Goal: Task Accomplishment & Management: Manage account settings

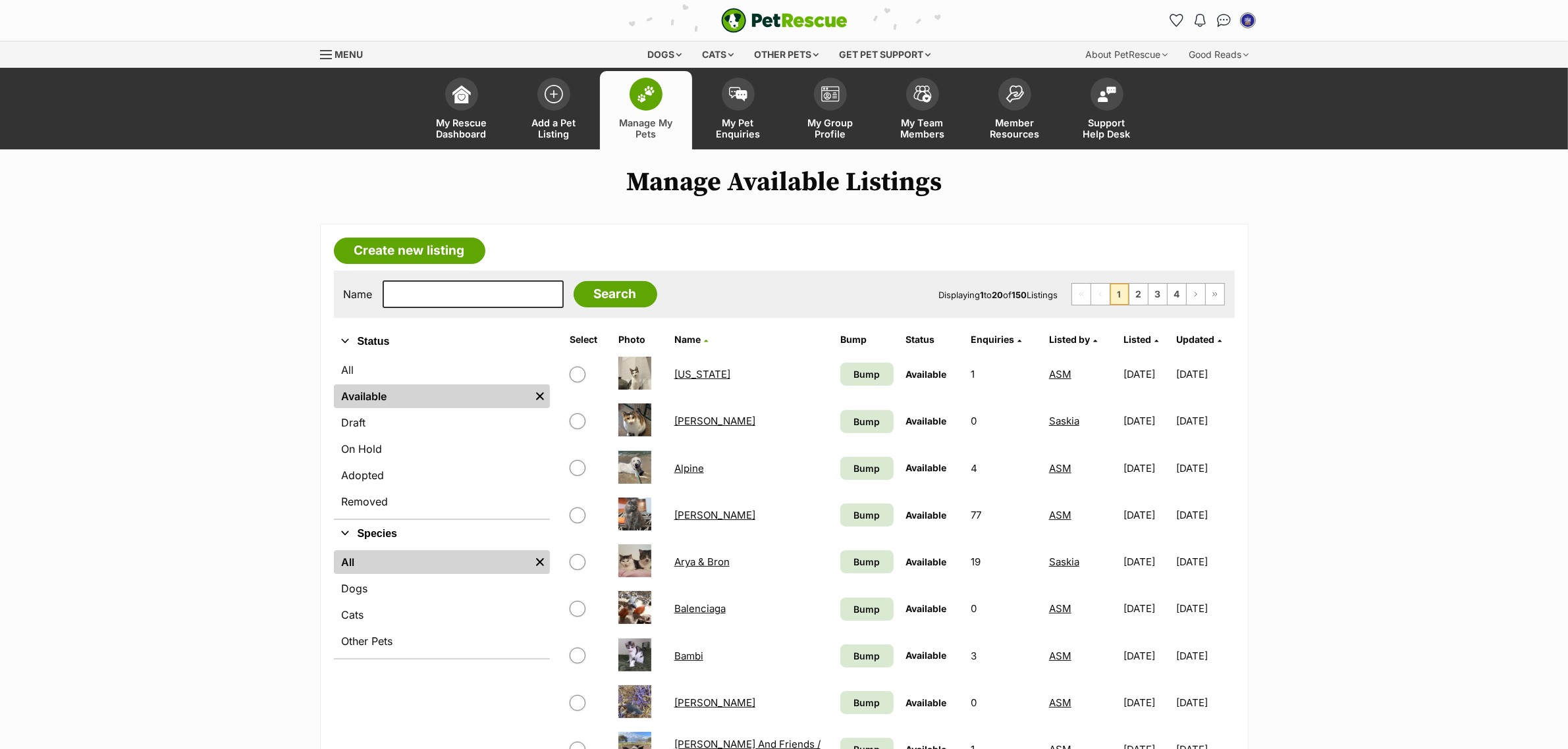
click at [577, 372] on input "checkbox" at bounding box center [578, 375] width 16 height 16
checkbox input "true"
drag, startPoint x: 849, startPoint y: 377, endPoint x: 846, endPoint y: 396, distance: 19.2
click at [853, 376] on span "Bump" at bounding box center [866, 374] width 26 height 14
click at [853, 420] on span "Bump" at bounding box center [866, 422] width 26 height 14
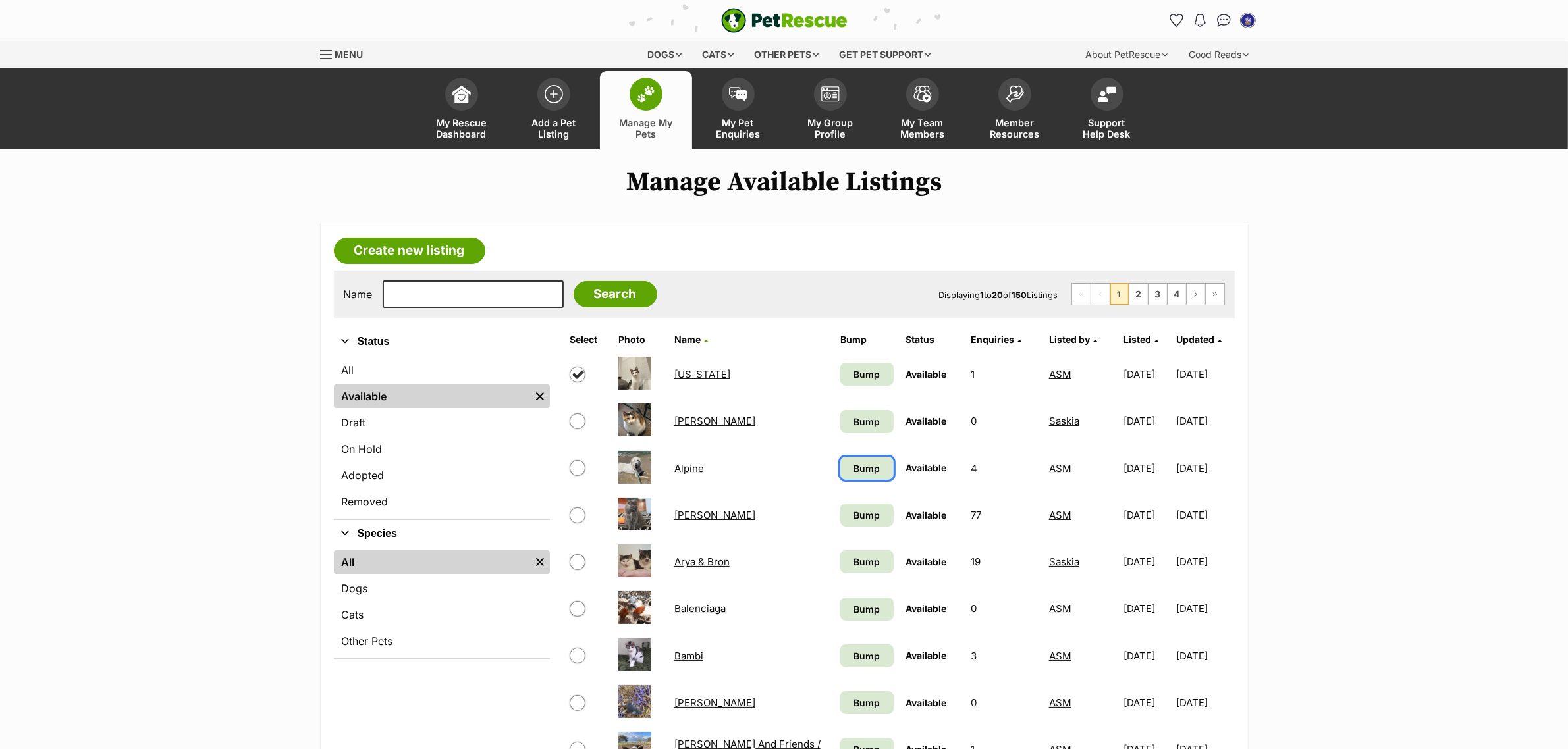
click at [853, 468] on span "Bump" at bounding box center [866, 468] width 26 height 14
click at [853, 511] on span "Bump" at bounding box center [866, 515] width 26 height 14
click at [851, 550] on link "Bump" at bounding box center [867, 562] width 54 height 23
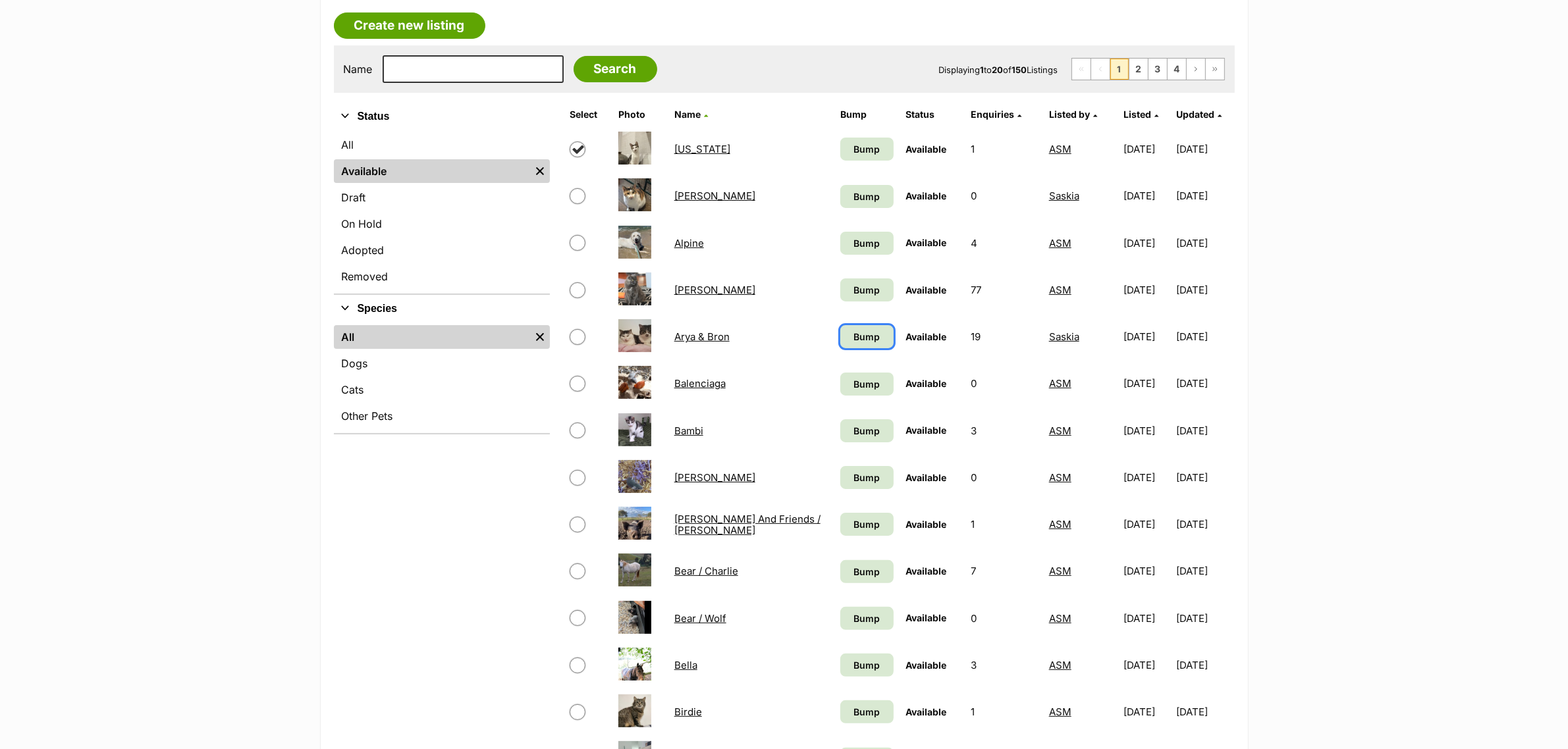
scroll to position [247, 0]
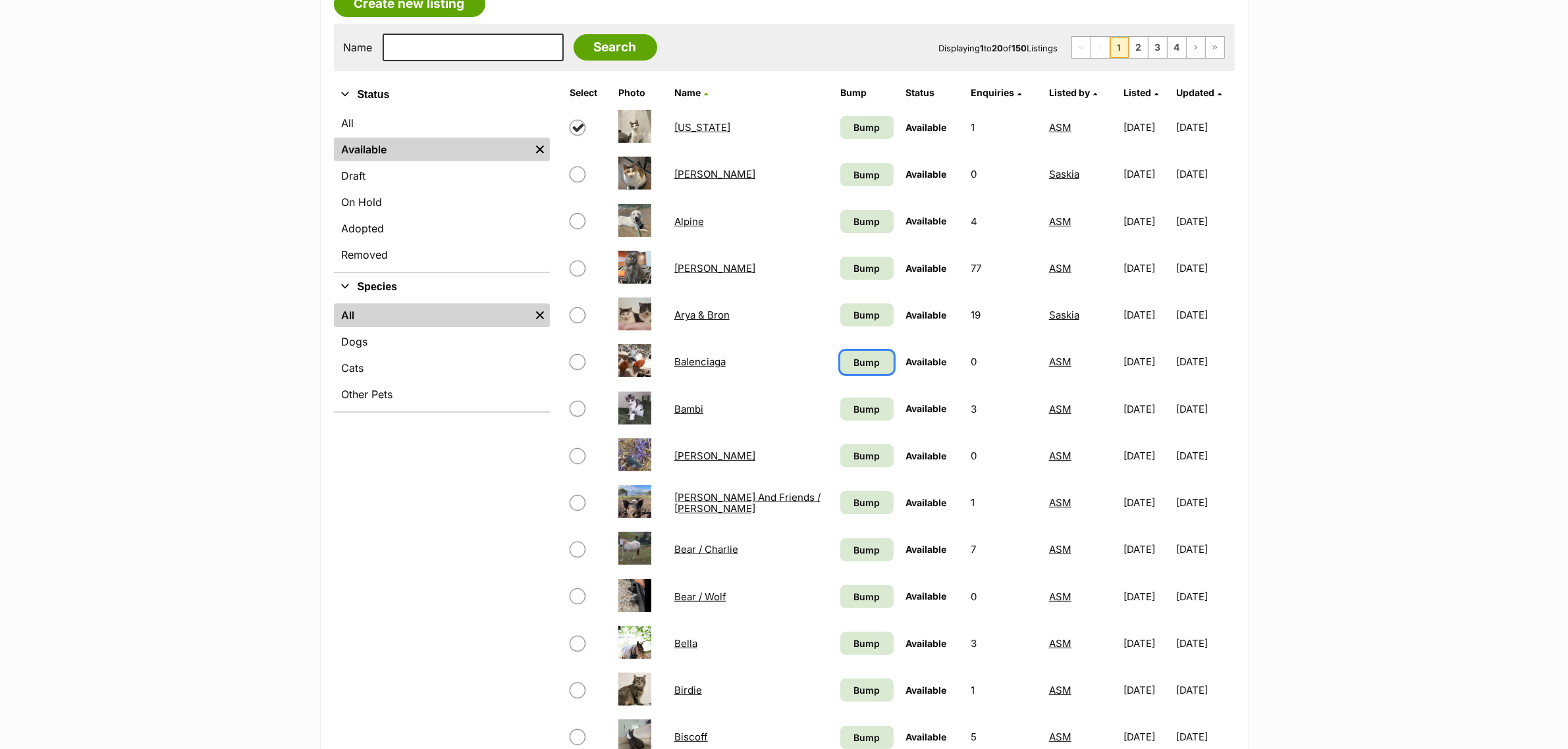
click at [853, 356] on span "Bump" at bounding box center [866, 362] width 26 height 14
click at [853, 402] on span "Bump" at bounding box center [866, 409] width 26 height 14
click at [853, 458] on span "Bump" at bounding box center [866, 456] width 26 height 14
click at [846, 491] on link "Bump" at bounding box center [867, 503] width 54 height 23
click at [853, 543] on span "Bump" at bounding box center [866, 550] width 26 height 14
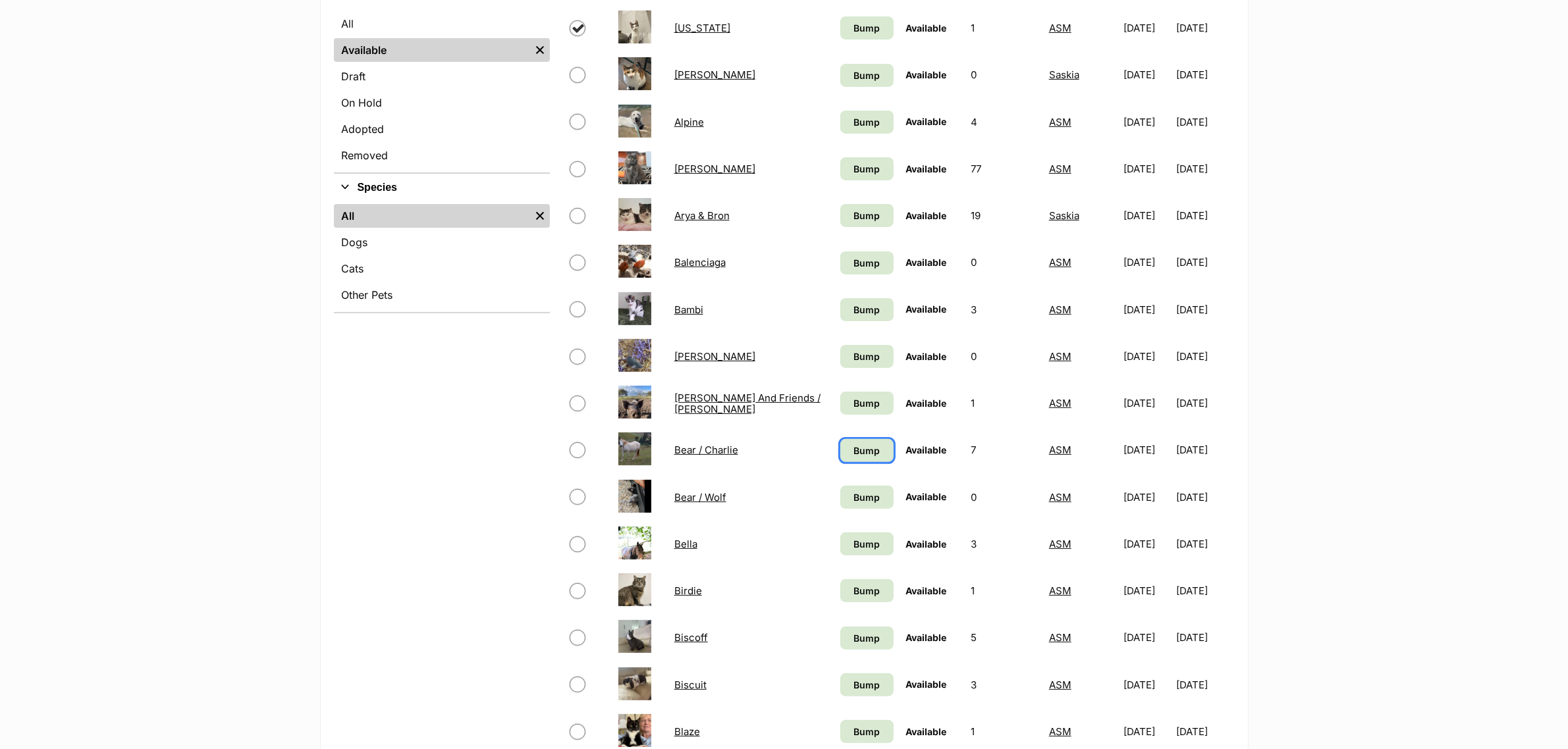
scroll to position [494, 0]
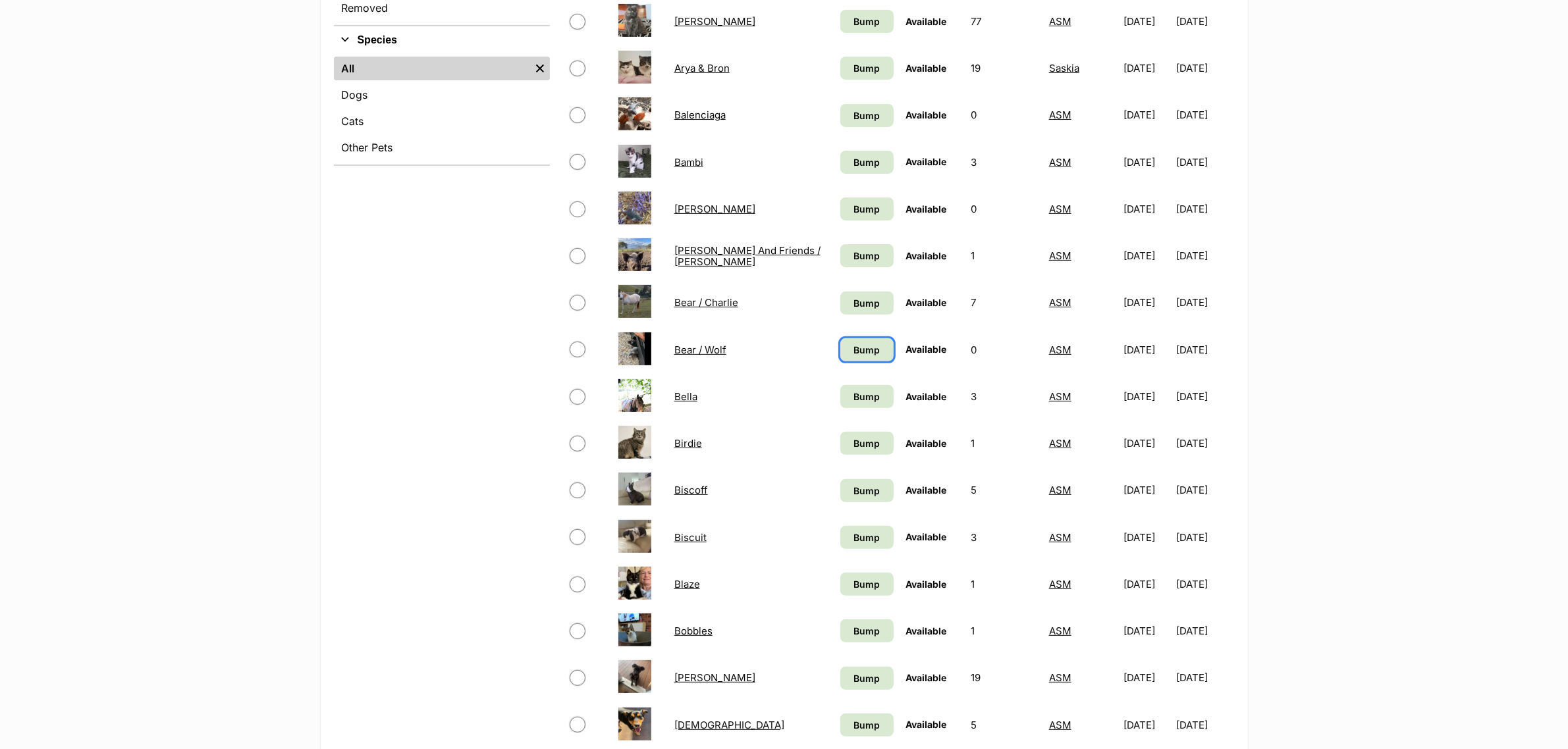
click at [853, 347] on span "Bump" at bounding box center [866, 350] width 26 height 14
click at [853, 393] on span "Bump" at bounding box center [866, 396] width 26 height 14
click at [853, 436] on span "Bump" at bounding box center [866, 443] width 26 height 14
click at [864, 485] on link "Bump" at bounding box center [867, 491] width 54 height 23
click at [851, 526] on link "Bump" at bounding box center [867, 538] width 54 height 23
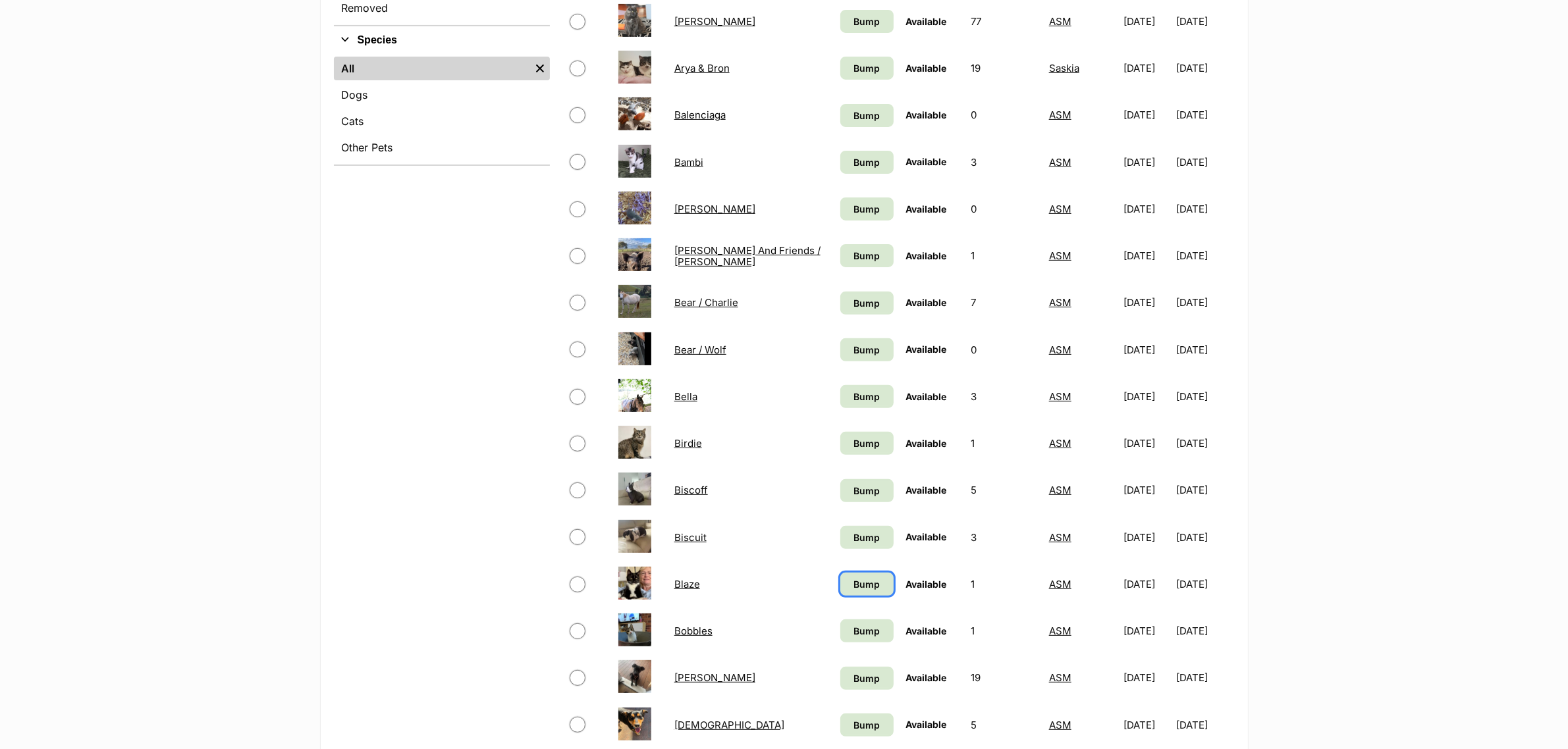
click at [853, 578] on span "Bump" at bounding box center [866, 584] width 26 height 14
click at [853, 629] on span "Bump" at bounding box center [866, 631] width 26 height 14
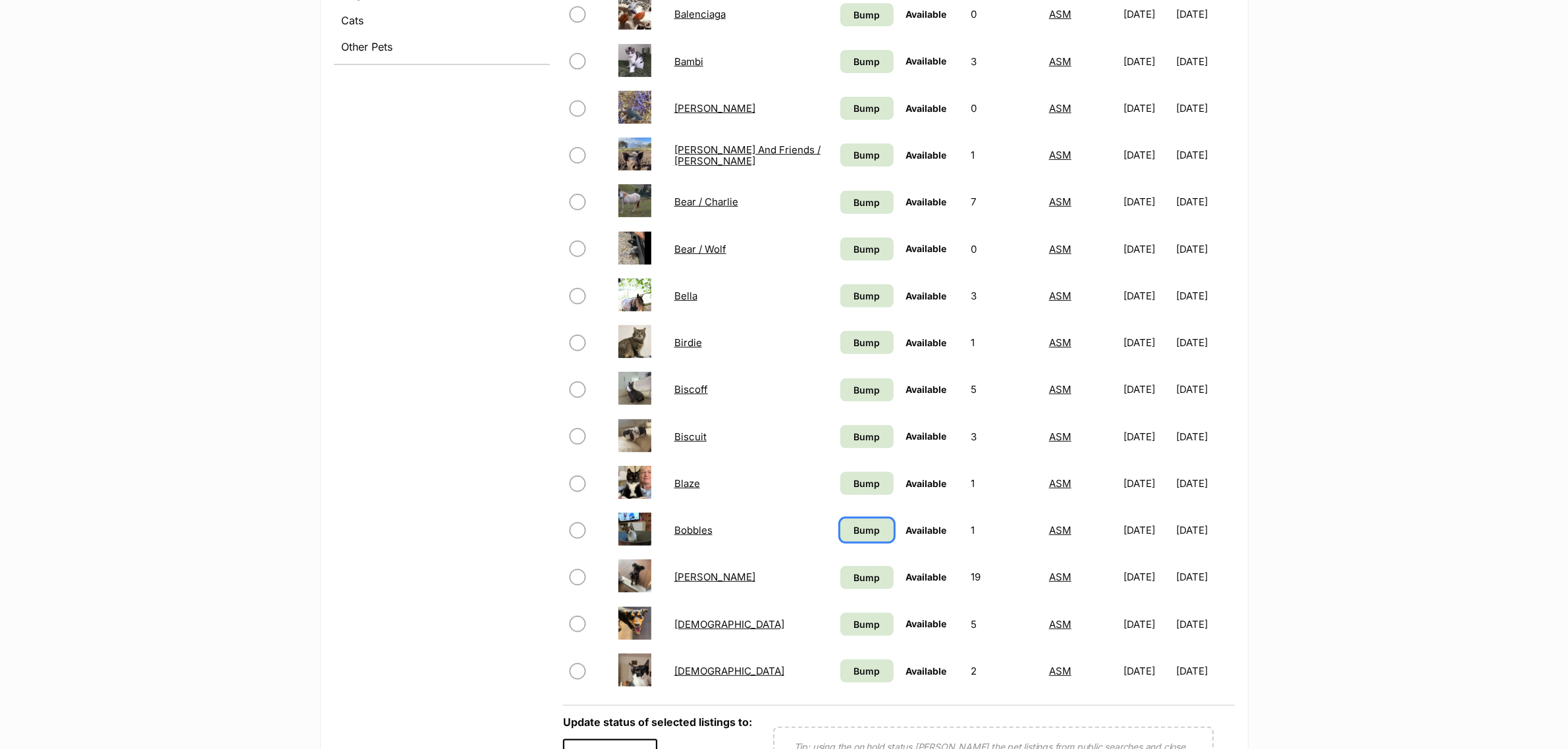
scroll to position [741, 0]
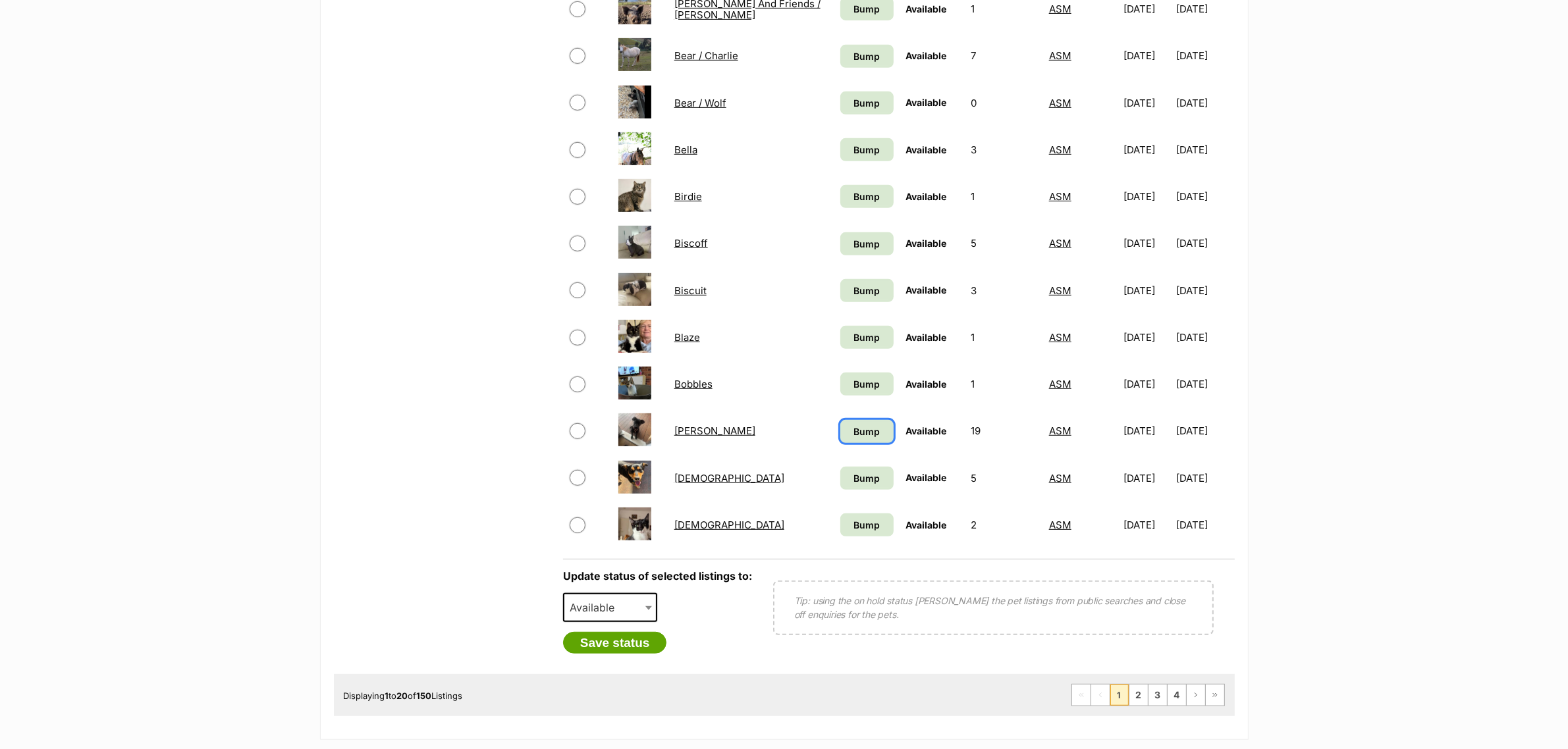
click at [860, 425] on span "Bump" at bounding box center [866, 431] width 26 height 14
click at [853, 471] on span "Bump" at bounding box center [866, 478] width 26 height 14
click at [853, 518] on span "Bump" at bounding box center [866, 525] width 26 height 14
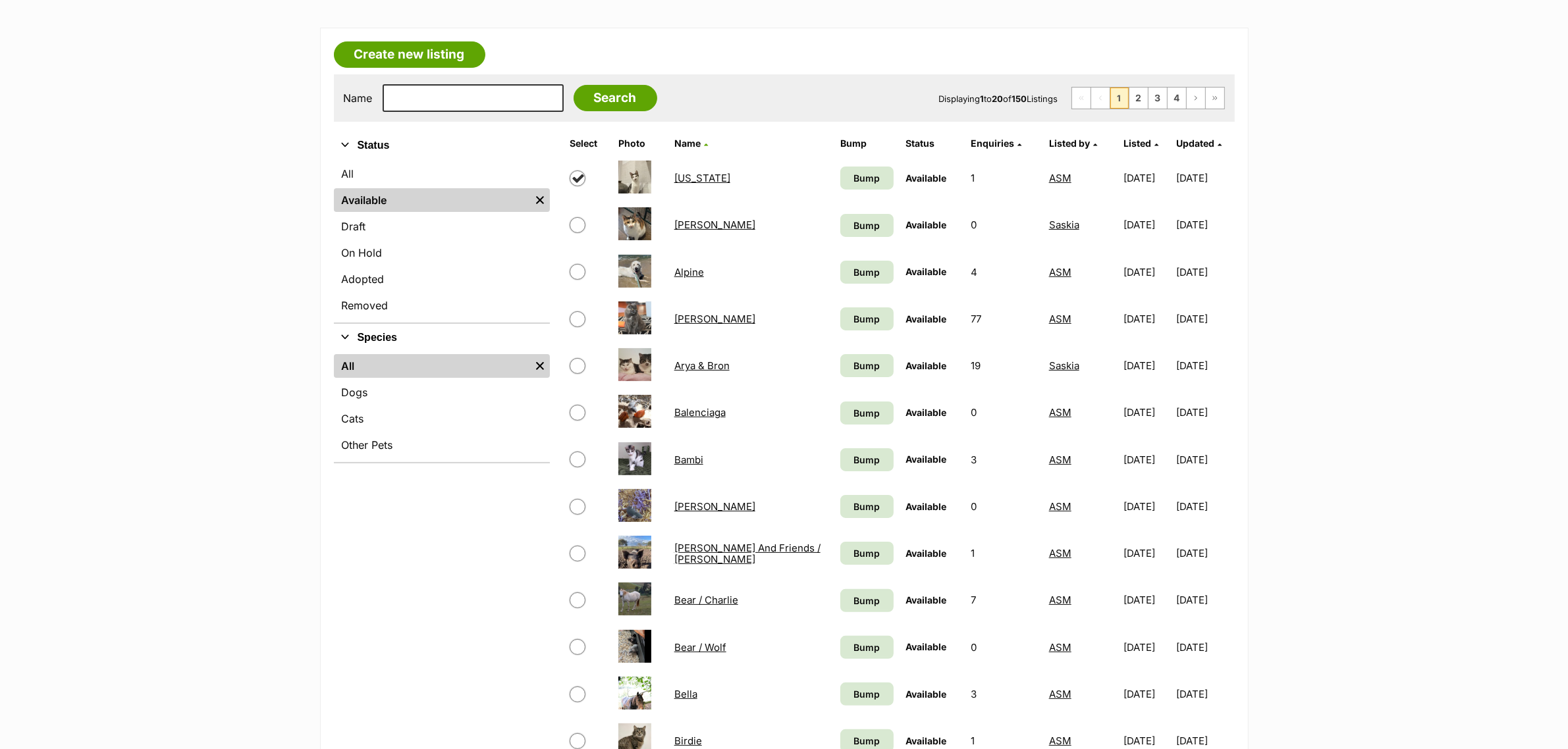
scroll to position [165, 0]
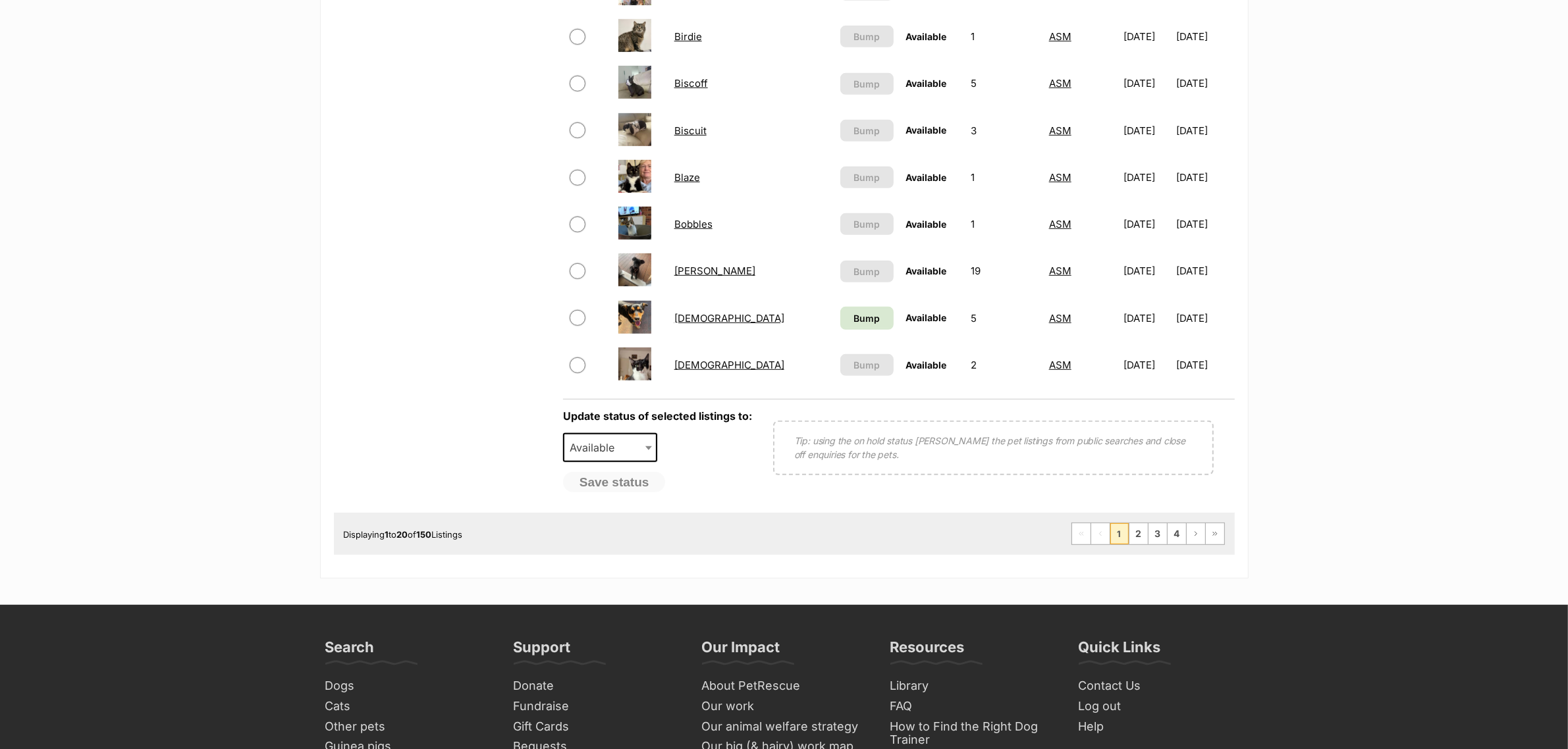
scroll to position [906, 0]
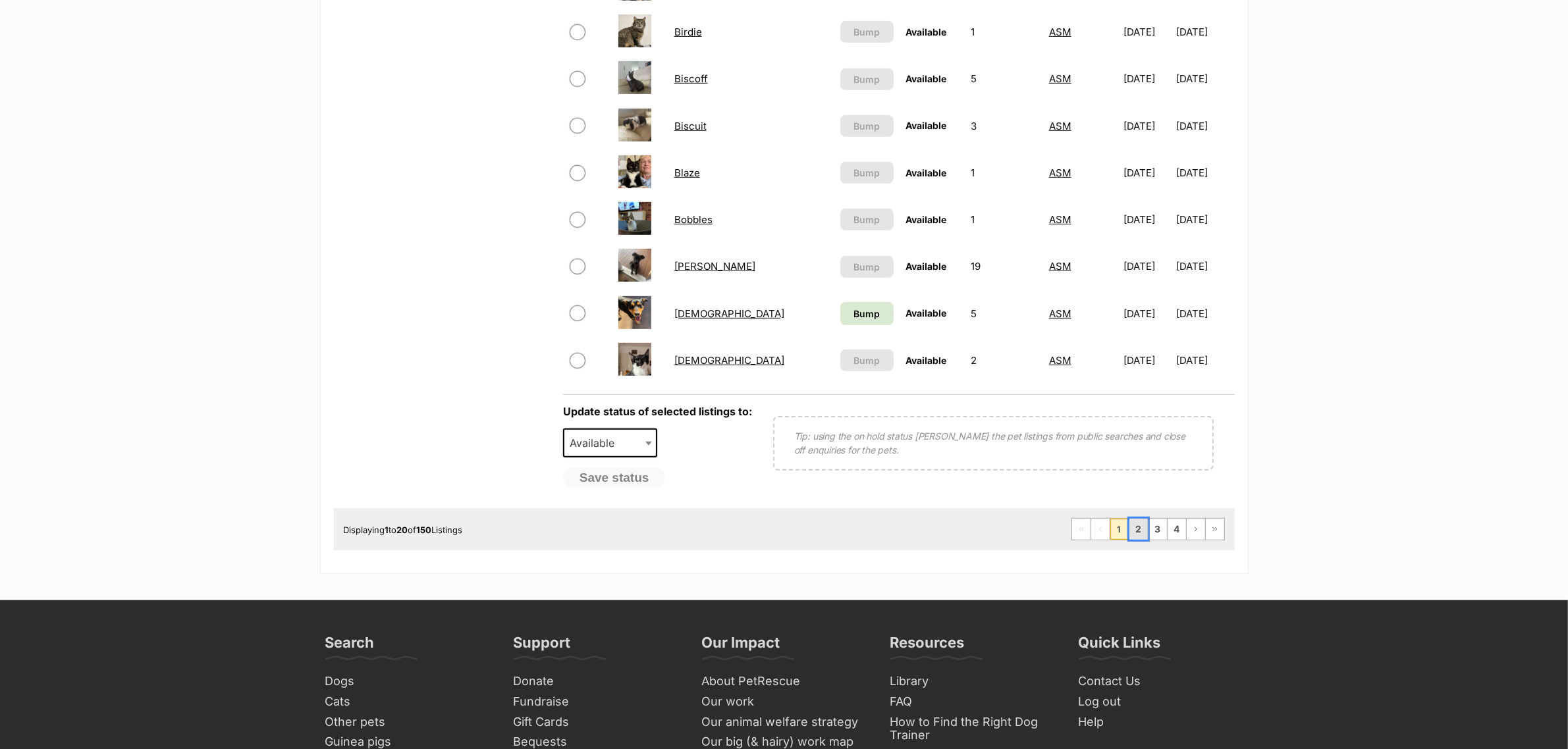
click at [1139, 519] on link "2" at bounding box center [1139, 530] width 19 height 21
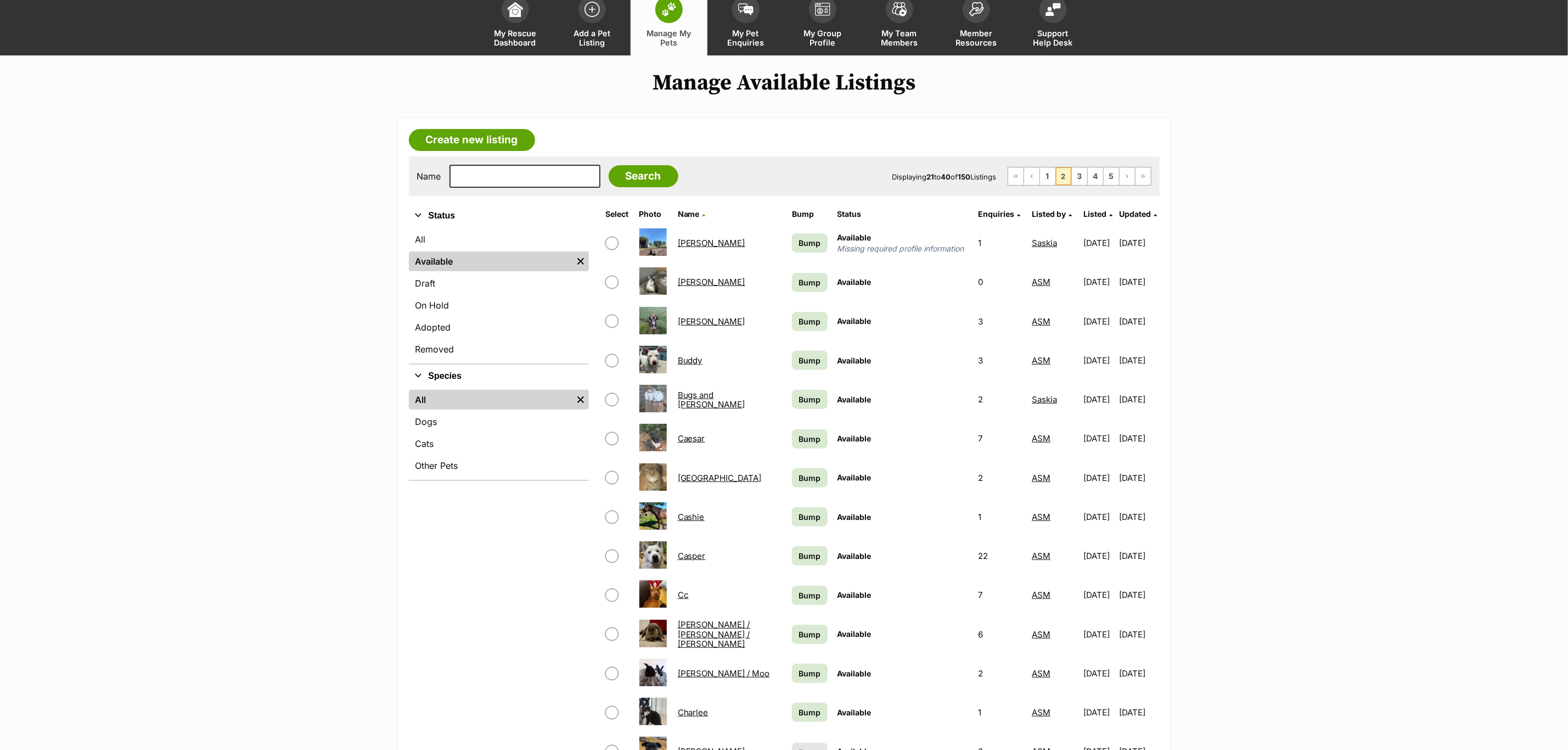
scroll to position [316, 0]
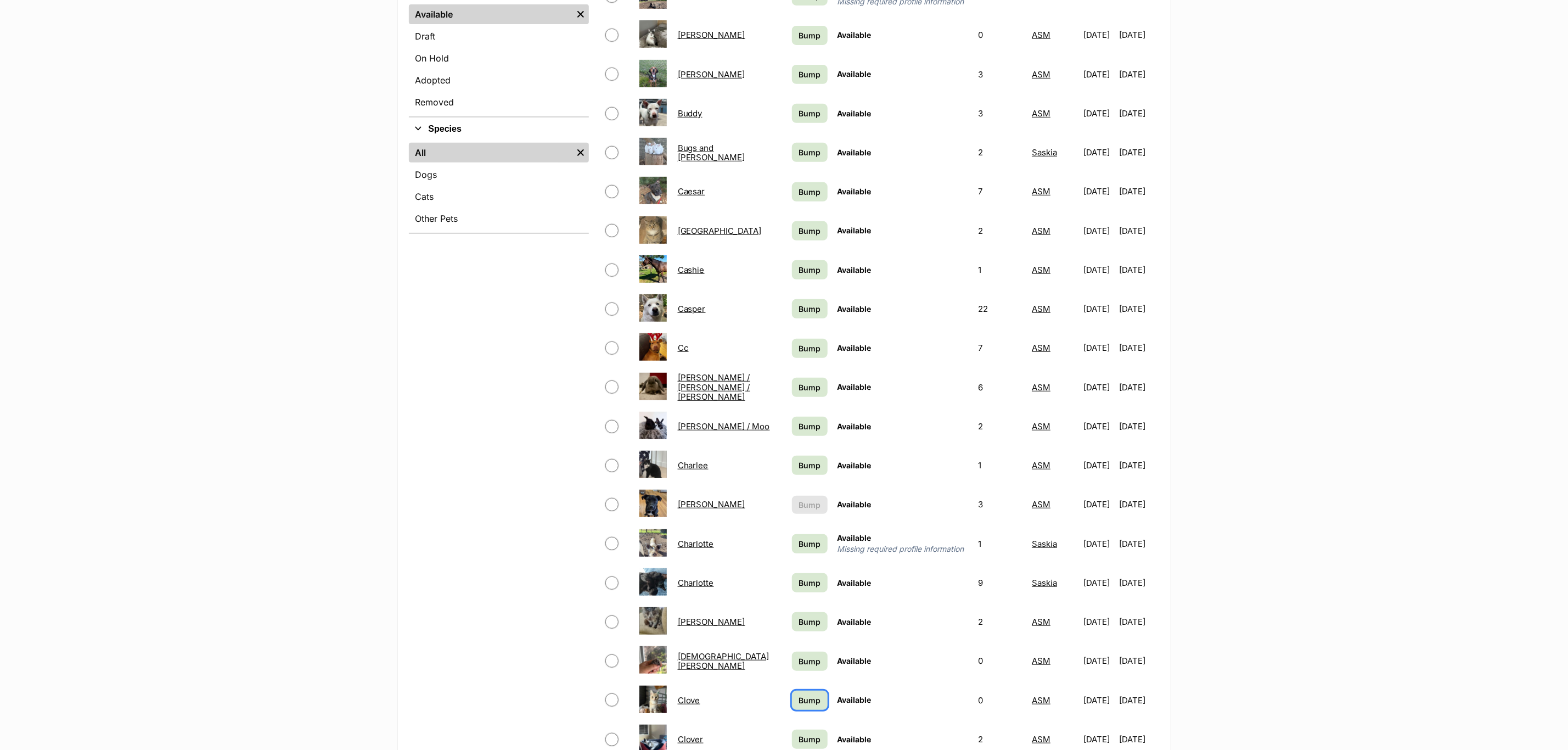
click at [799, 624] on span "Bump" at bounding box center [809, 700] width 22 height 11
click at [792, 624] on td "Bump" at bounding box center [809, 621] width 44 height 38
click at [799, 619] on span "Bump" at bounding box center [809, 622] width 22 height 11
click at [799, 624] on span "Bump" at bounding box center [809, 661] width 22 height 11
click at [799, 577] on span "Bump" at bounding box center [809, 583] width 22 height 11
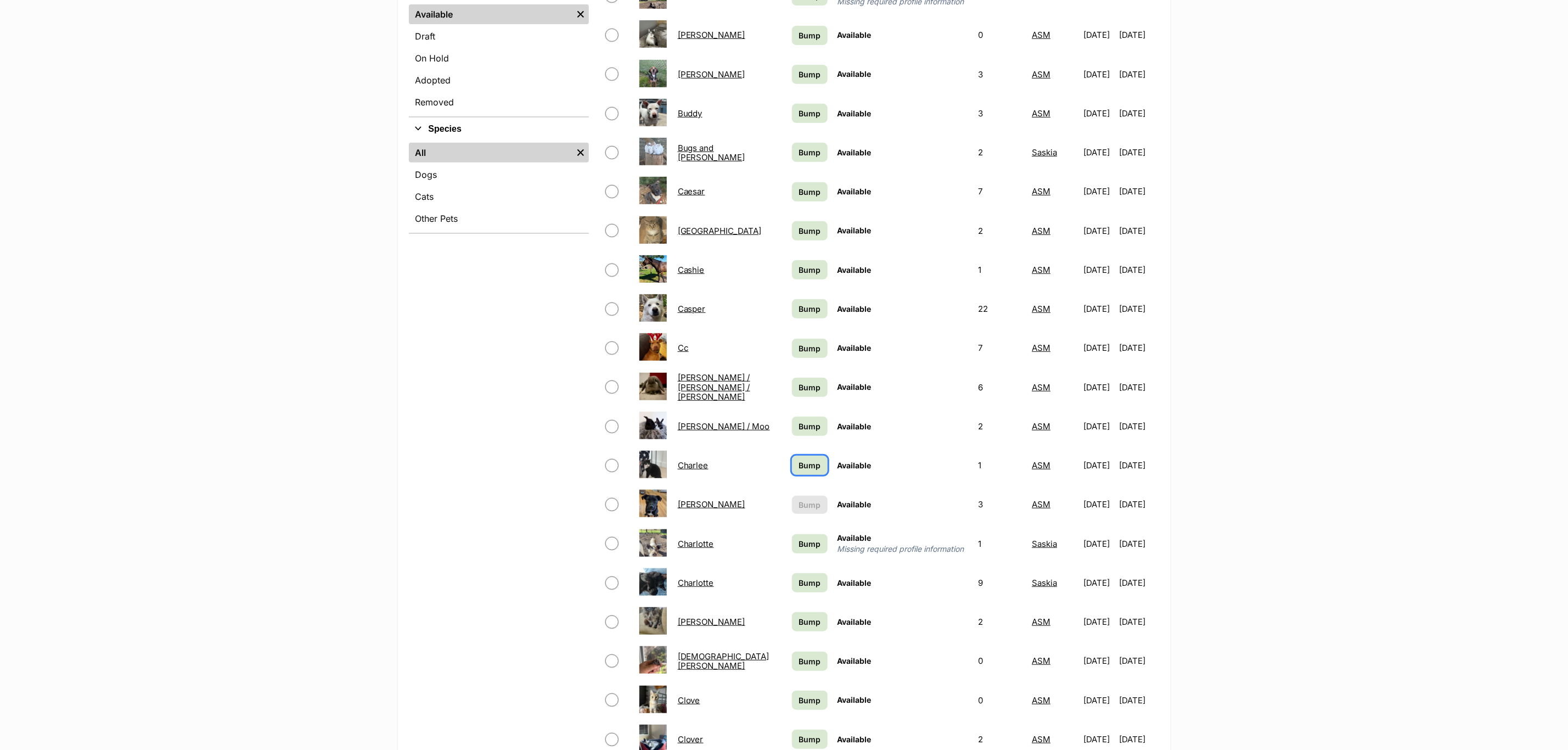
click at [799, 468] on span "Bump" at bounding box center [809, 465] width 22 height 11
click at [792, 417] on link "Bump" at bounding box center [809, 426] width 35 height 19
click at [800, 384] on span "Bump" at bounding box center [809, 387] width 22 height 11
click at [799, 349] on span "Bump" at bounding box center [809, 348] width 22 height 11
drag, startPoint x: 799, startPoint y: 301, endPoint x: 799, endPoint y: 292, distance: 9.0
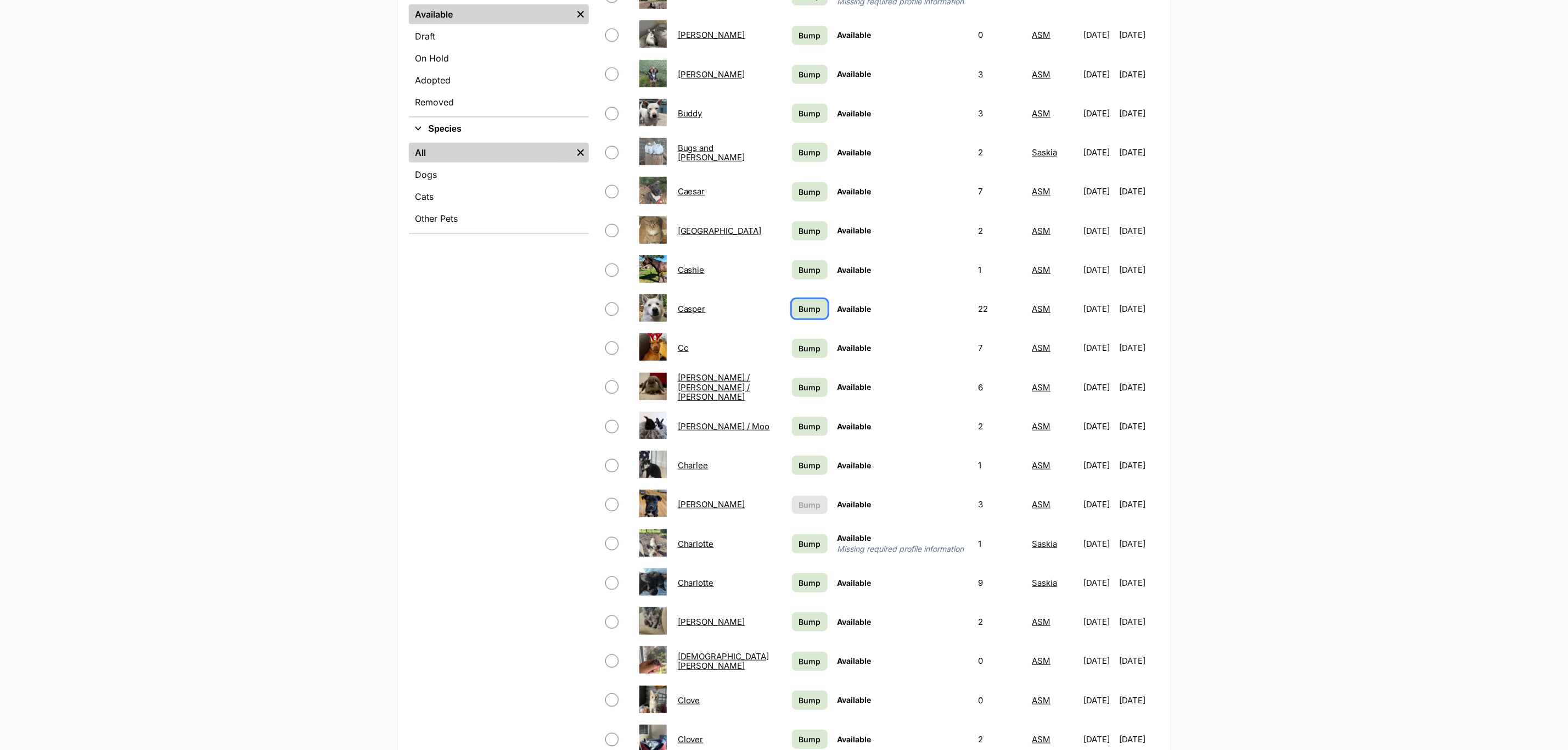
click at [799, 300] on link "Bump" at bounding box center [809, 308] width 35 height 19
click at [799, 269] on span "Bump" at bounding box center [809, 269] width 22 height 11
click at [799, 188] on span "Bump" at bounding box center [809, 192] width 22 height 11
click at [802, 149] on link "Bump" at bounding box center [809, 153] width 35 height 19
click at [799, 117] on span "Bump" at bounding box center [809, 114] width 22 height 11
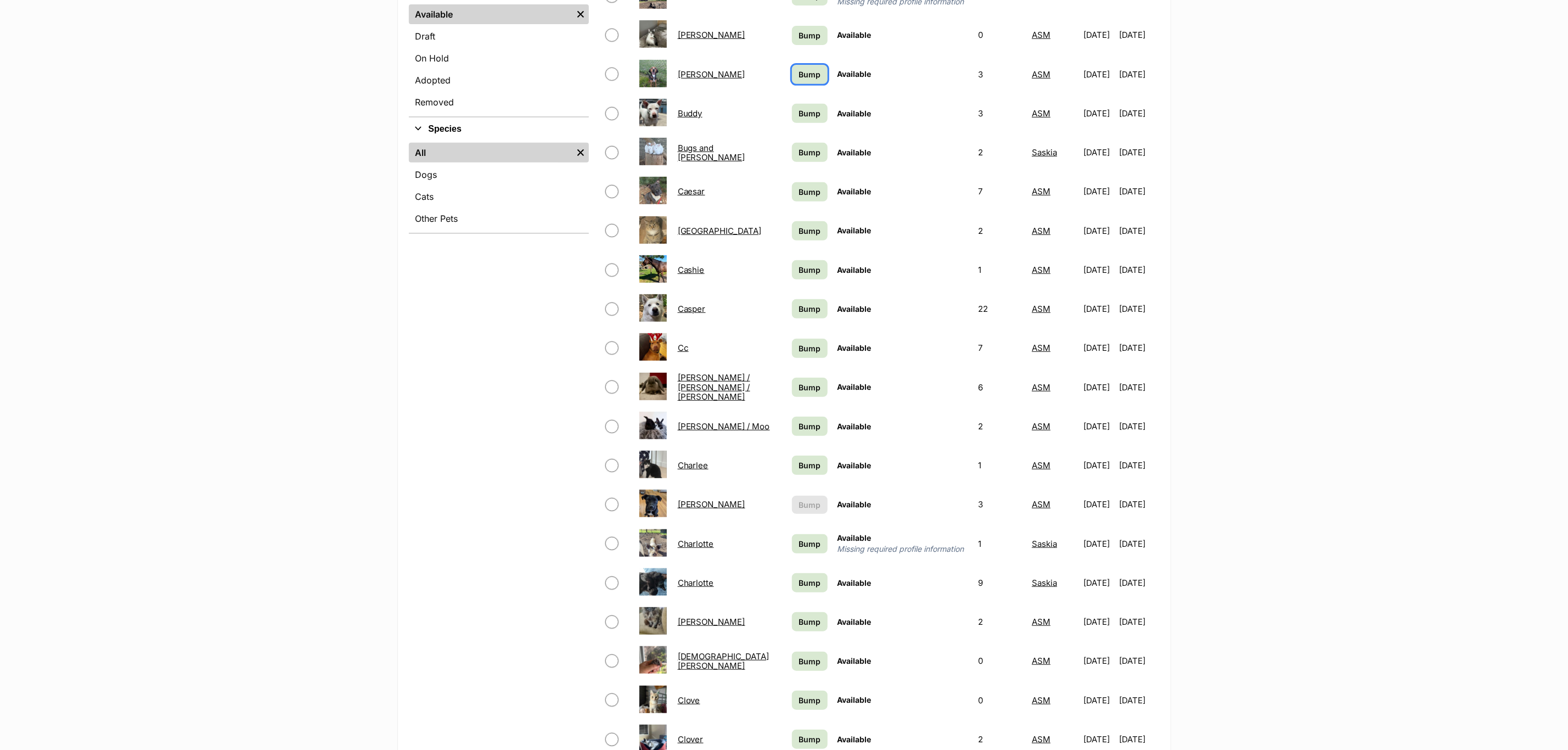
drag, startPoint x: 789, startPoint y: 77, endPoint x: 794, endPoint y: 72, distance: 7.1
click at [799, 77] on span "Bump" at bounding box center [809, 75] width 22 height 11
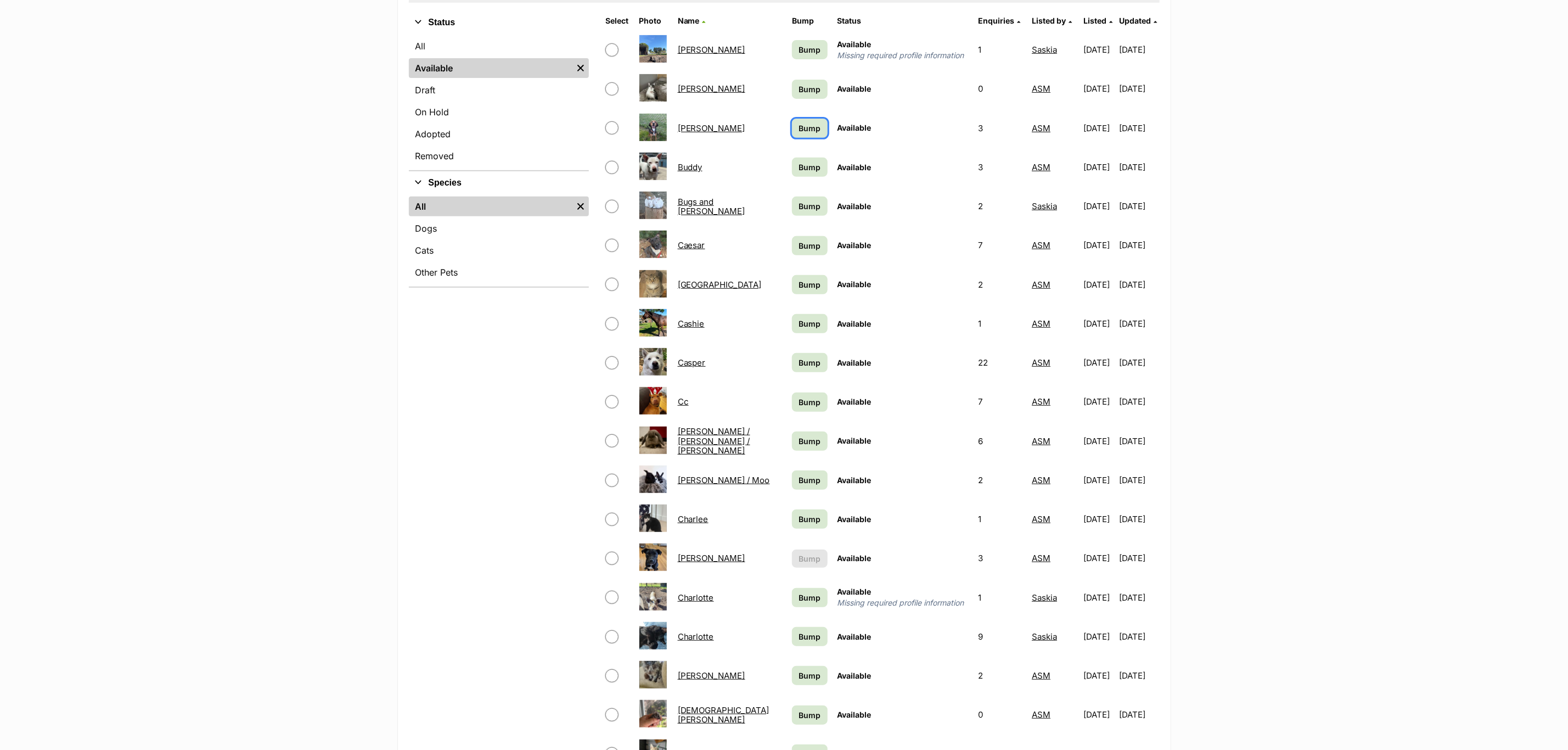
scroll to position [234, 0]
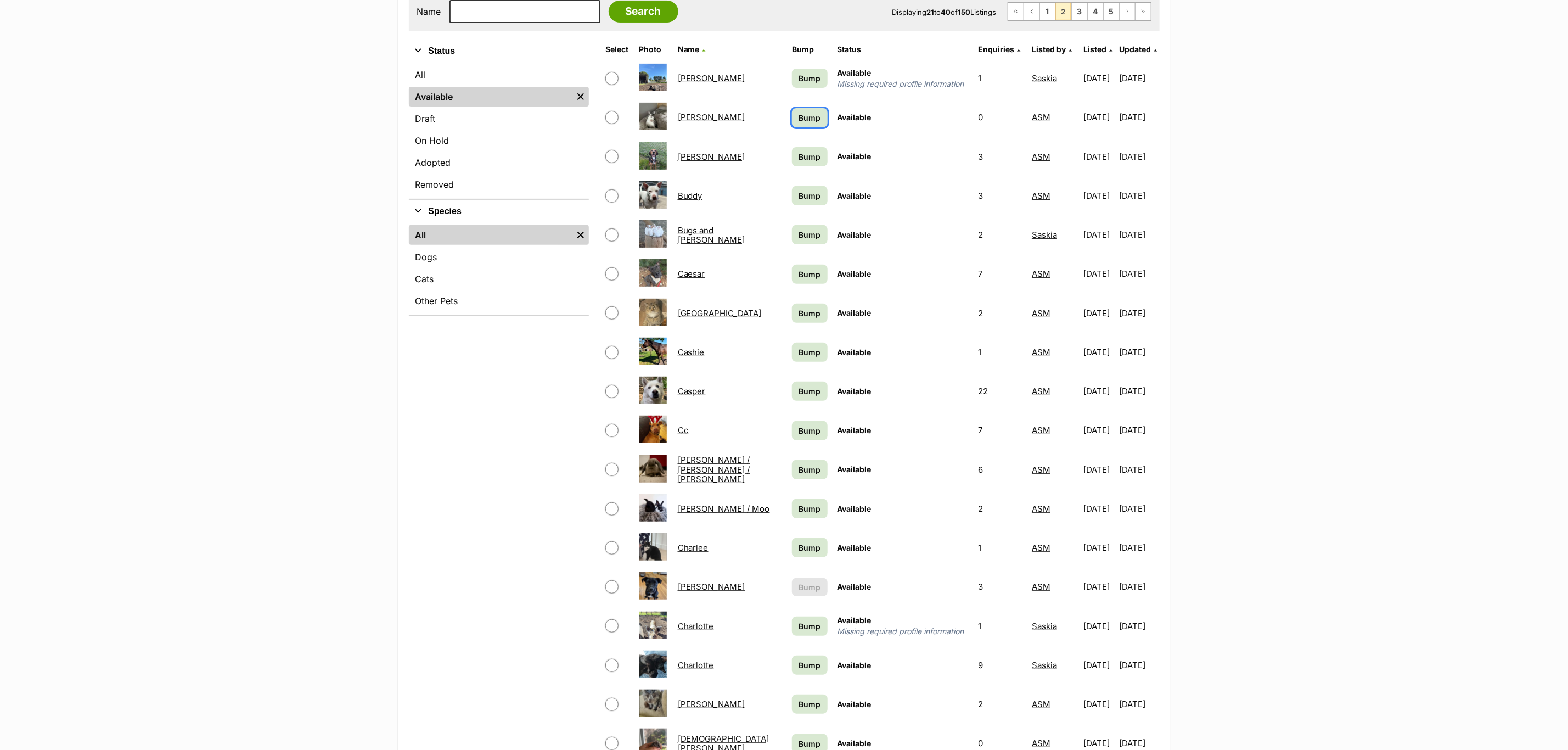
click at [792, 123] on link "Bump" at bounding box center [809, 118] width 35 height 19
click at [799, 77] on span "Bump" at bounding box center [809, 78] width 22 height 11
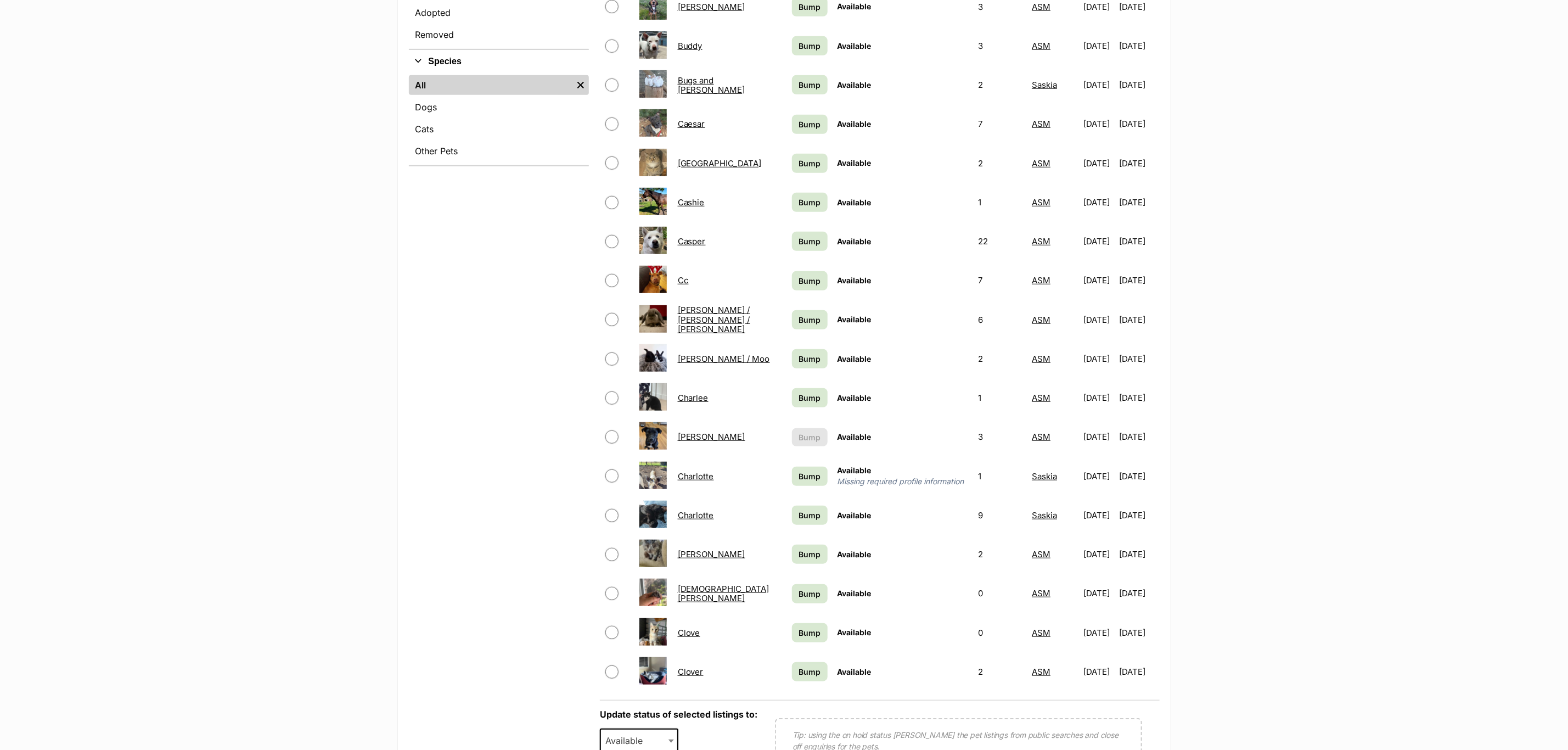
scroll to position [563, 0]
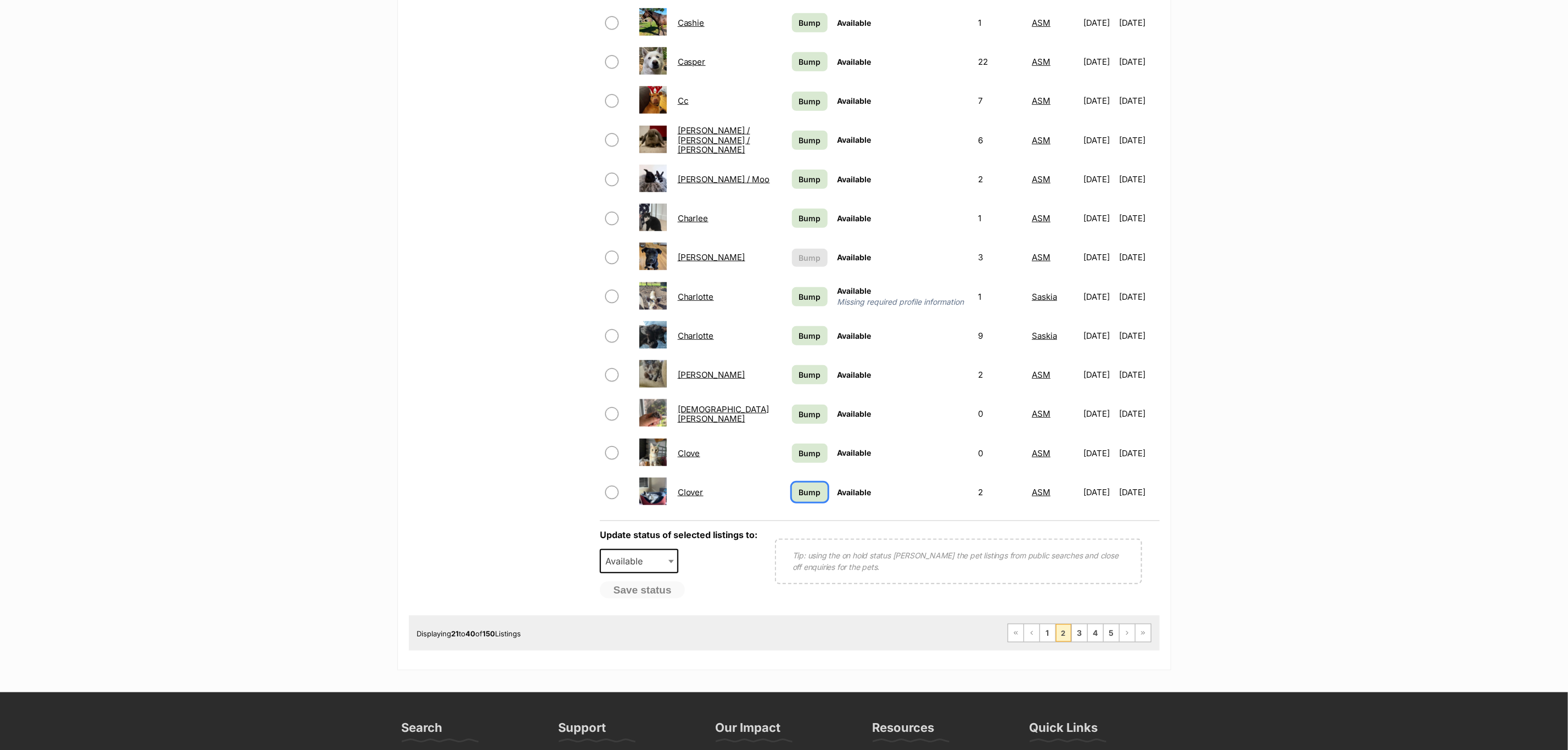
click at [799, 489] on span "Bump" at bounding box center [809, 492] width 22 height 11
click at [799, 450] on span "Bump" at bounding box center [809, 453] width 22 height 11
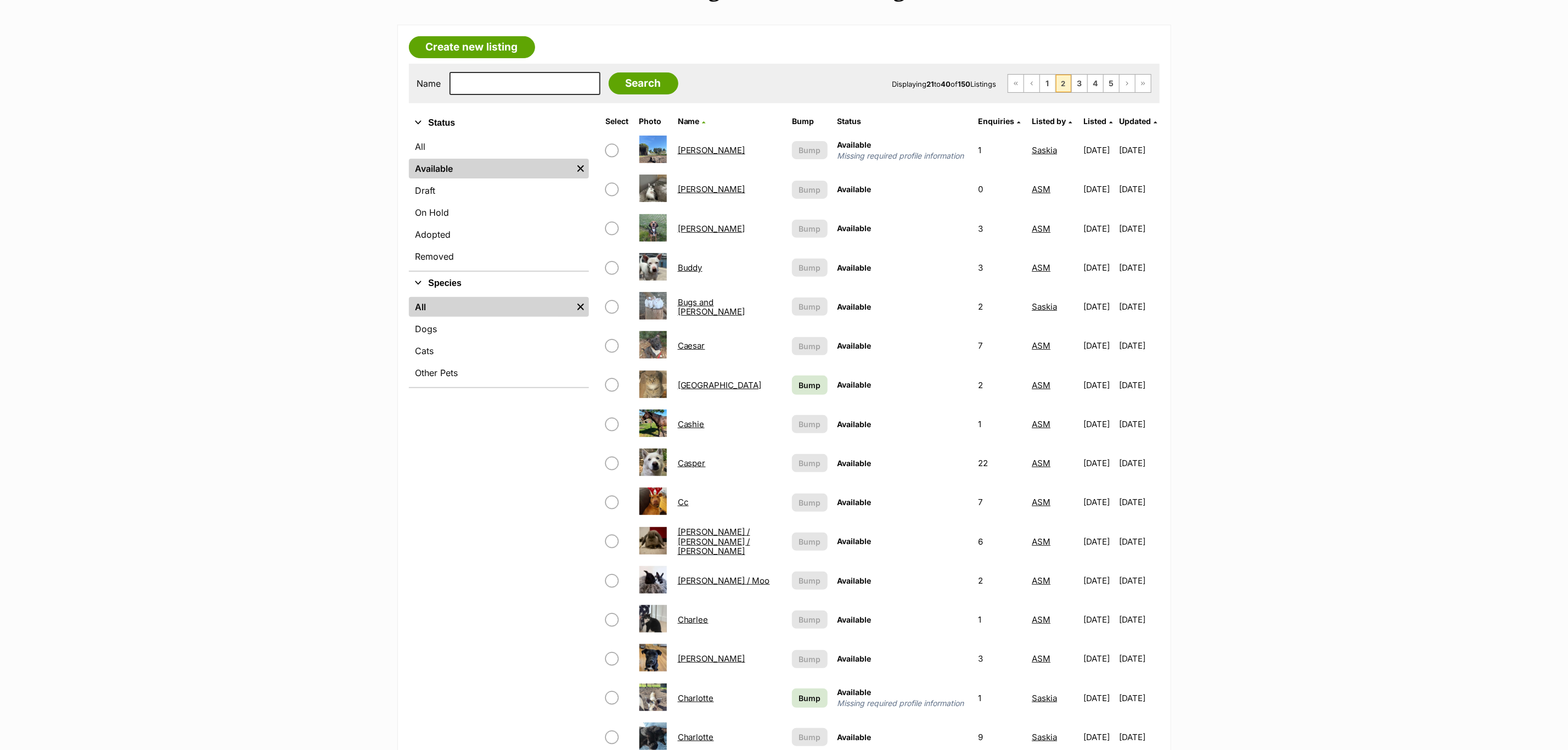
scroll to position [165, 0]
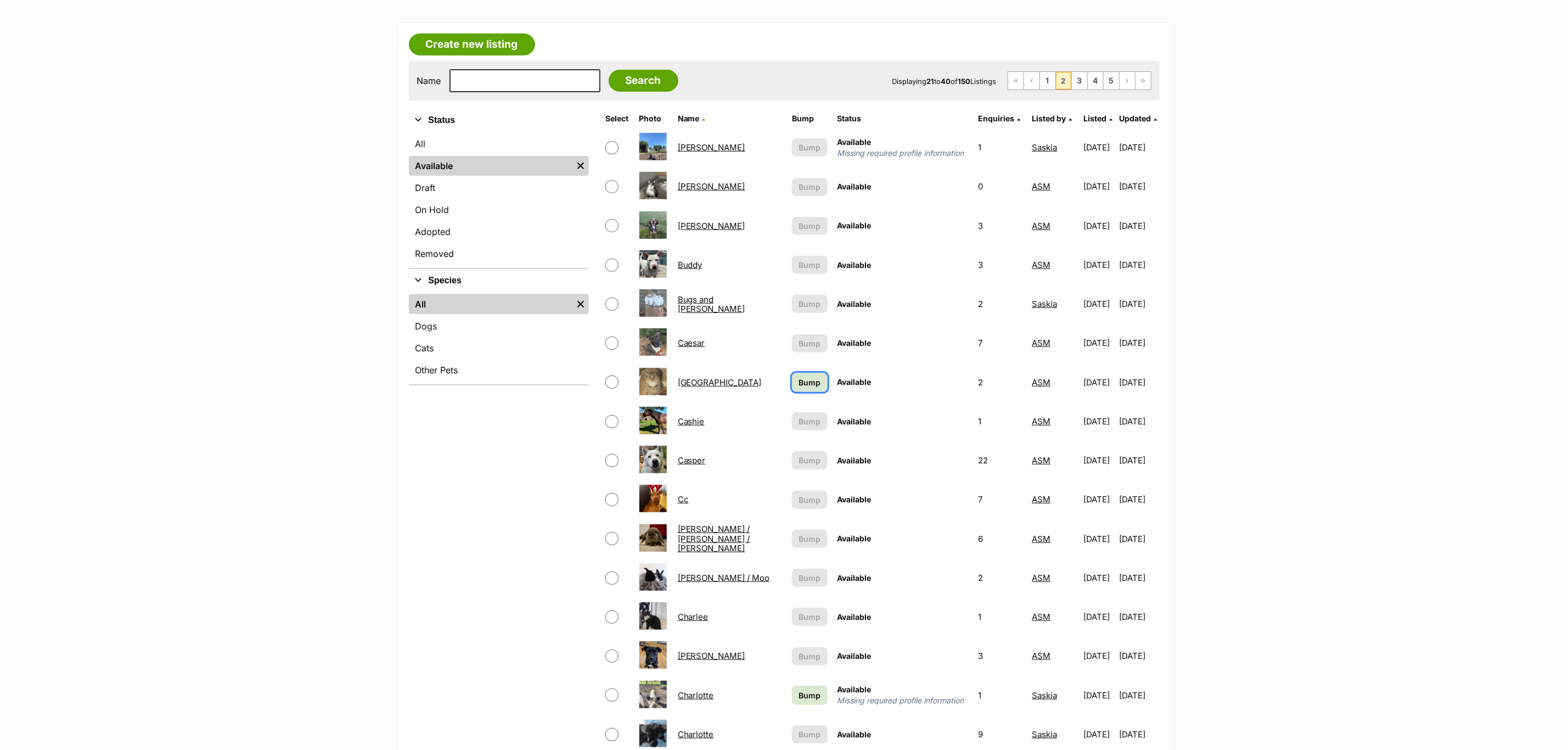
click at [799, 377] on span "Bump" at bounding box center [809, 382] width 22 height 11
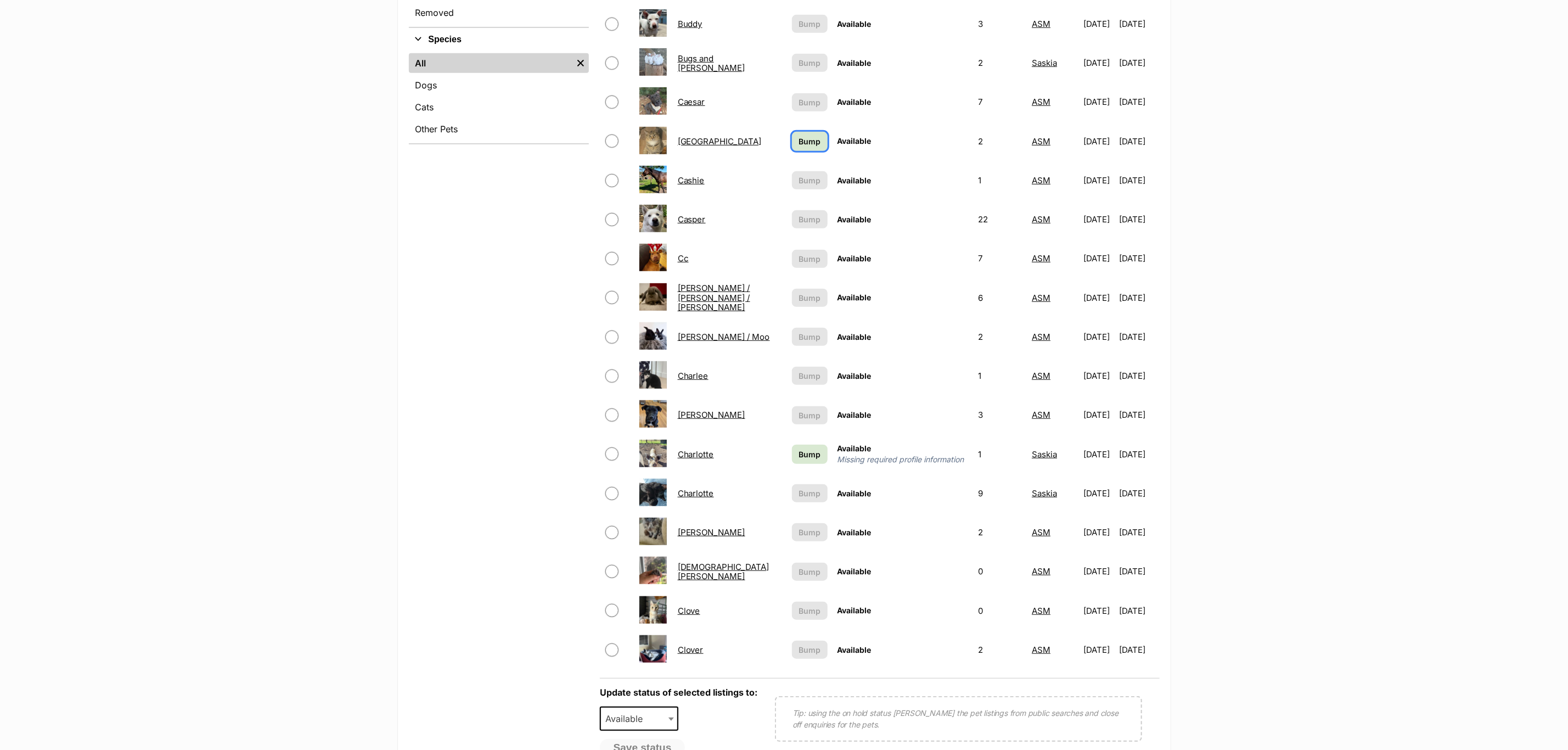
scroll to position [412, 0]
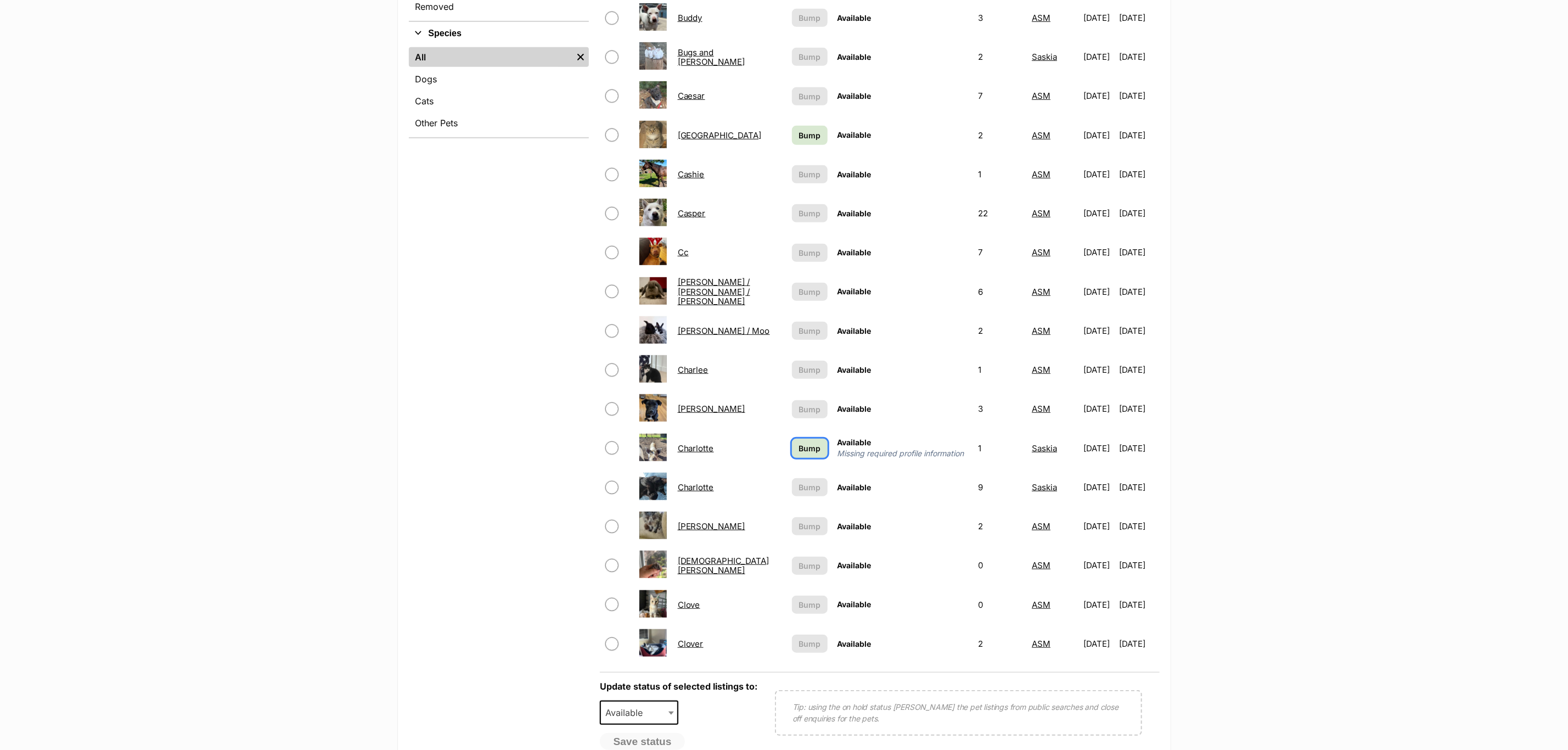
click at [792, 443] on link "Bump" at bounding box center [809, 448] width 35 height 19
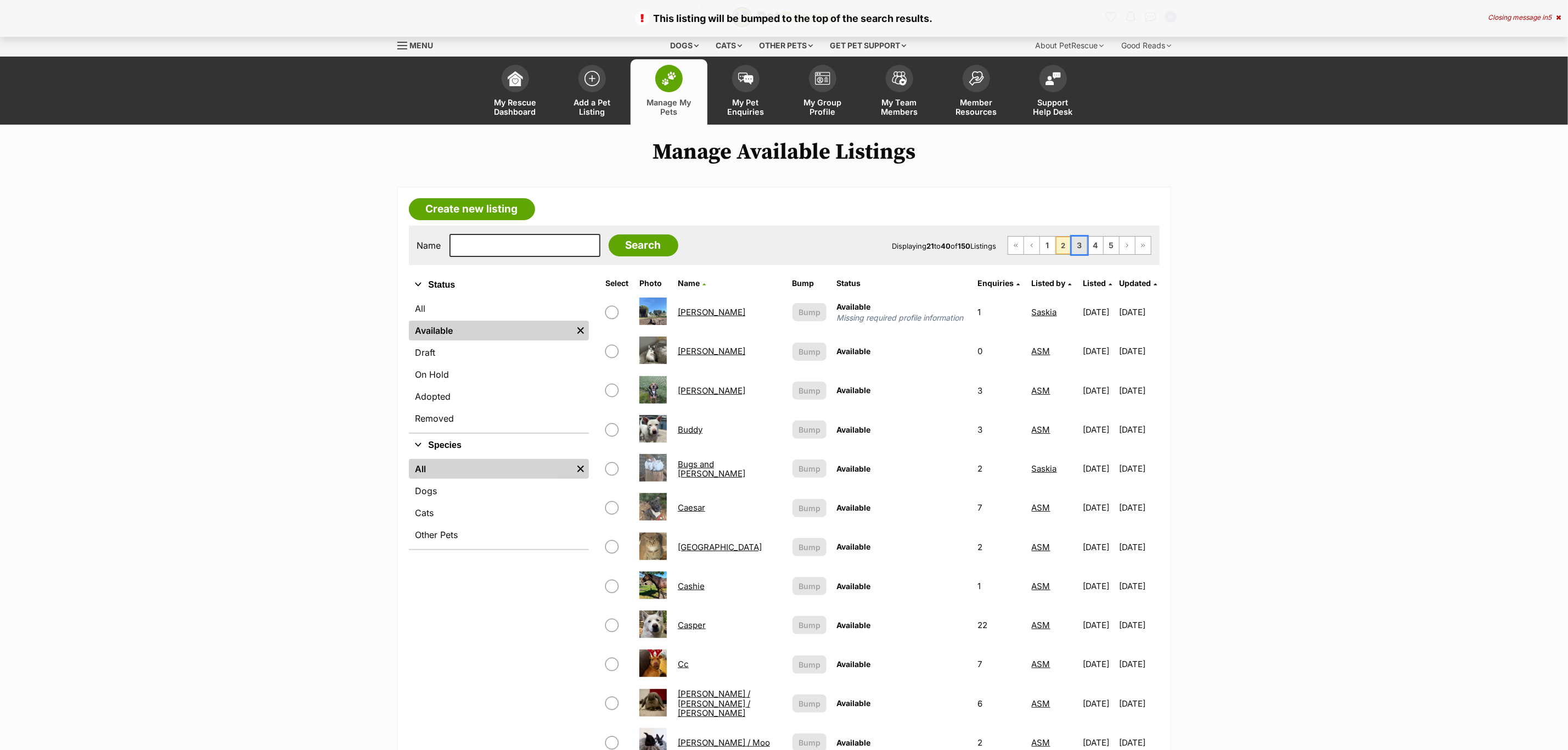
click at [1075, 242] on link "3" at bounding box center [1079, 245] width 15 height 18
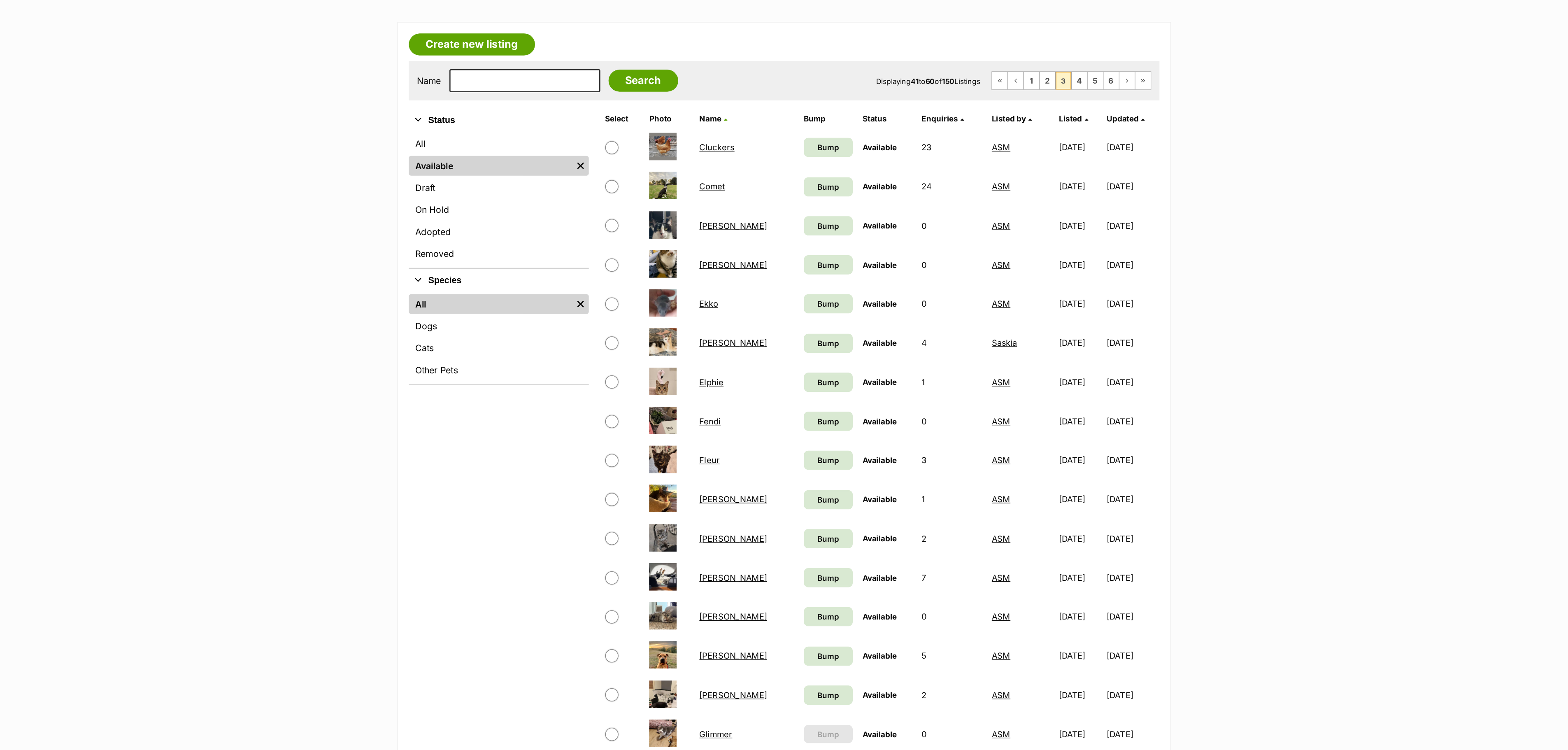
scroll to position [185, 0]
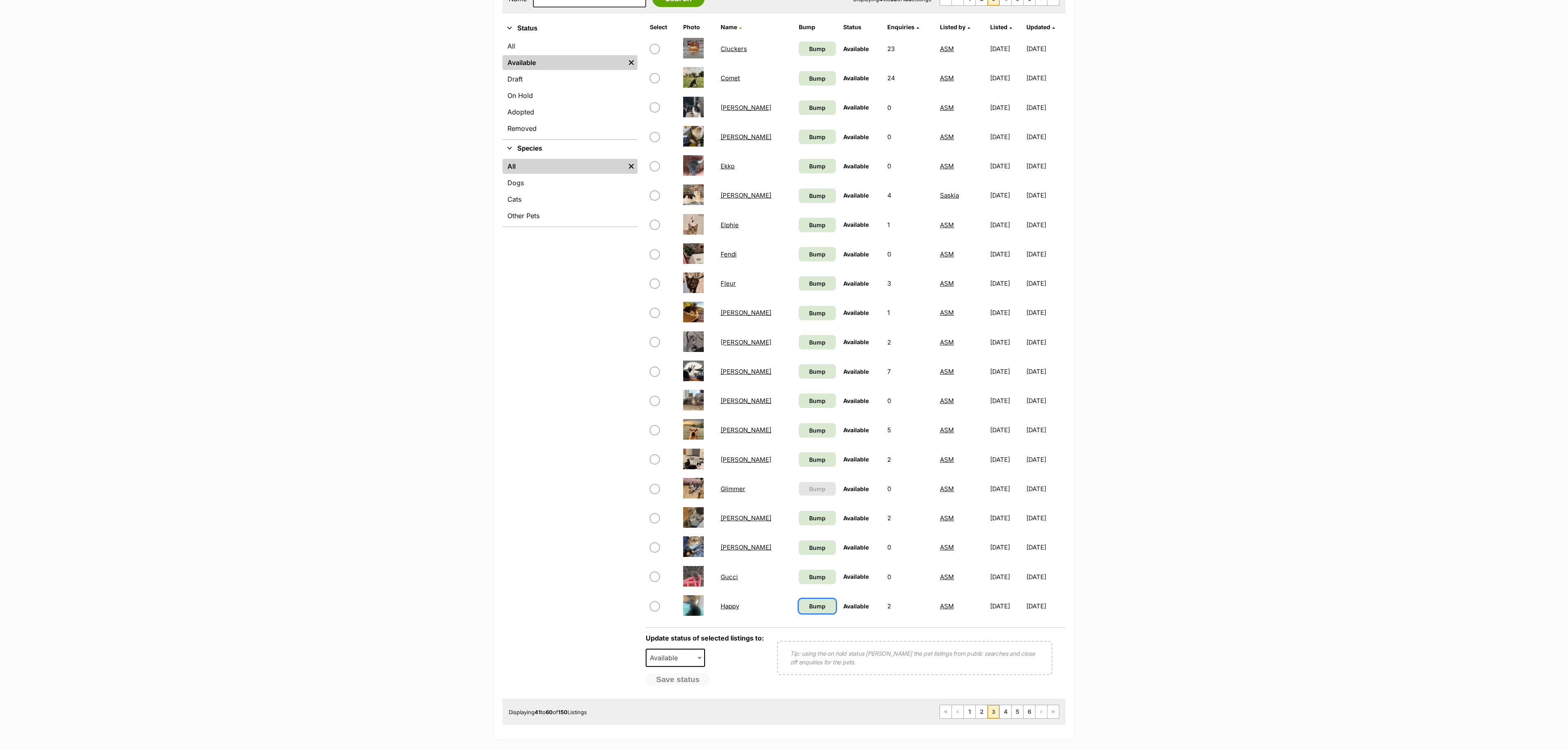
click at [815, 562] on span "Bump" at bounding box center [817, 606] width 16 height 9
click at [814, 562] on span "Bump" at bounding box center [817, 577] width 16 height 9
click at [821, 555] on link "Bump" at bounding box center [817, 548] width 37 height 15
click at [811, 522] on span "Bump" at bounding box center [817, 518] width 16 height 9
click at [816, 464] on span "Bump" at bounding box center [817, 460] width 16 height 9
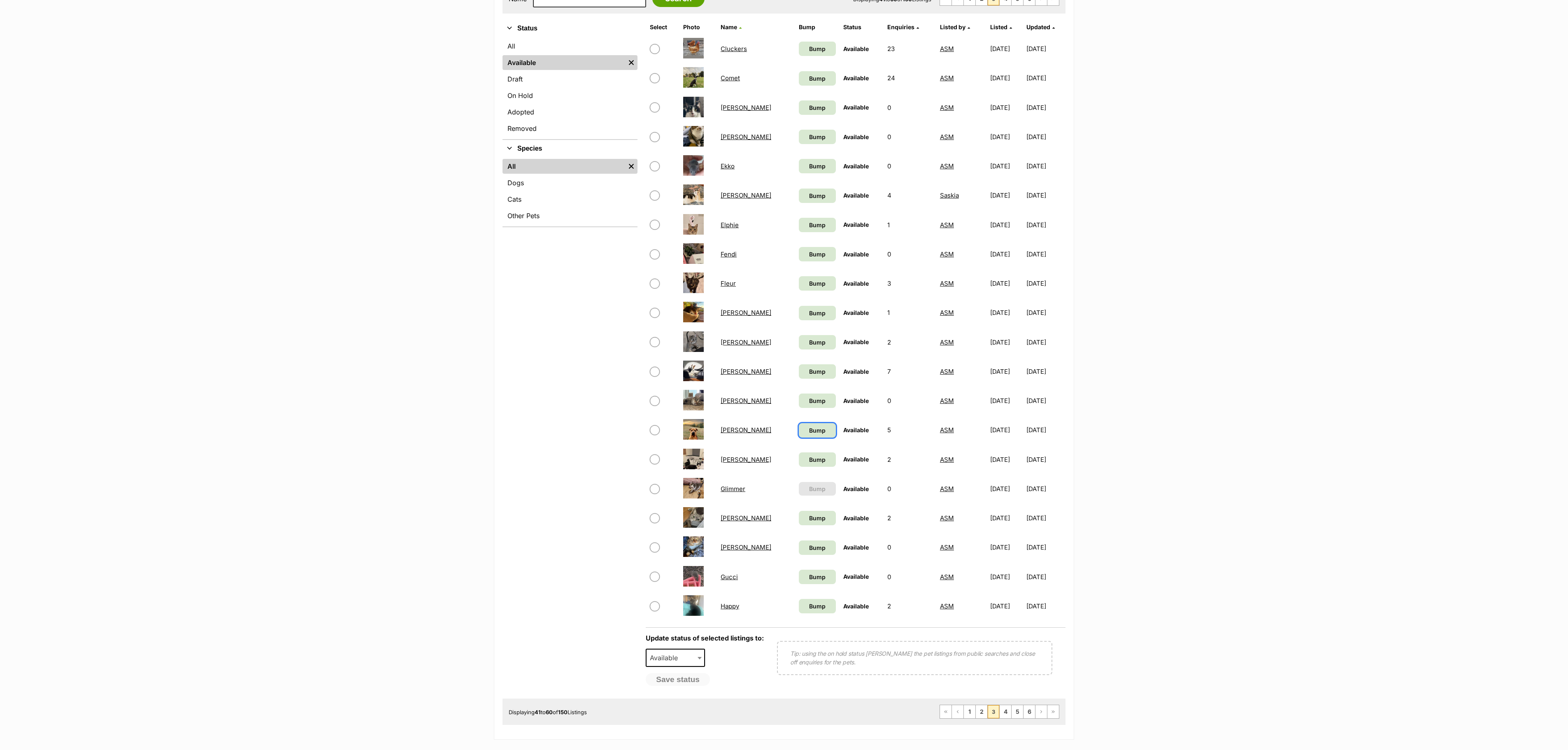
click at [815, 435] on span "Bump" at bounding box center [817, 430] width 16 height 9
click at [807, 407] on link "Bump" at bounding box center [817, 401] width 37 height 15
click at [813, 376] on span "Bump" at bounding box center [817, 371] width 16 height 9
click at [806, 349] on link "Bump" at bounding box center [817, 342] width 37 height 15
click at [811, 317] on span "Bump" at bounding box center [817, 313] width 16 height 9
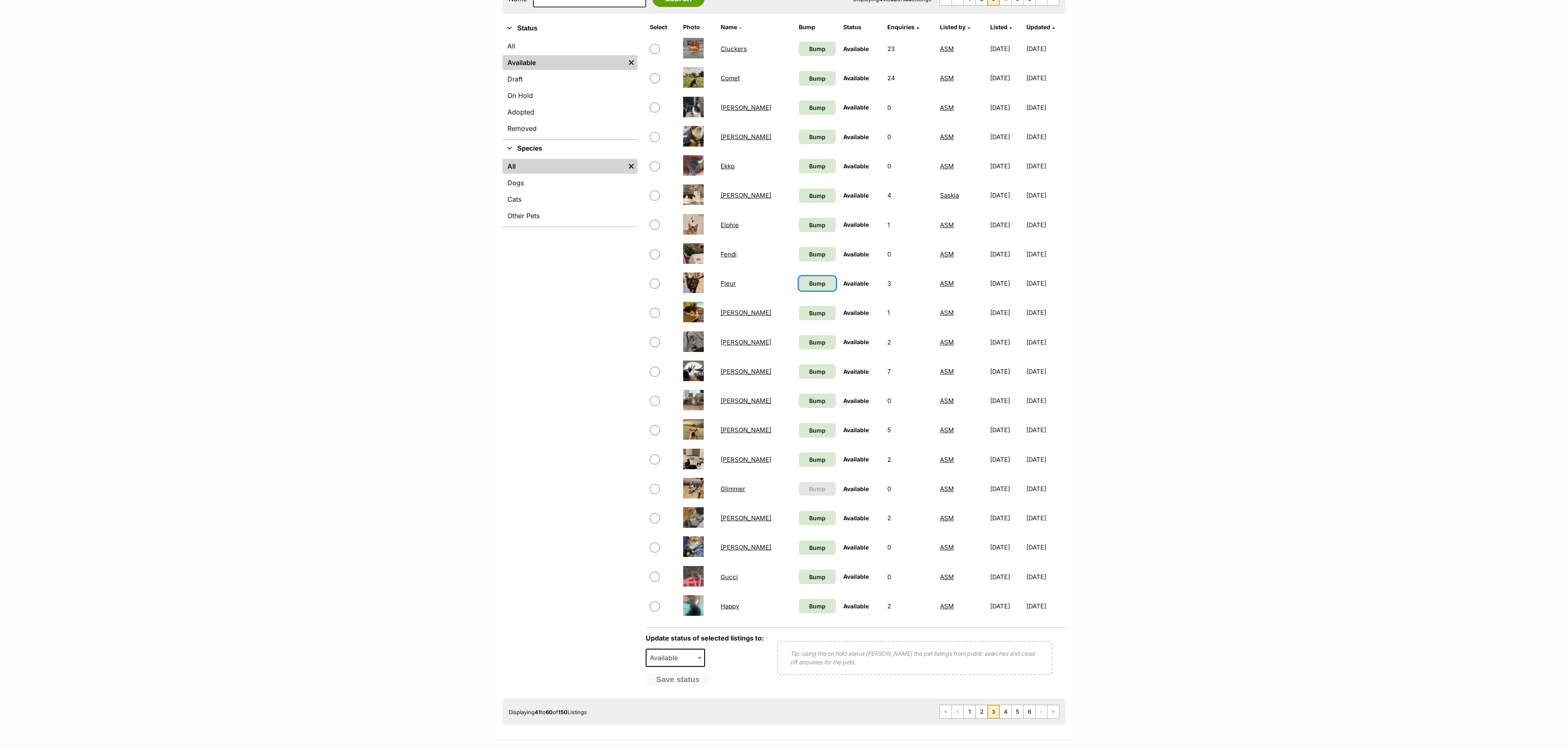
drag, startPoint x: 813, startPoint y: 294, endPoint x: 816, endPoint y: 276, distance: 18.2
click at [813, 288] on span "Bump" at bounding box center [817, 283] width 16 height 9
click at [809, 259] on span "Bump" at bounding box center [817, 254] width 16 height 9
click at [809, 230] on span "Bump" at bounding box center [817, 225] width 16 height 9
click at [809, 198] on span "Bump" at bounding box center [817, 195] width 16 height 9
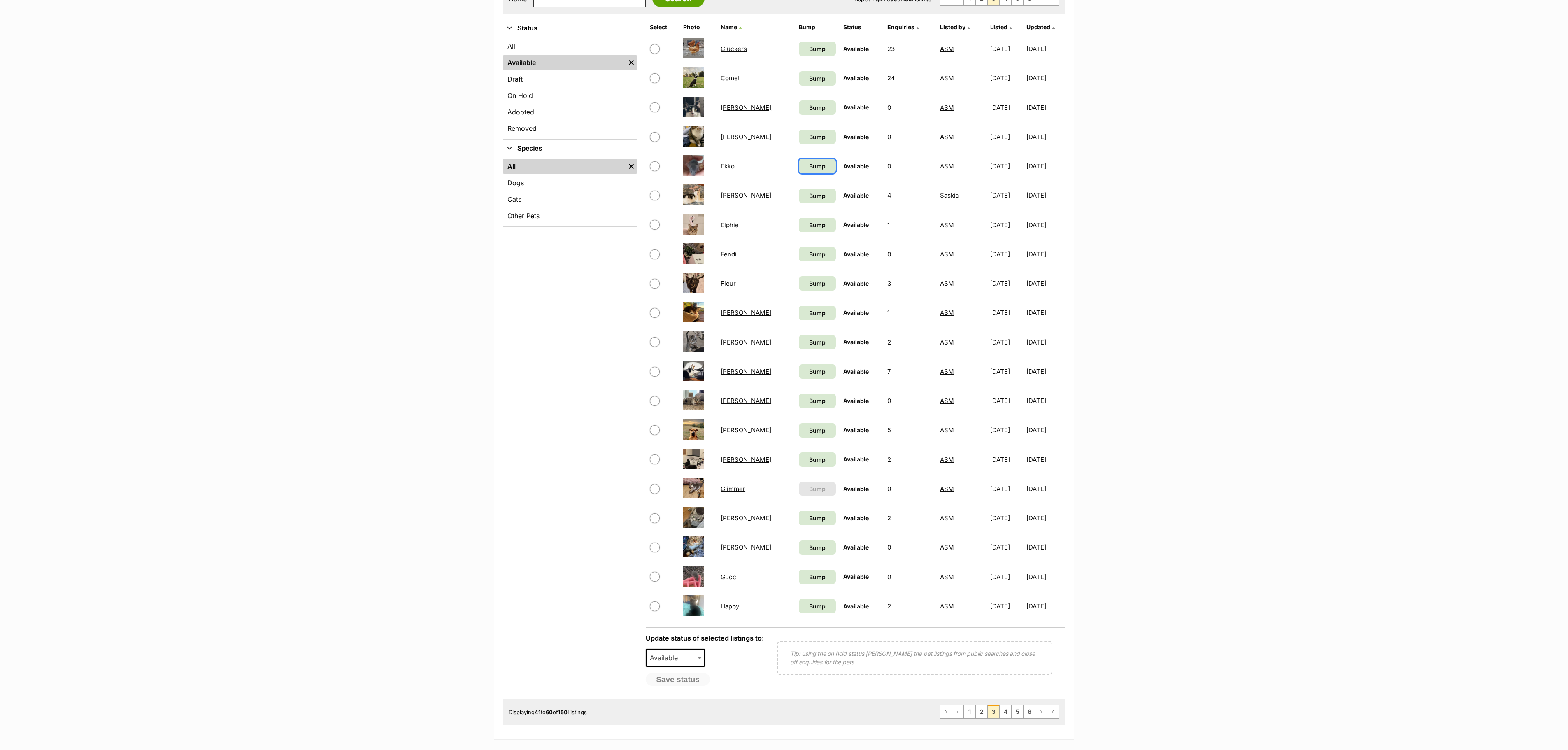
click at [809, 168] on span "Bump" at bounding box center [817, 166] width 16 height 9
click at [815, 141] on span "Bump" at bounding box center [817, 137] width 16 height 9
click at [809, 112] on span "Bump" at bounding box center [817, 108] width 16 height 9
drag, startPoint x: 813, startPoint y: 84, endPoint x: 832, endPoint y: 77, distance: 20.2
click at [813, 83] on span "Bump" at bounding box center [817, 79] width 16 height 9
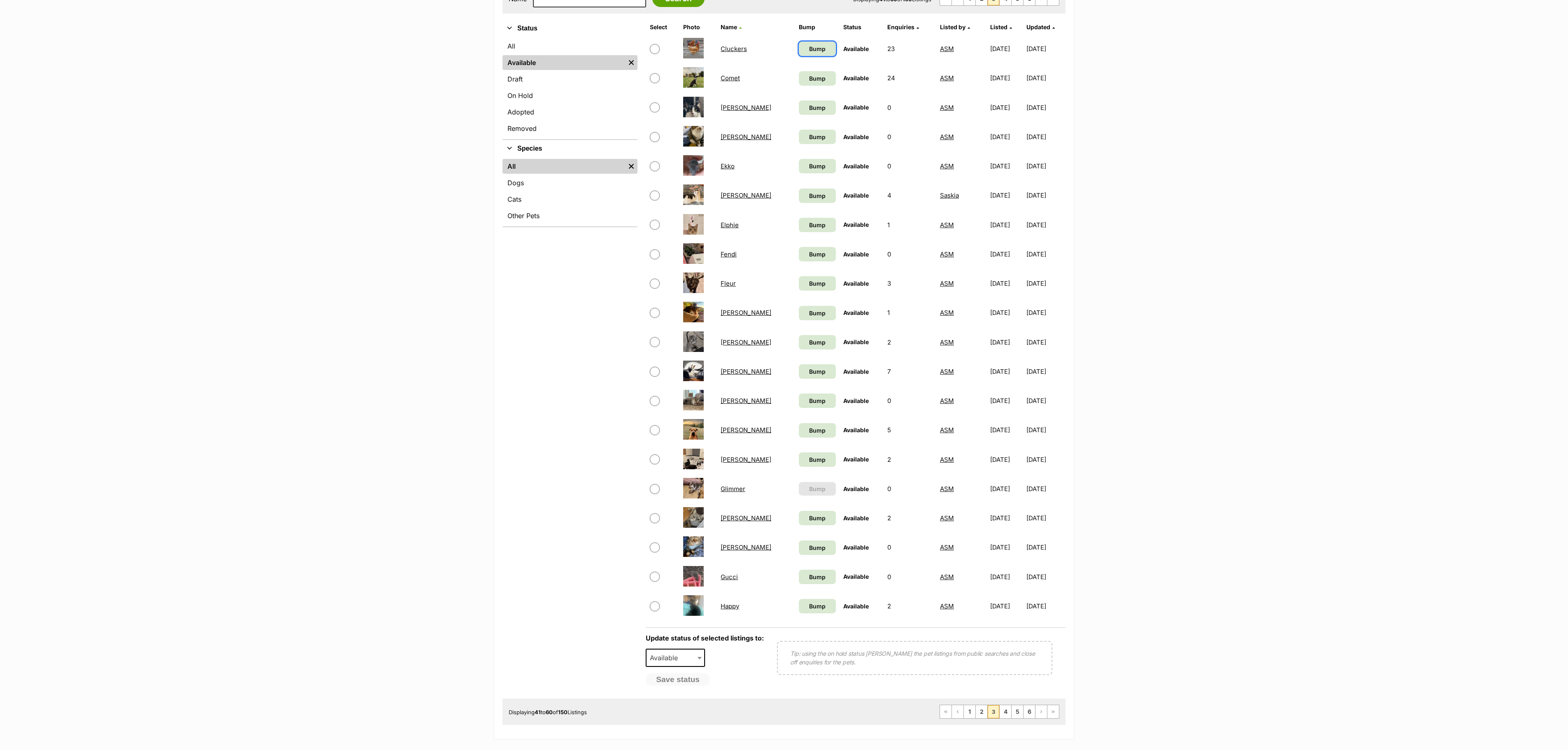
click at [809, 51] on span "Bump" at bounding box center [817, 49] width 16 height 9
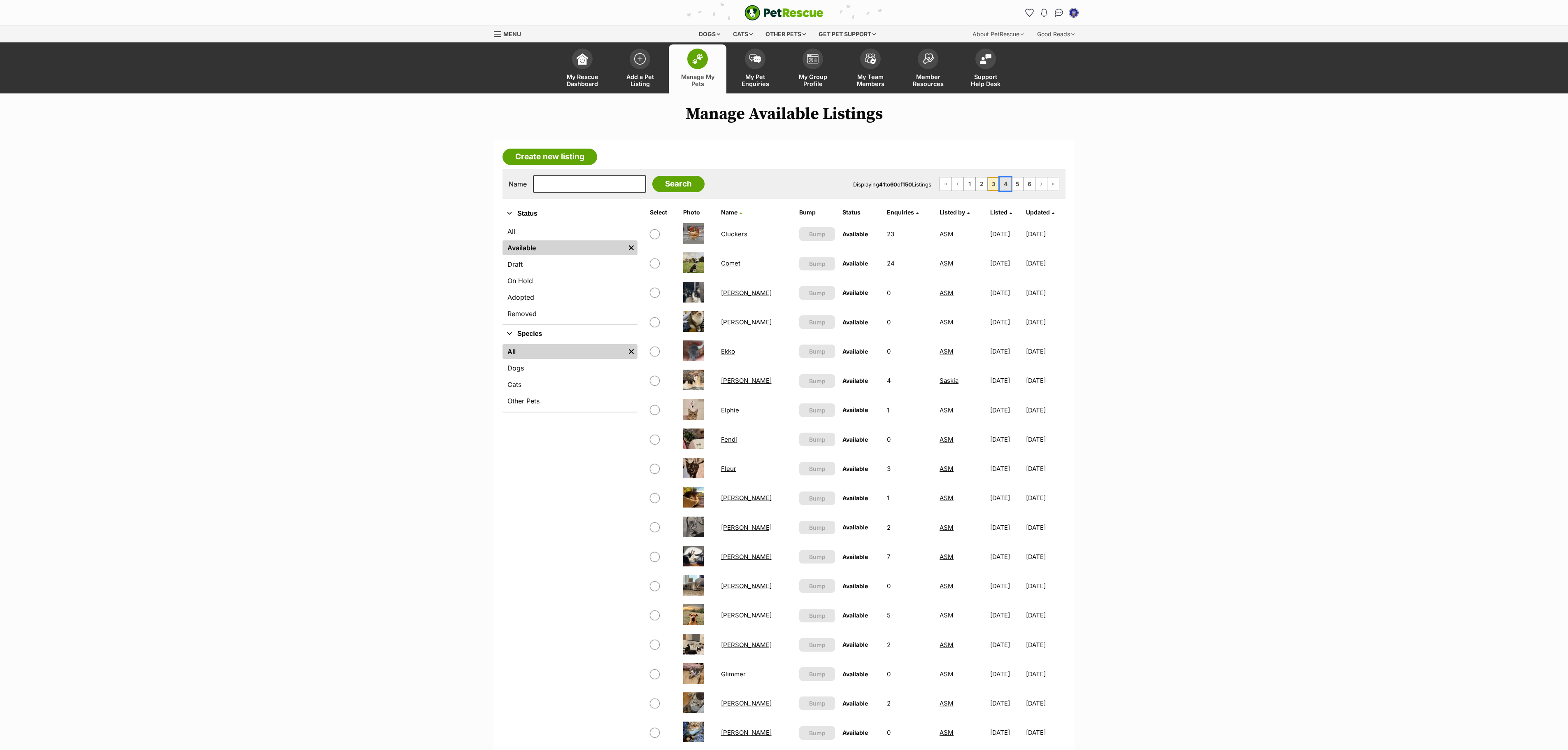
click at [1003, 183] on link "4" at bounding box center [1005, 184] width 12 height 13
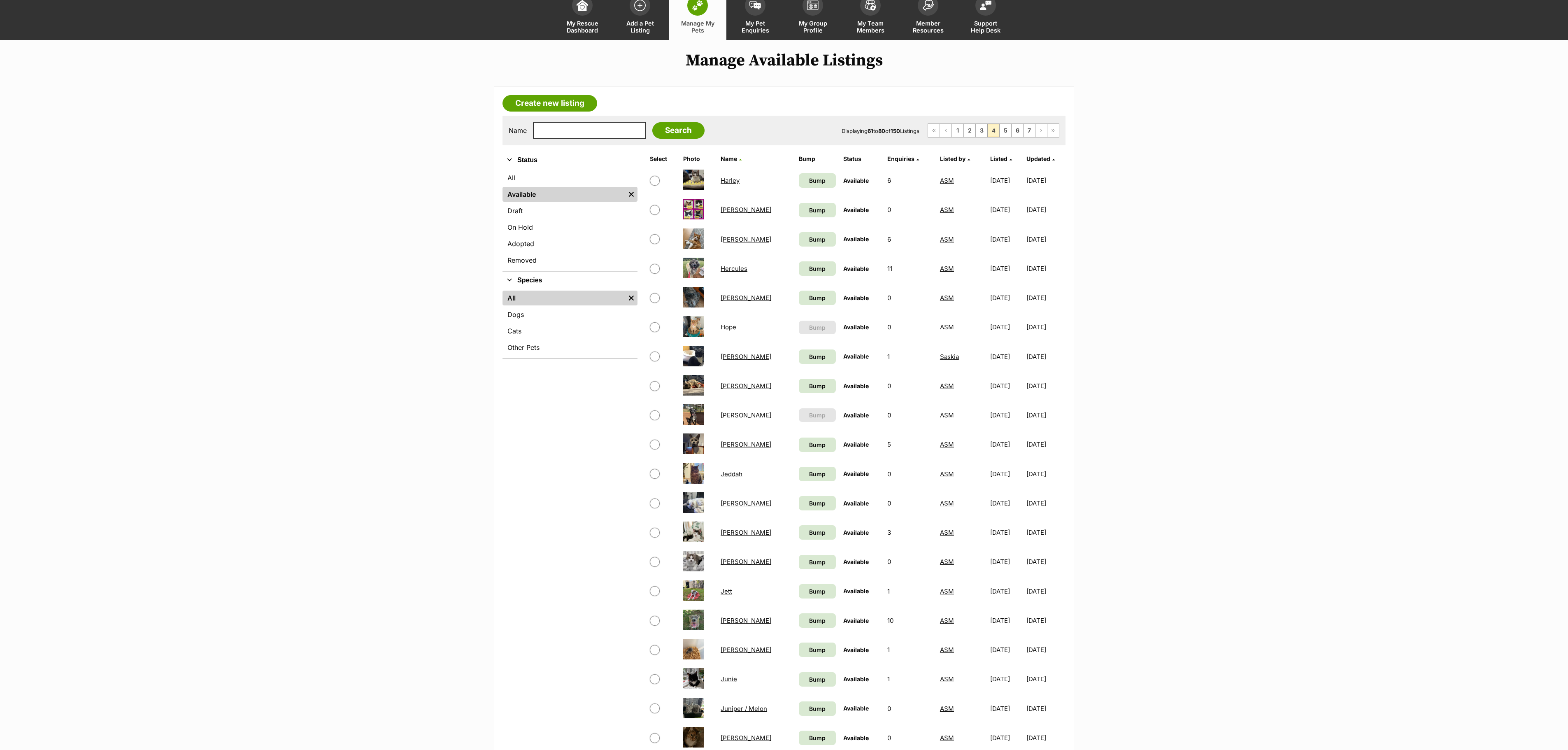
scroll to position [82, 0]
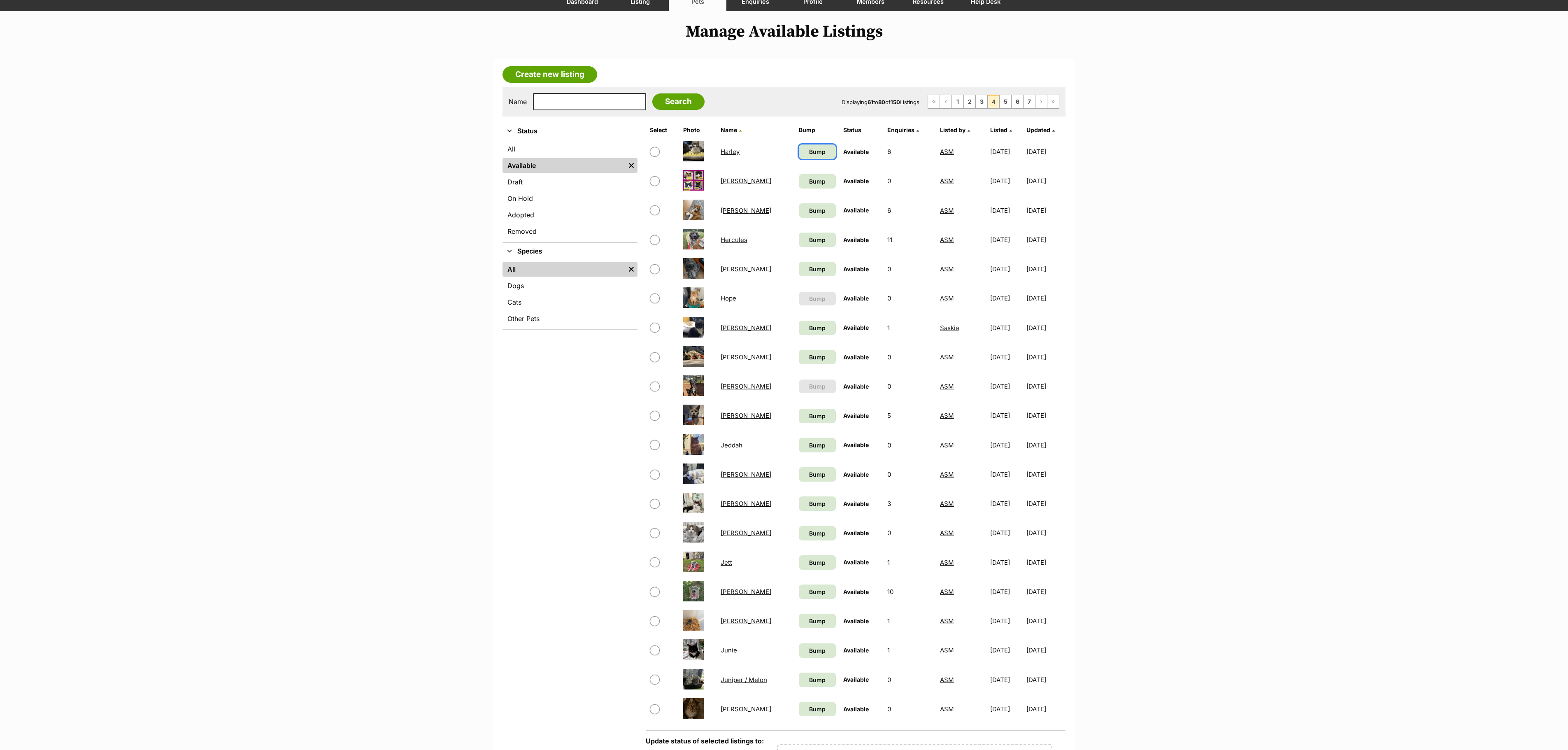
click at [809, 152] on span "Bump" at bounding box center [817, 152] width 16 height 9
click at [809, 180] on span "Bump" at bounding box center [817, 181] width 16 height 9
click at [809, 210] on span "Bump" at bounding box center [817, 211] width 16 height 9
click at [816, 243] on link "Bump" at bounding box center [817, 240] width 37 height 15
click at [813, 269] on link "Bump" at bounding box center [817, 269] width 37 height 15
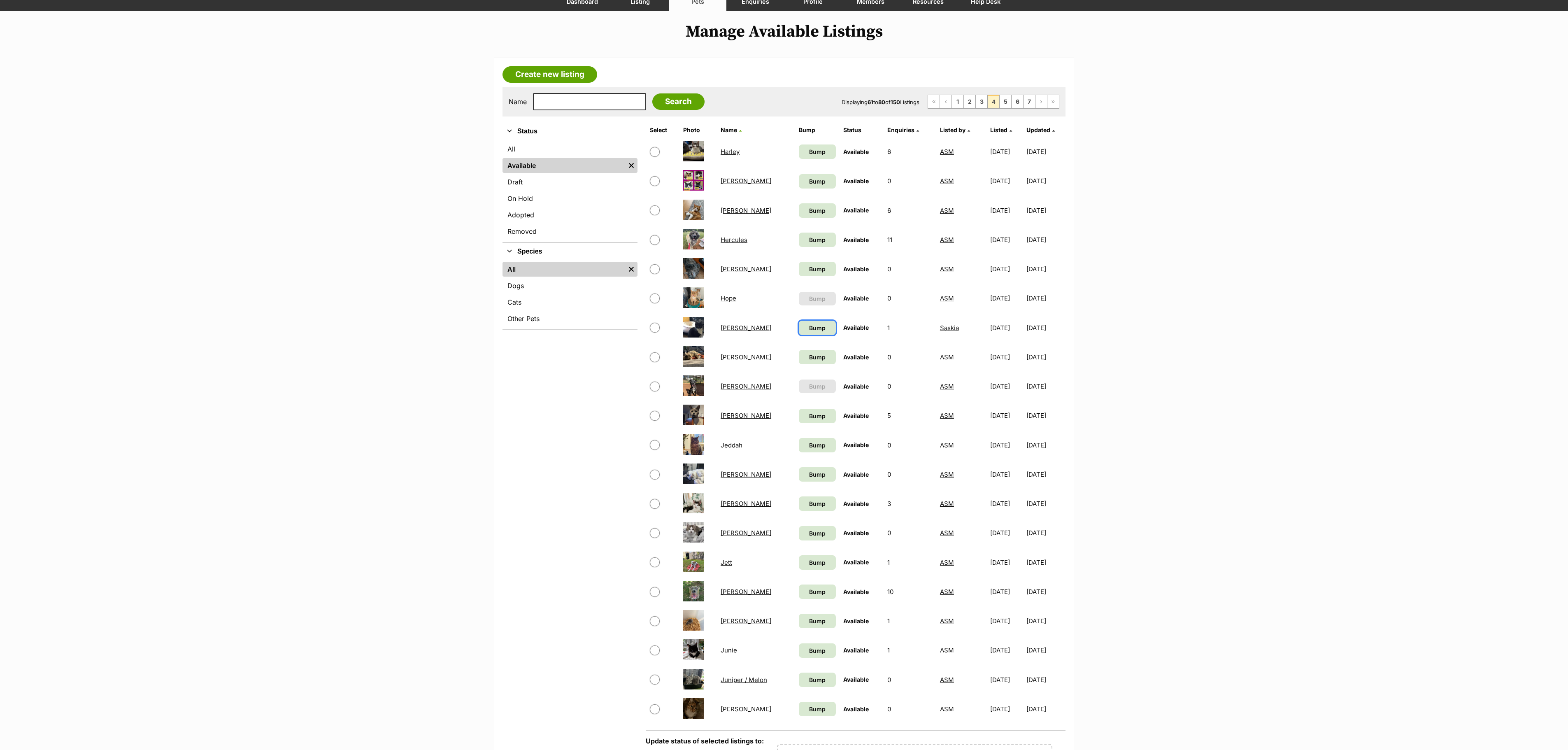
click at [809, 332] on span "Bump" at bounding box center [817, 328] width 16 height 9
click at [809, 362] on span "Bump" at bounding box center [817, 357] width 16 height 9
click at [810, 421] on link "Bump" at bounding box center [817, 416] width 37 height 15
click at [809, 449] on span "Bump" at bounding box center [817, 445] width 16 height 9
click at [804, 481] on link "Bump" at bounding box center [817, 474] width 37 height 15
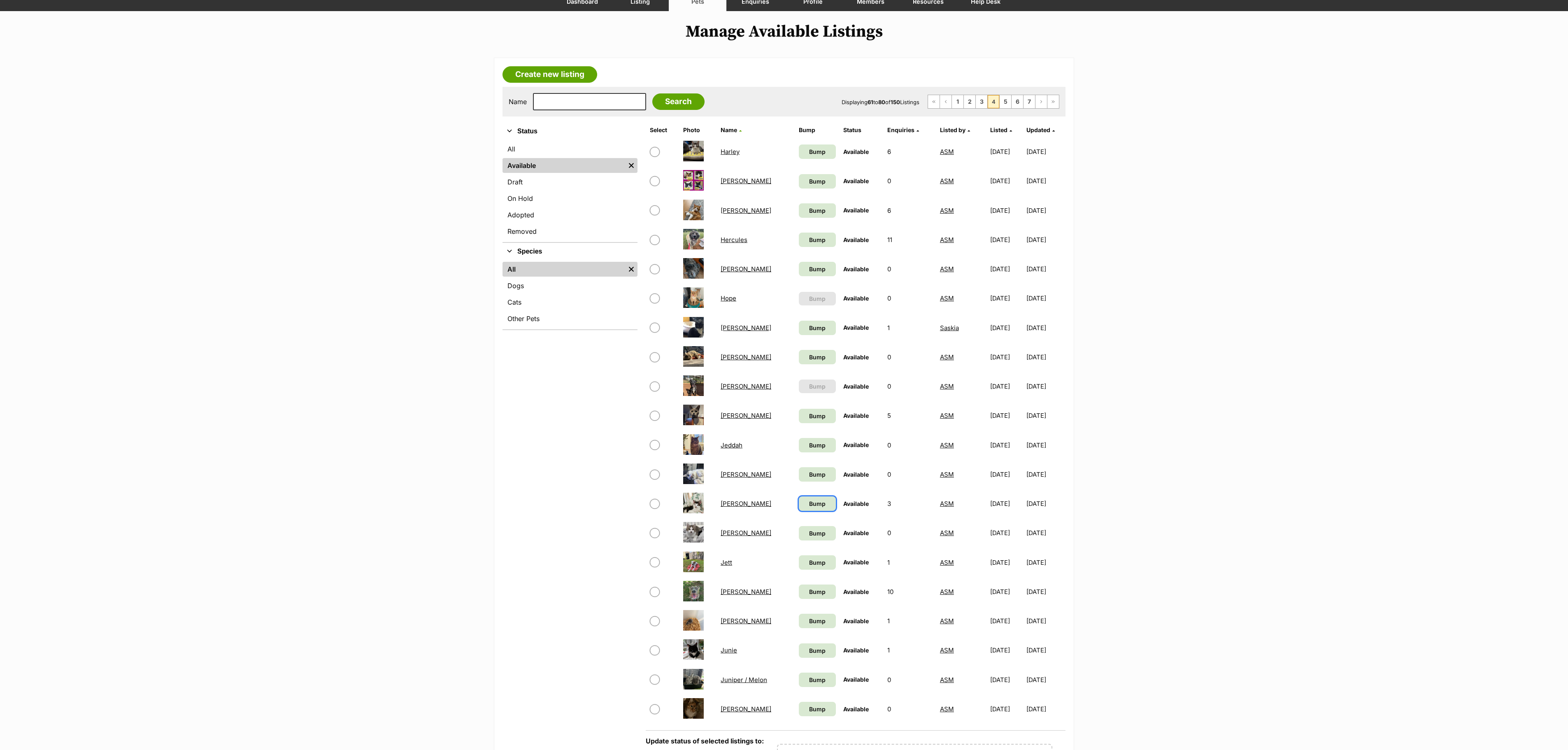
click at [809, 508] on span "Bump" at bounding box center [817, 503] width 16 height 9
click at [816, 541] on link "Bump" at bounding box center [817, 533] width 37 height 15
click at [809, 567] on span "Bump" at bounding box center [817, 562] width 16 height 9
click at [809, 596] on span "Bump" at bounding box center [817, 592] width 16 height 9
click at [799, 628] on link "Bump" at bounding box center [817, 621] width 37 height 15
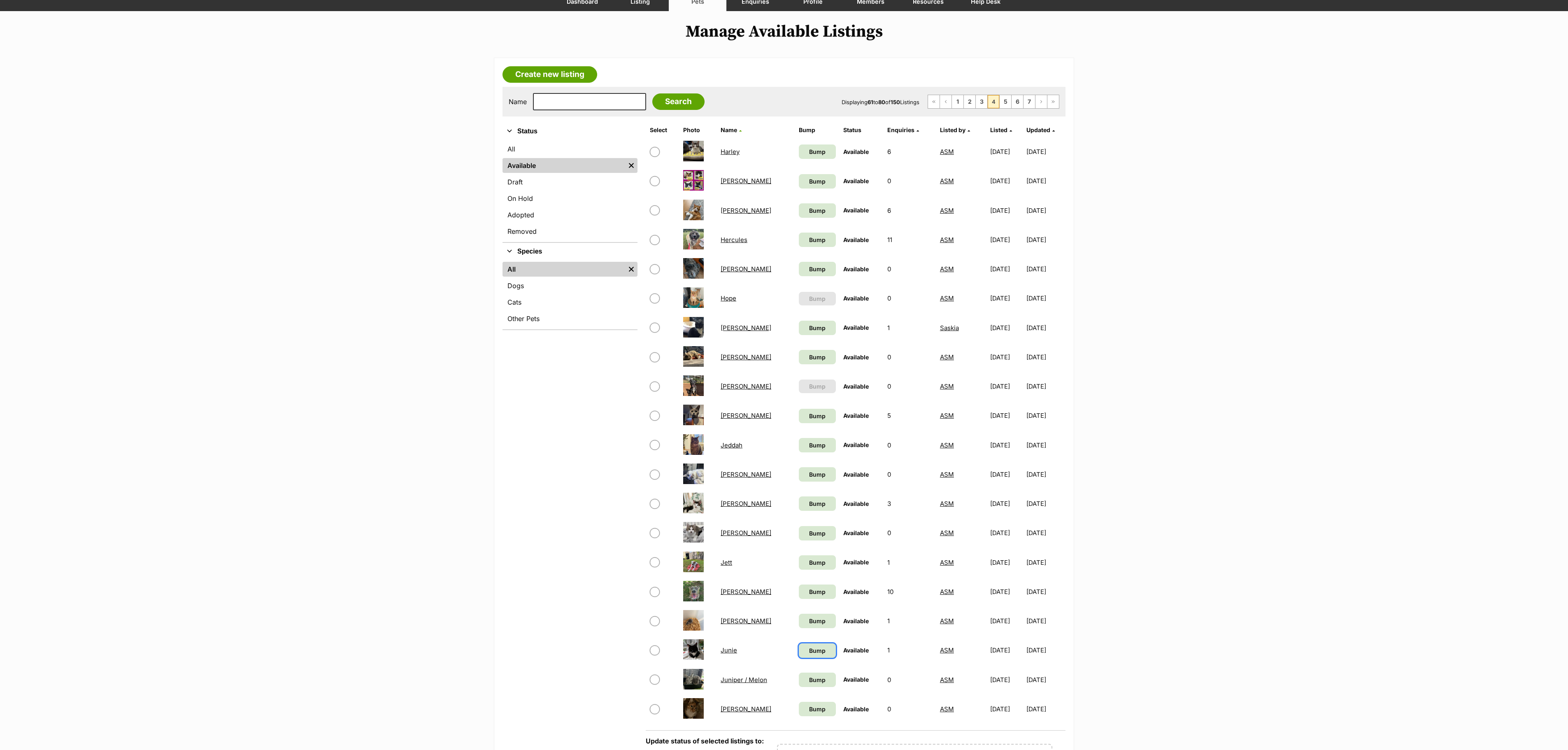
click at [800, 657] on link "Bump" at bounding box center [817, 651] width 37 height 15
click at [809, 684] on span "Bump" at bounding box center [817, 680] width 16 height 9
click at [809, 713] on span "Bump" at bounding box center [817, 709] width 16 height 9
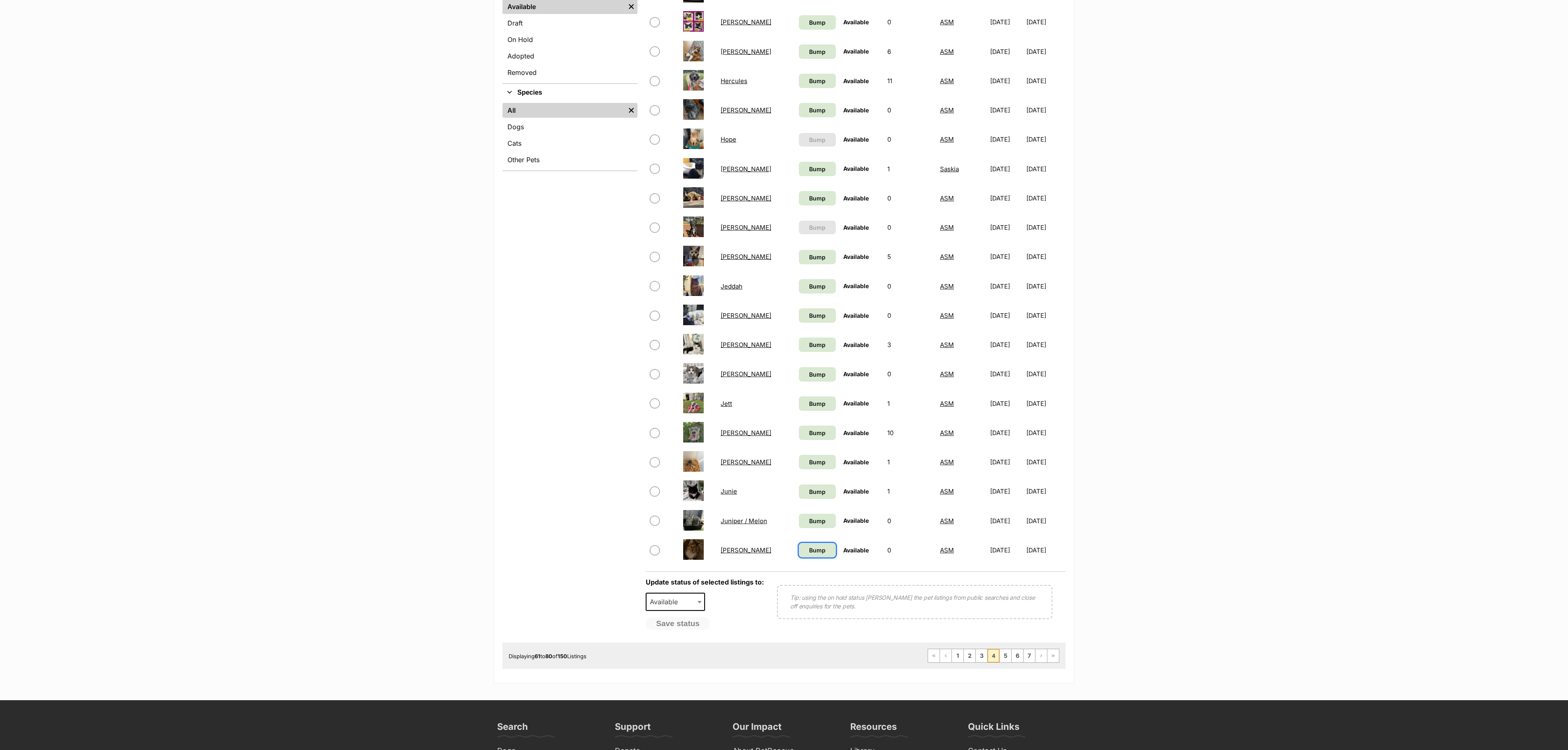
scroll to position [247, 0]
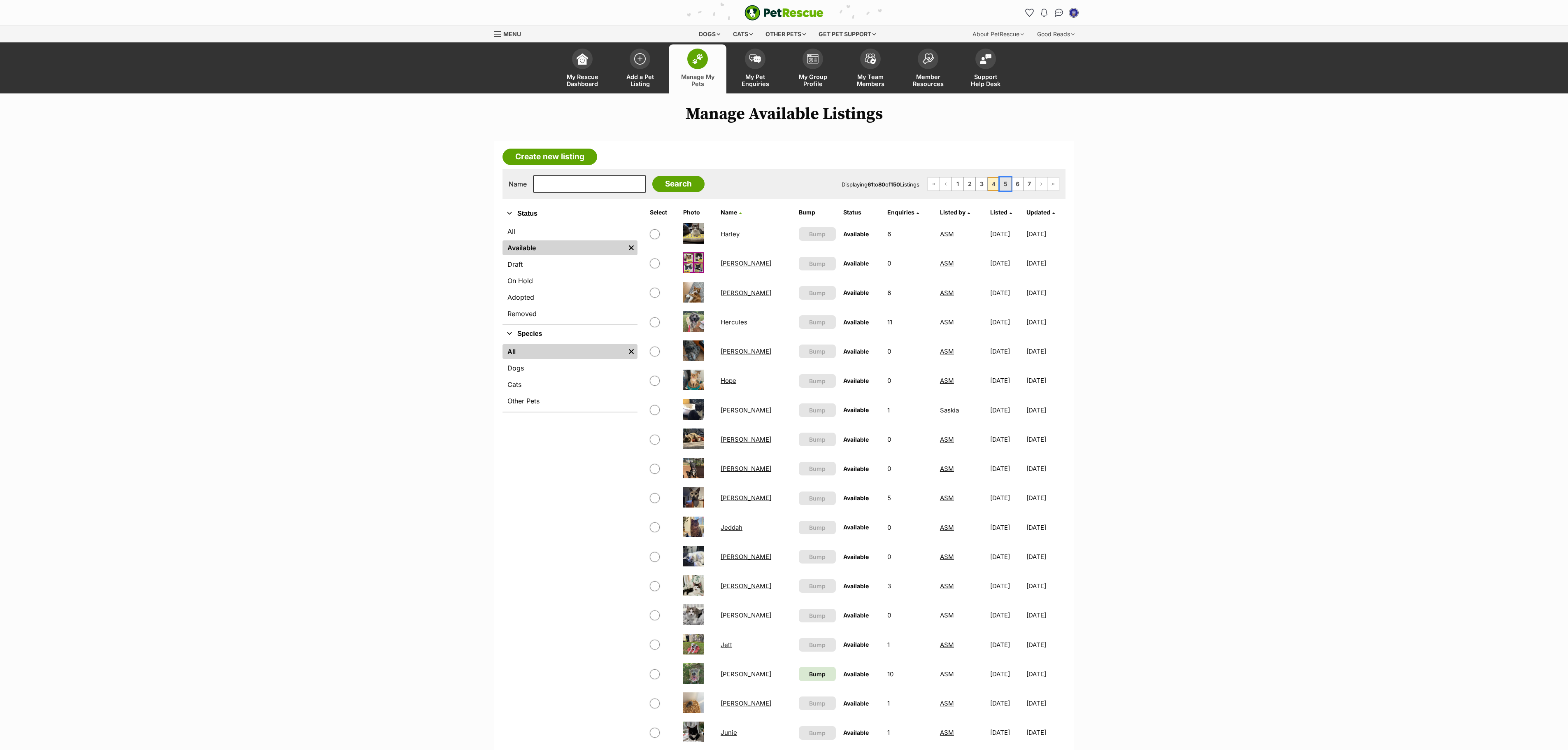
click at [1003, 188] on link "5" at bounding box center [1005, 184] width 12 height 13
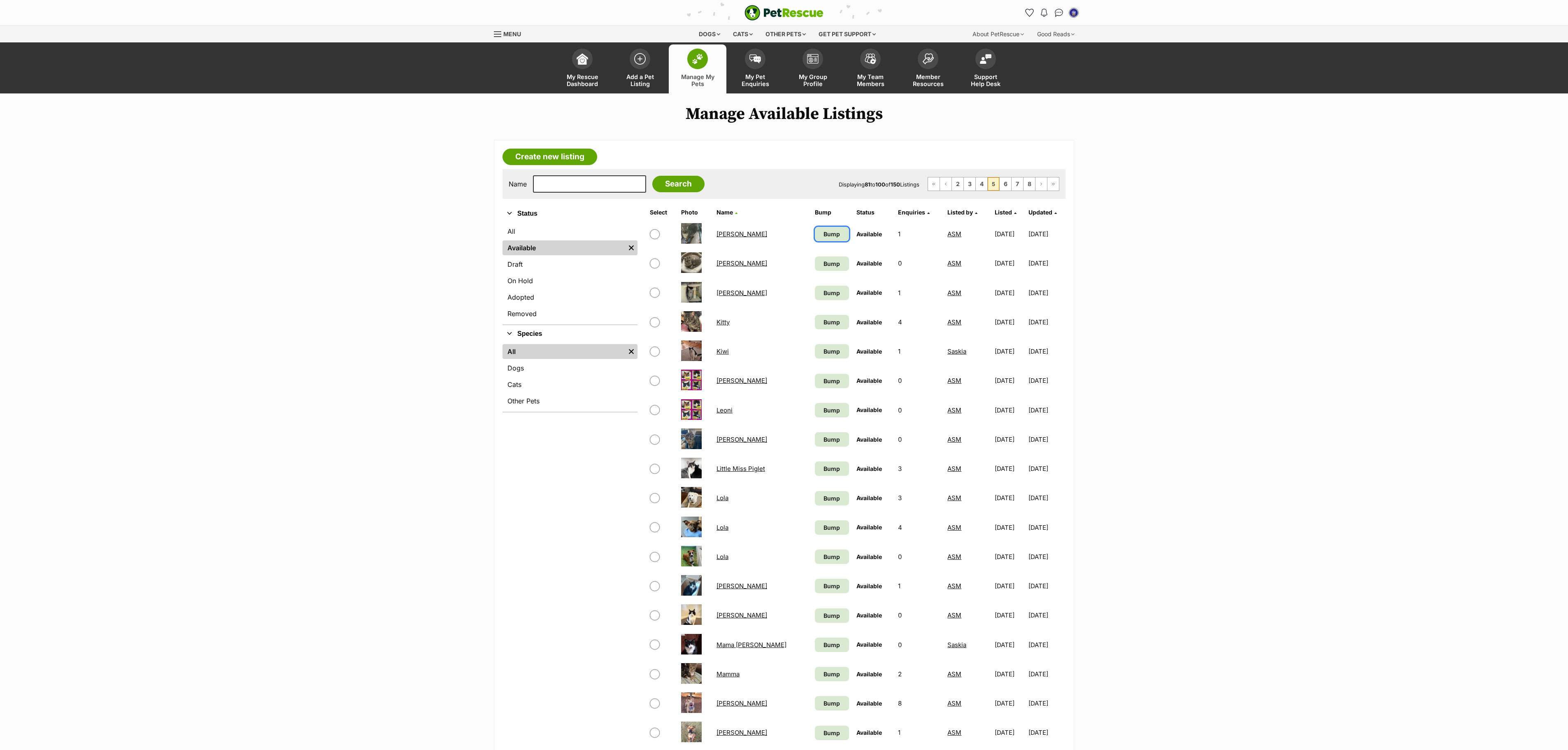
click at [824, 238] on span "Bump" at bounding box center [831, 234] width 16 height 9
click at [824, 266] on span "Bump" at bounding box center [831, 264] width 16 height 9
click at [824, 295] on span "Bump" at bounding box center [831, 293] width 16 height 9
click at [815, 320] on link "Bump" at bounding box center [832, 322] width 34 height 15
click at [824, 354] on span "Bump" at bounding box center [831, 351] width 16 height 9
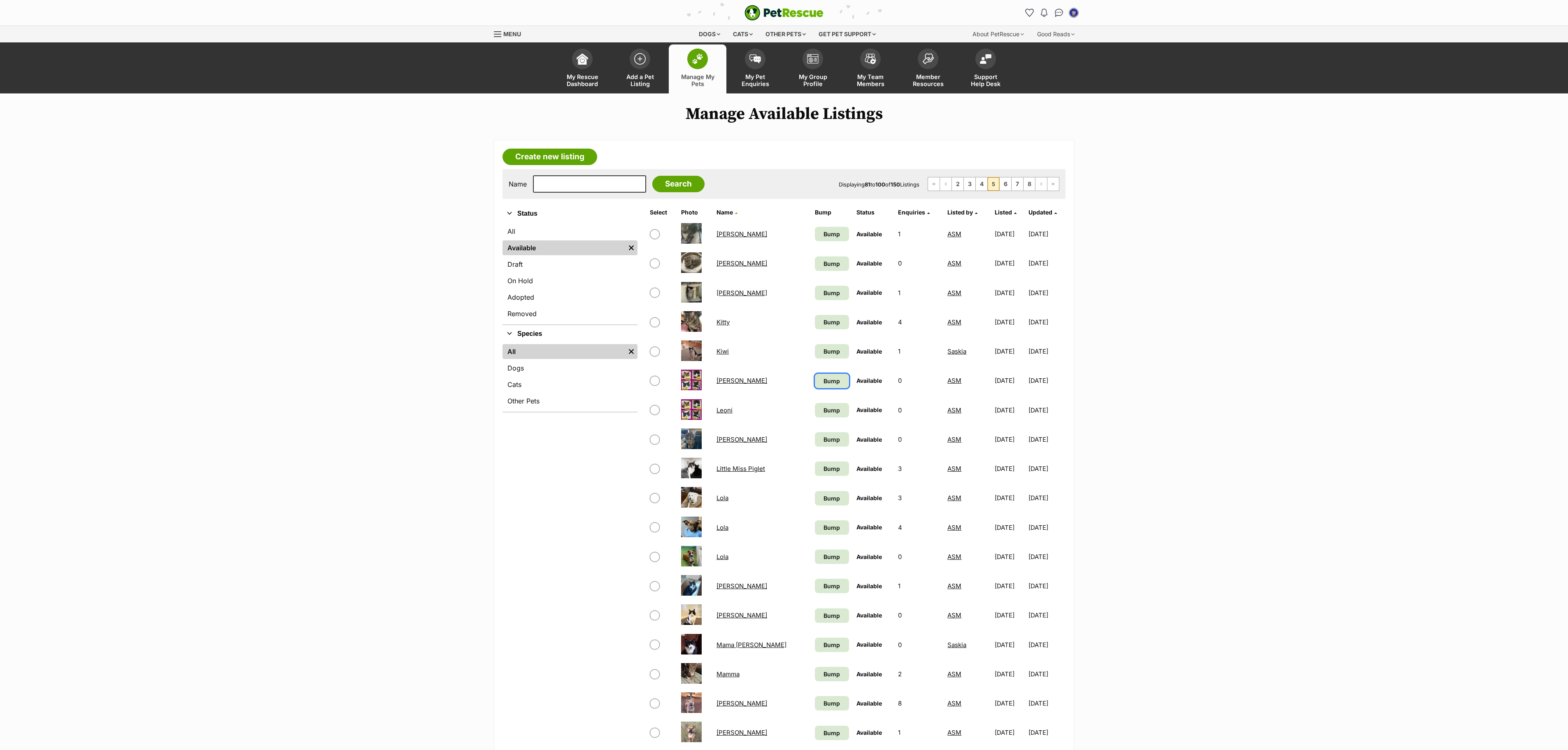
click at [824, 385] on span "Bump" at bounding box center [831, 381] width 16 height 9
click at [815, 412] on link "Bump" at bounding box center [832, 410] width 34 height 15
drag, startPoint x: 815, startPoint y: 446, endPoint x: 808, endPoint y: 465, distance: 20.2
click at [815, 446] on link "Bump" at bounding box center [832, 440] width 34 height 15
click at [824, 473] on span "Bump" at bounding box center [831, 469] width 16 height 9
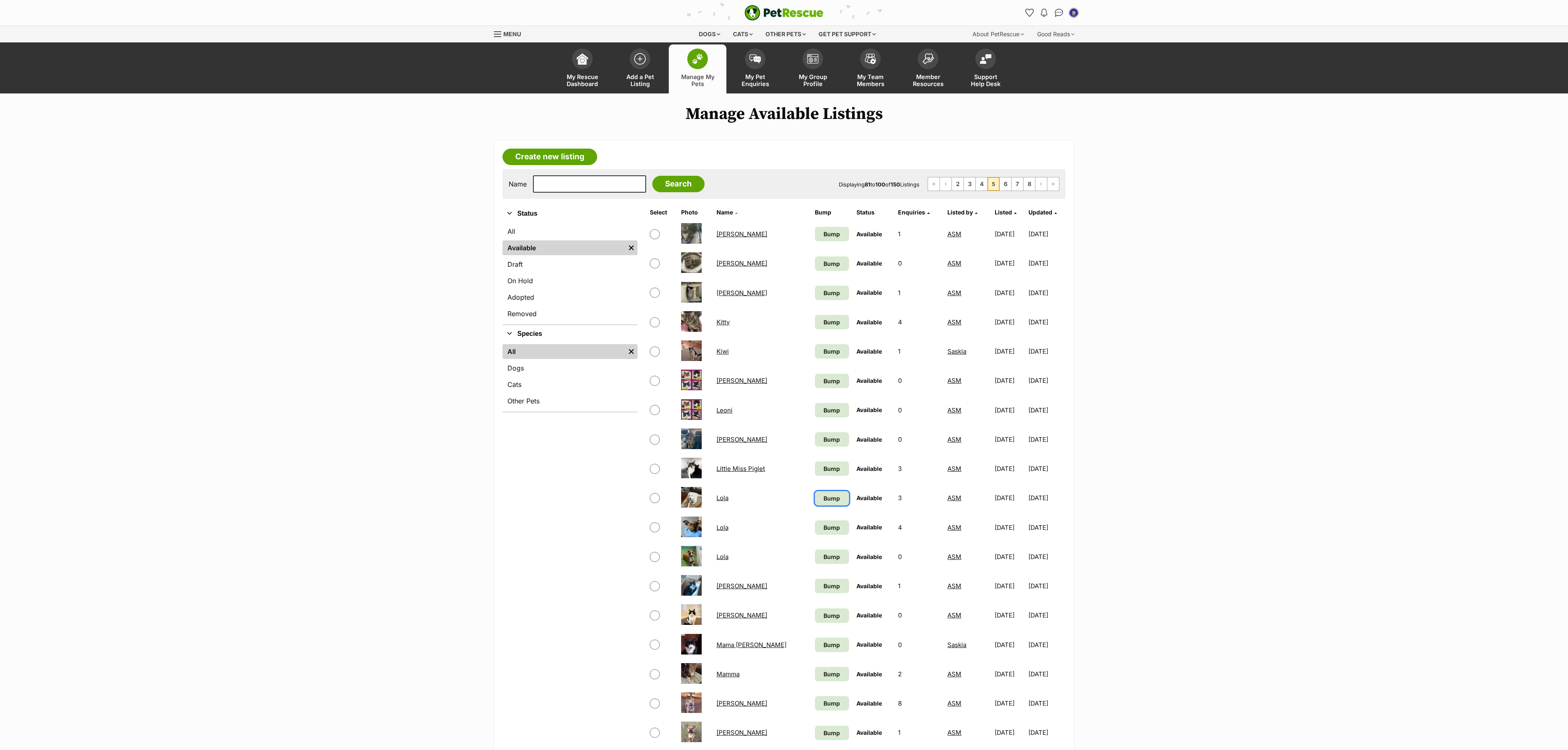
click at [817, 505] on link "Bump" at bounding box center [832, 499] width 34 height 15
drag, startPoint x: 818, startPoint y: 545, endPoint x: 811, endPoint y: 547, distance: 7.3
click at [817, 534] on link "Bump" at bounding box center [832, 528] width 34 height 15
click at [824, 561] on span "Bump" at bounding box center [831, 556] width 16 height 9
click at [824, 591] on span "Bump" at bounding box center [831, 586] width 16 height 9
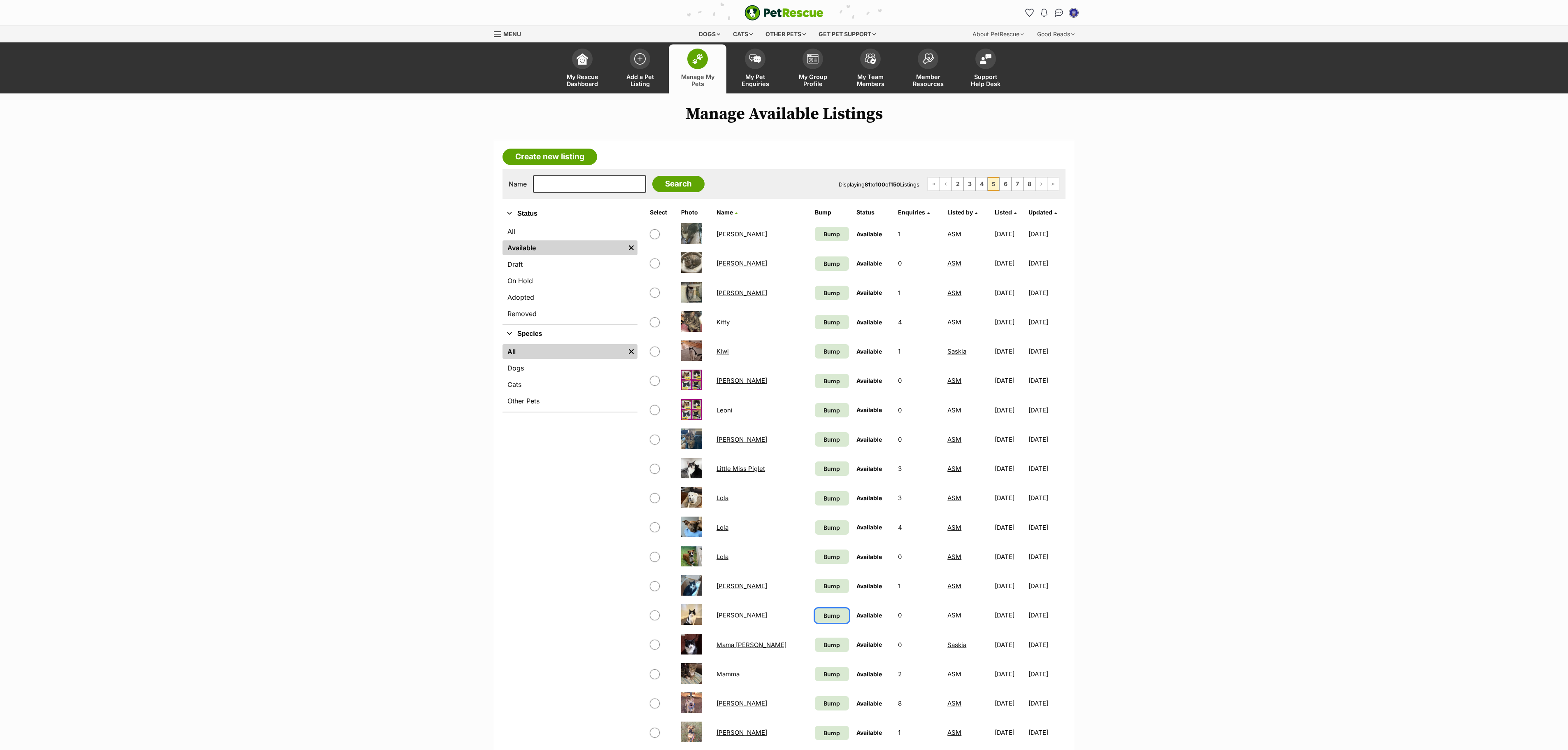
click at [824, 620] on span "Bump" at bounding box center [831, 615] width 16 height 9
click at [824, 649] on span "Bump" at bounding box center [831, 645] width 16 height 9
click at [815, 681] on link "Bump" at bounding box center [832, 674] width 34 height 15
drag, startPoint x: 801, startPoint y: 715, endPoint x: 877, endPoint y: 726, distance: 76.8
click at [824, 707] on span "Bump" at bounding box center [831, 703] width 16 height 9
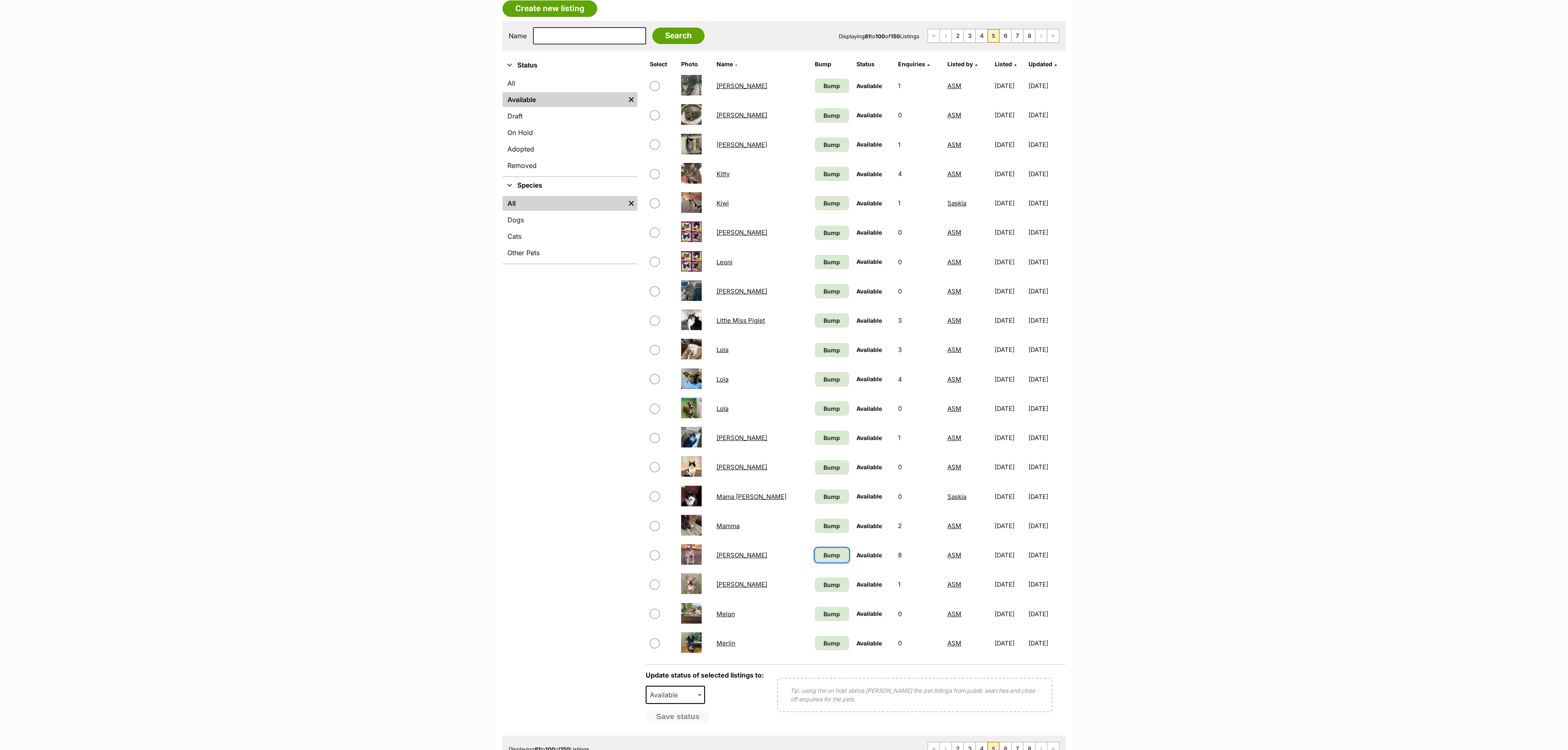
scroll to position [164, 0]
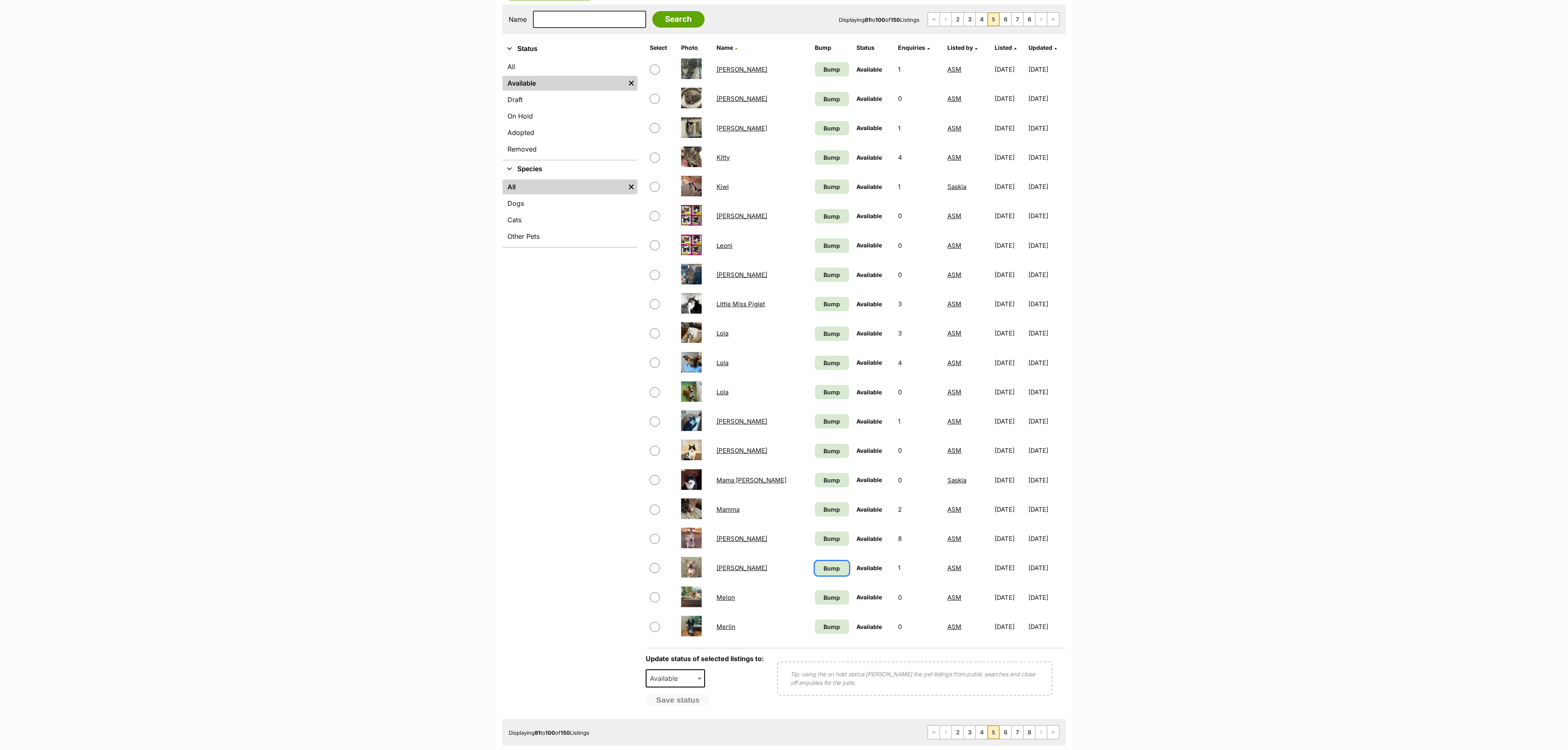
click at [824, 572] on span "Bump" at bounding box center [831, 568] width 16 height 9
click at [824, 601] on span "Bump" at bounding box center [831, 597] width 16 height 9
click at [824, 631] on span "Bump" at bounding box center [831, 626] width 16 height 9
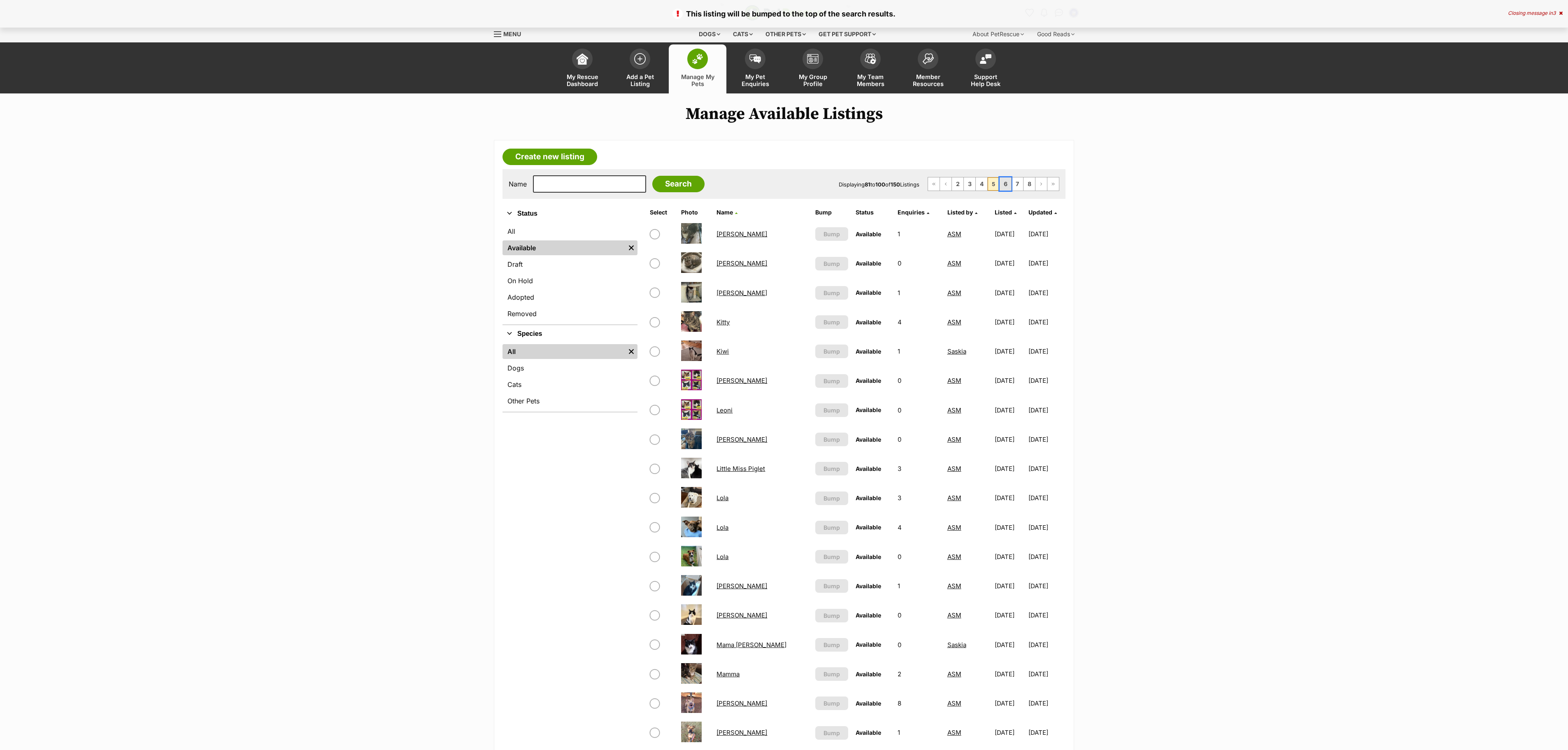
click at [1000, 186] on link "6" at bounding box center [1005, 184] width 12 height 13
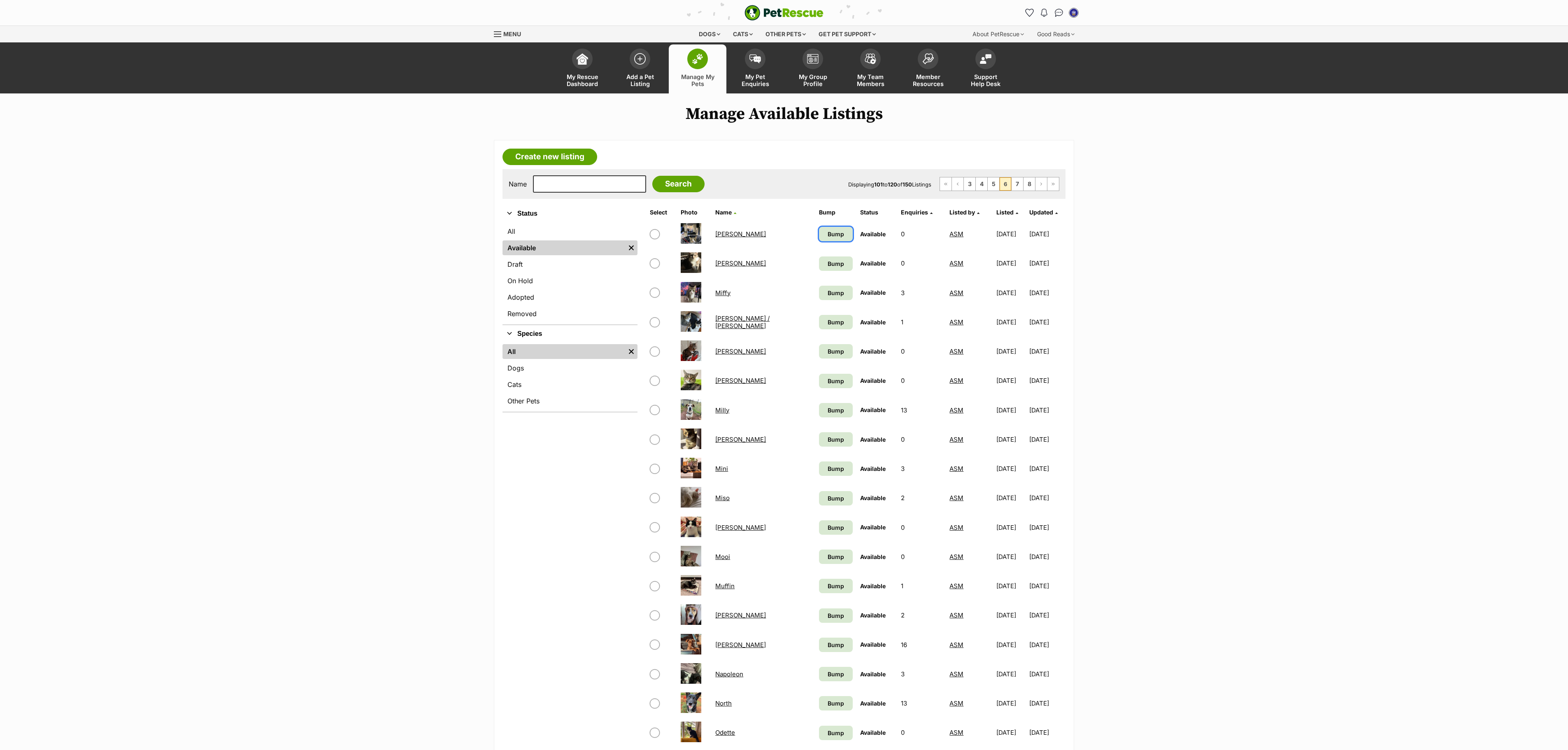
click at [828, 238] on span "Bump" at bounding box center [836, 234] width 16 height 9
click at [828, 267] on span "Bump" at bounding box center [836, 264] width 16 height 9
click at [828, 297] on span "Bump" at bounding box center [836, 293] width 16 height 9
click at [819, 320] on link "Bump" at bounding box center [835, 322] width 33 height 15
click at [828, 354] on span "Bump" at bounding box center [836, 351] width 16 height 9
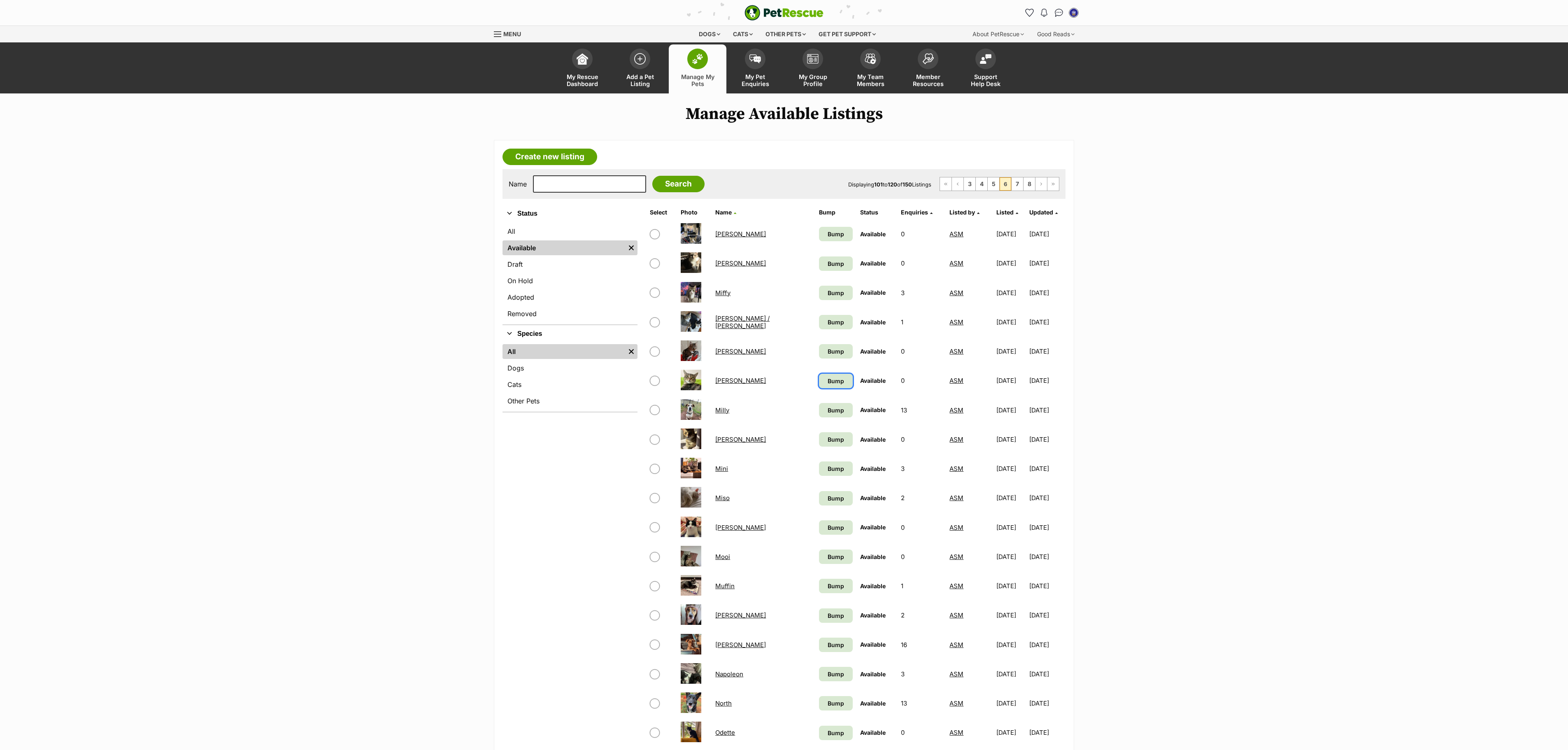
click at [828, 385] on span "Bump" at bounding box center [836, 381] width 16 height 9
click at [828, 415] on span "Bump" at bounding box center [836, 410] width 16 height 9
click at [828, 444] on span "Bump" at bounding box center [836, 440] width 16 height 9
click at [828, 473] on span "Bump" at bounding box center [836, 469] width 16 height 9
click at [819, 502] on link "Bump" at bounding box center [835, 499] width 33 height 15
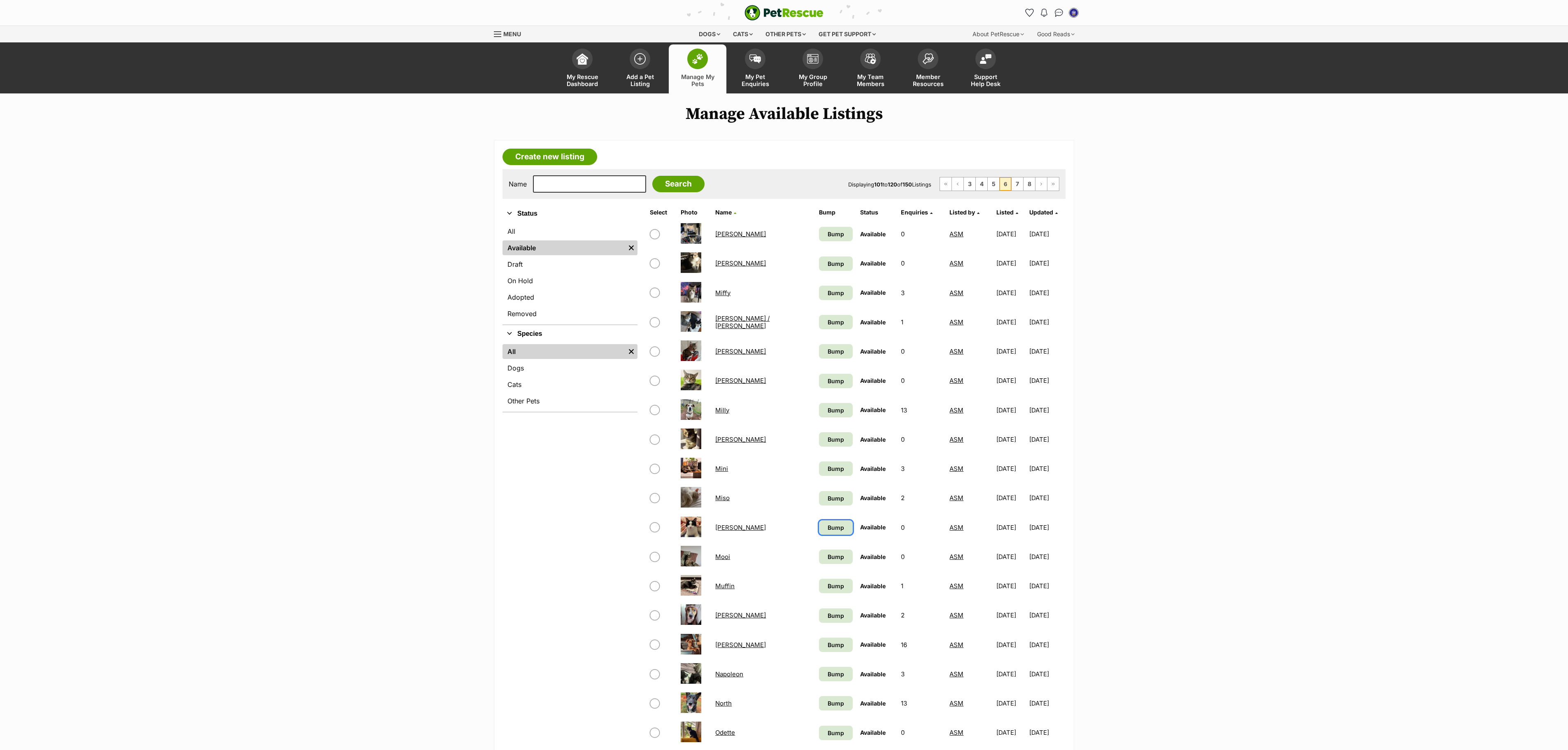
click at [828, 532] on span "Bump" at bounding box center [836, 527] width 16 height 9
click at [828, 561] on span "Bump" at bounding box center [836, 556] width 16 height 9
click at [828, 591] on span "Bump" at bounding box center [836, 586] width 16 height 9
click at [828, 620] on span "Bump" at bounding box center [836, 615] width 16 height 9
click at [828, 649] on span "Bump" at bounding box center [836, 645] width 16 height 9
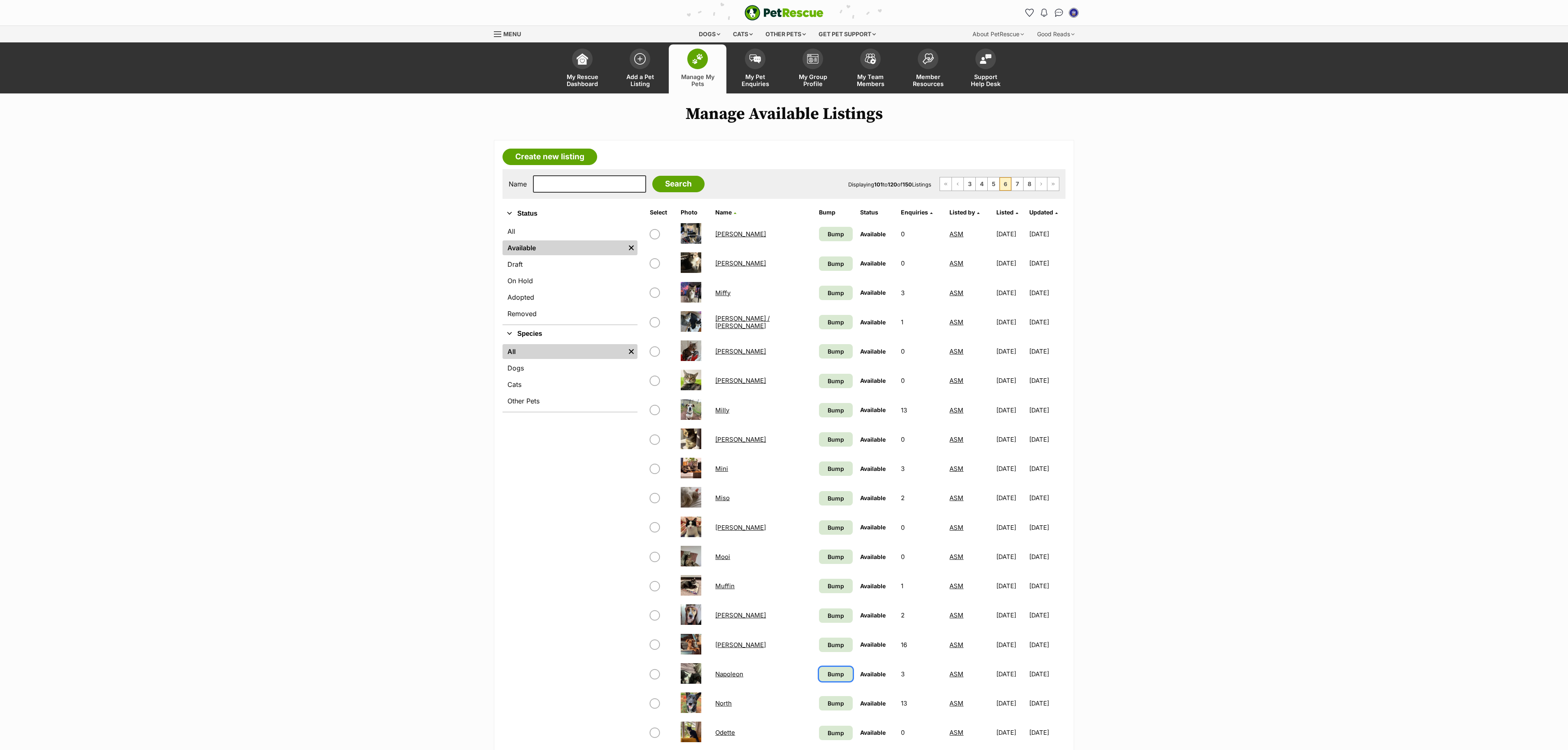
click at [819, 681] on link "Bump" at bounding box center [835, 674] width 33 height 15
click at [828, 707] on span "Bump" at bounding box center [836, 703] width 16 height 9
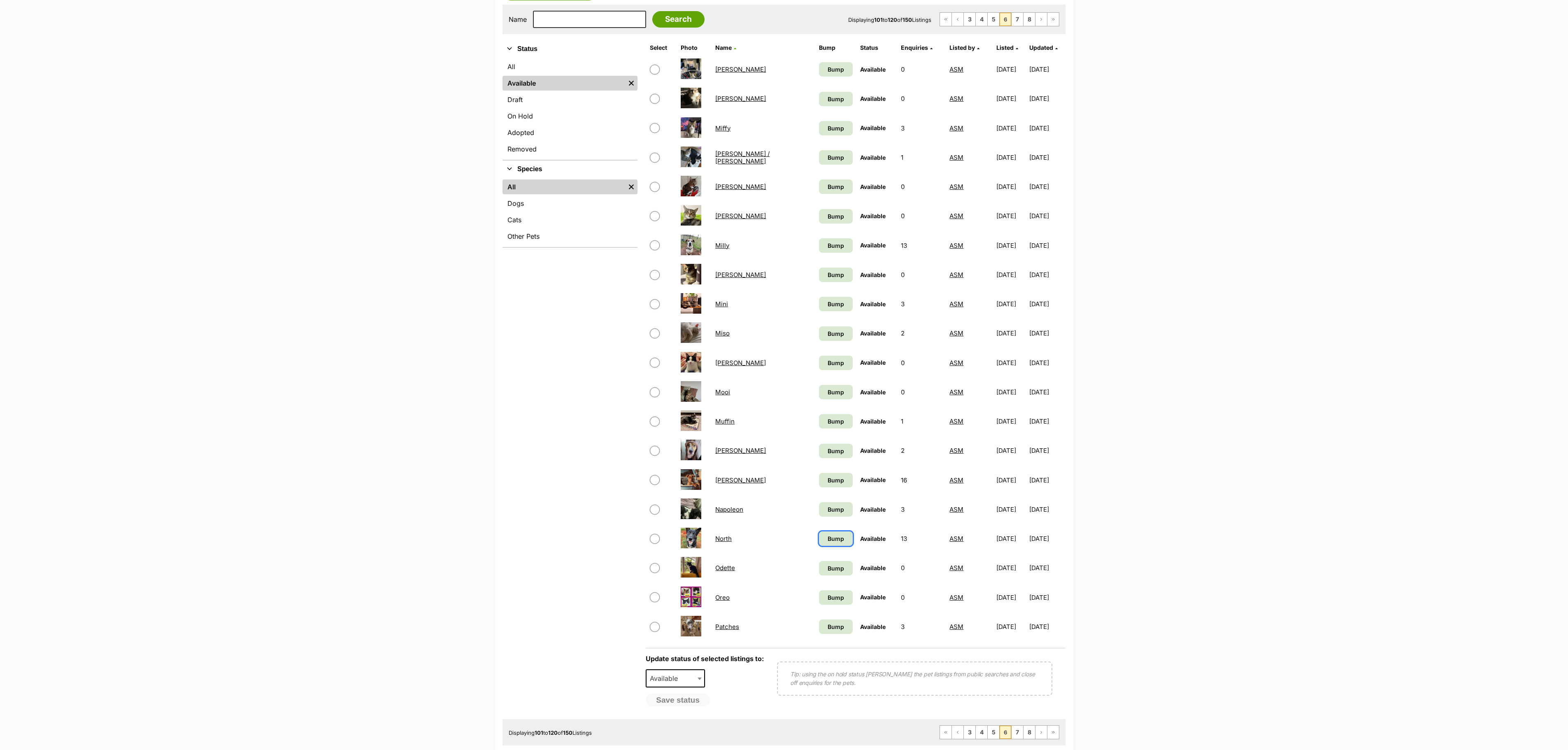
scroll to position [247, 0]
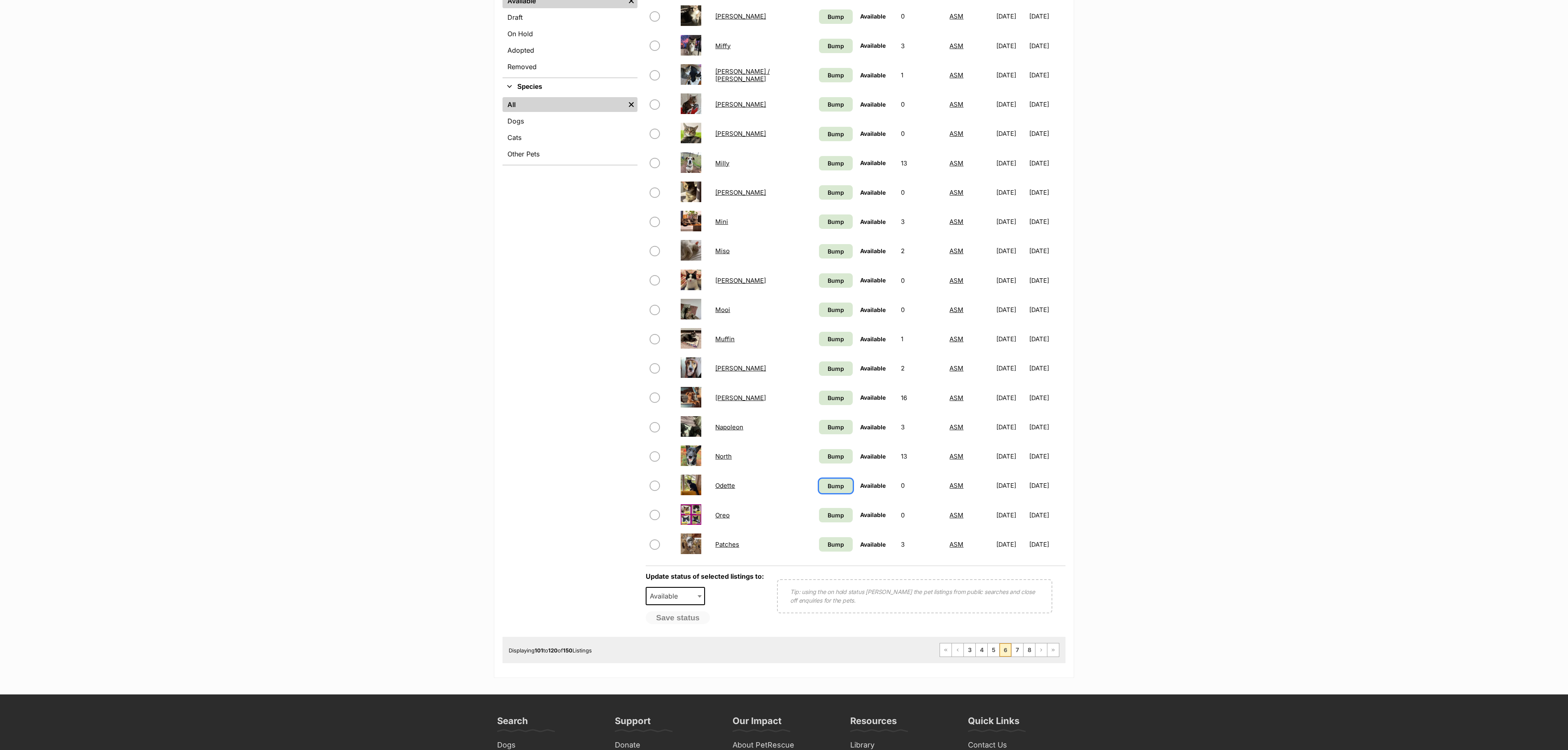
click at [828, 490] on span "Bump" at bounding box center [836, 486] width 16 height 9
click at [828, 519] on span "Bump" at bounding box center [836, 515] width 16 height 9
click at [828, 548] on span "Bump" at bounding box center [836, 544] width 16 height 9
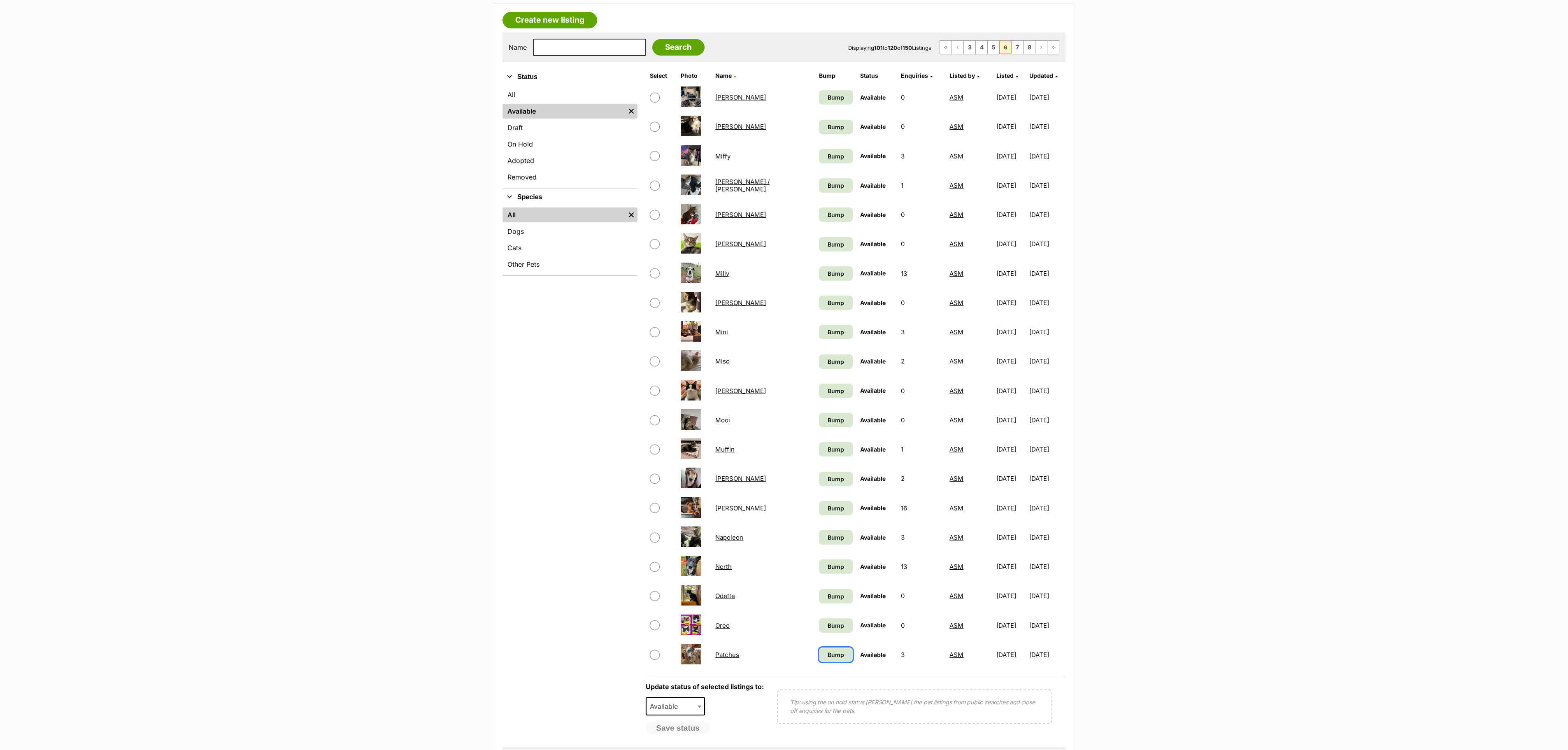
scroll to position [164, 0]
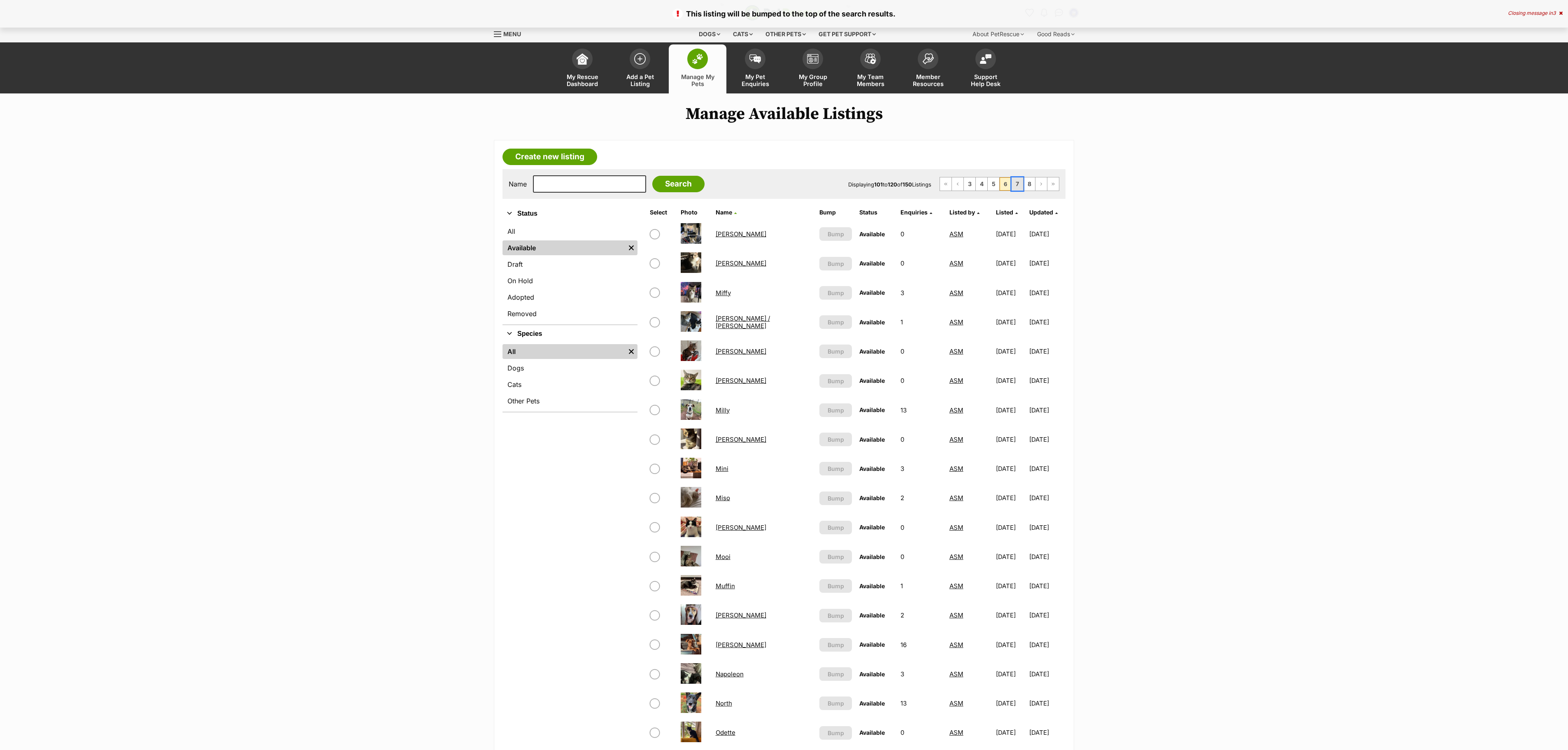
click at [1017, 185] on link "7" at bounding box center [1017, 184] width 12 height 13
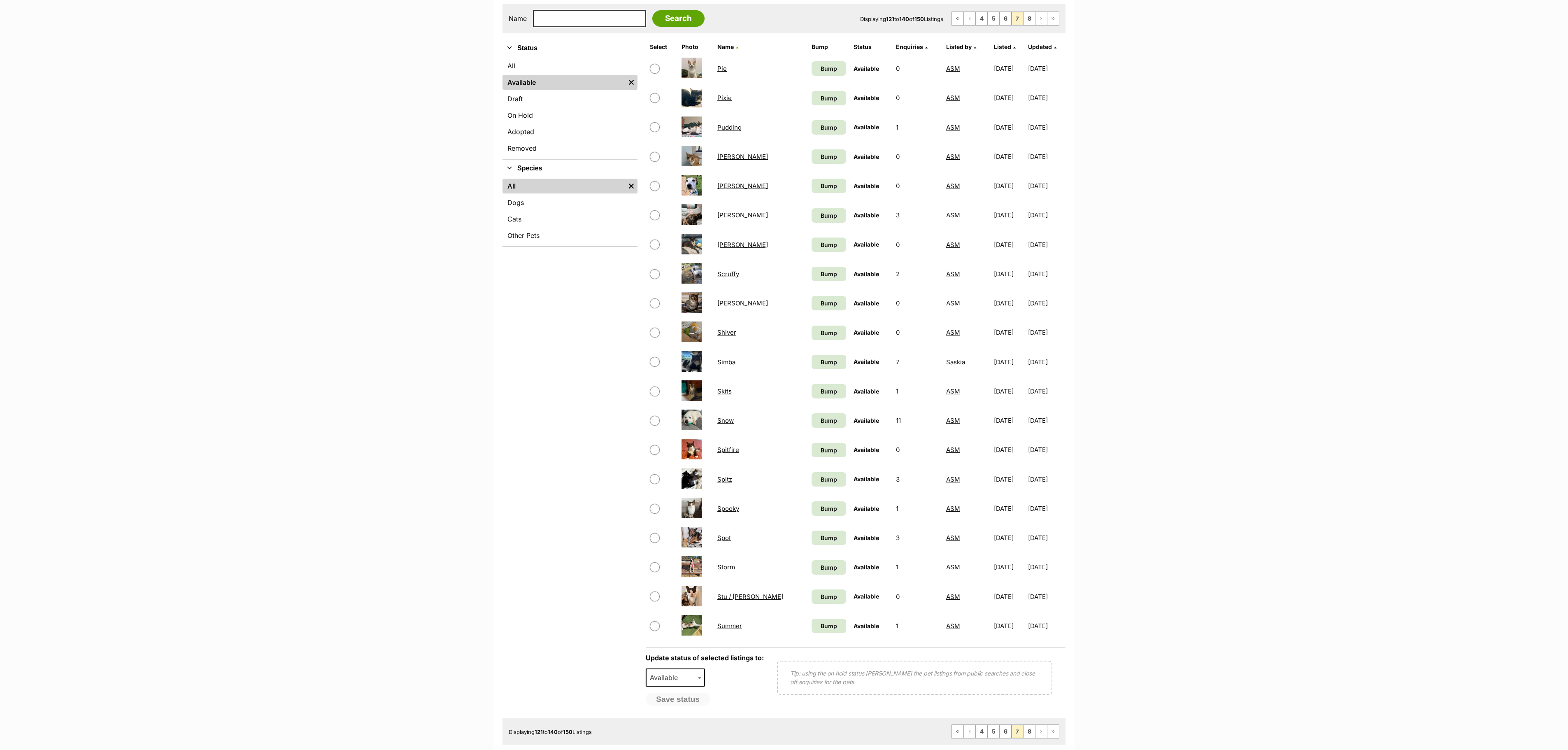
scroll to position [164, 0]
click at [811, 634] on link "Bump" at bounding box center [828, 627] width 35 height 15
click at [821, 601] on span "Bump" at bounding box center [828, 597] width 16 height 9
click at [821, 572] on span "Bump" at bounding box center [828, 568] width 16 height 9
drag, startPoint x: 797, startPoint y: 549, endPoint x: 802, endPoint y: 548, distance: 5.1
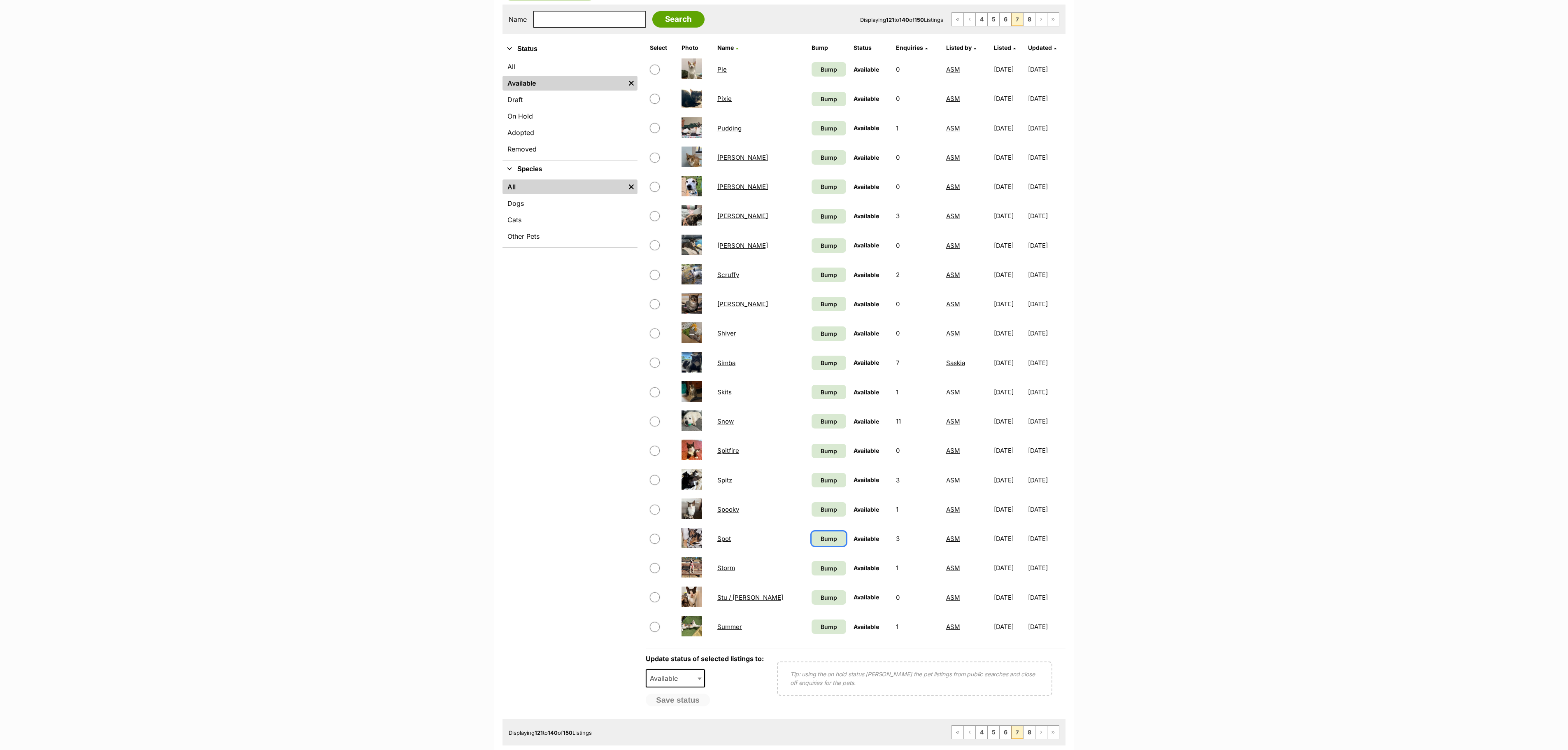
click at [811, 546] on link "Bump" at bounding box center [828, 539] width 35 height 15
click at [811, 517] on link "Bump" at bounding box center [828, 510] width 35 height 15
click at [821, 485] on span "Bump" at bounding box center [828, 480] width 16 height 9
click at [811, 458] on link "Bump" at bounding box center [828, 451] width 35 height 15
click at [811, 426] on link "Bump" at bounding box center [828, 421] width 35 height 15
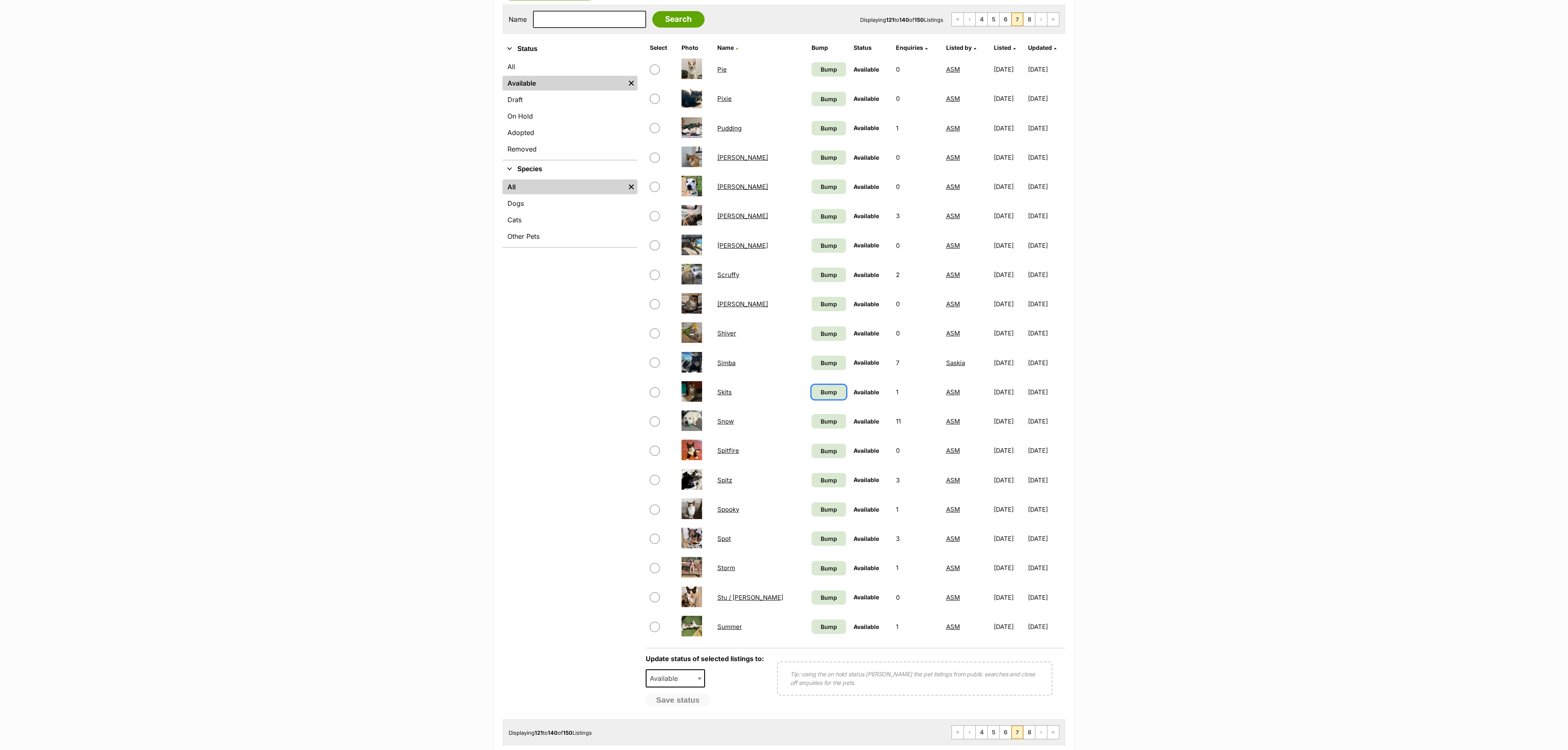
click at [821, 396] on span "Bump" at bounding box center [828, 392] width 16 height 9
click at [811, 366] on link "Bump" at bounding box center [828, 363] width 35 height 15
click at [821, 338] on span "Bump" at bounding box center [828, 334] width 16 height 9
click at [821, 308] on span "Bump" at bounding box center [828, 304] width 16 height 9
click at [811, 282] on link "Bump" at bounding box center [828, 275] width 35 height 15
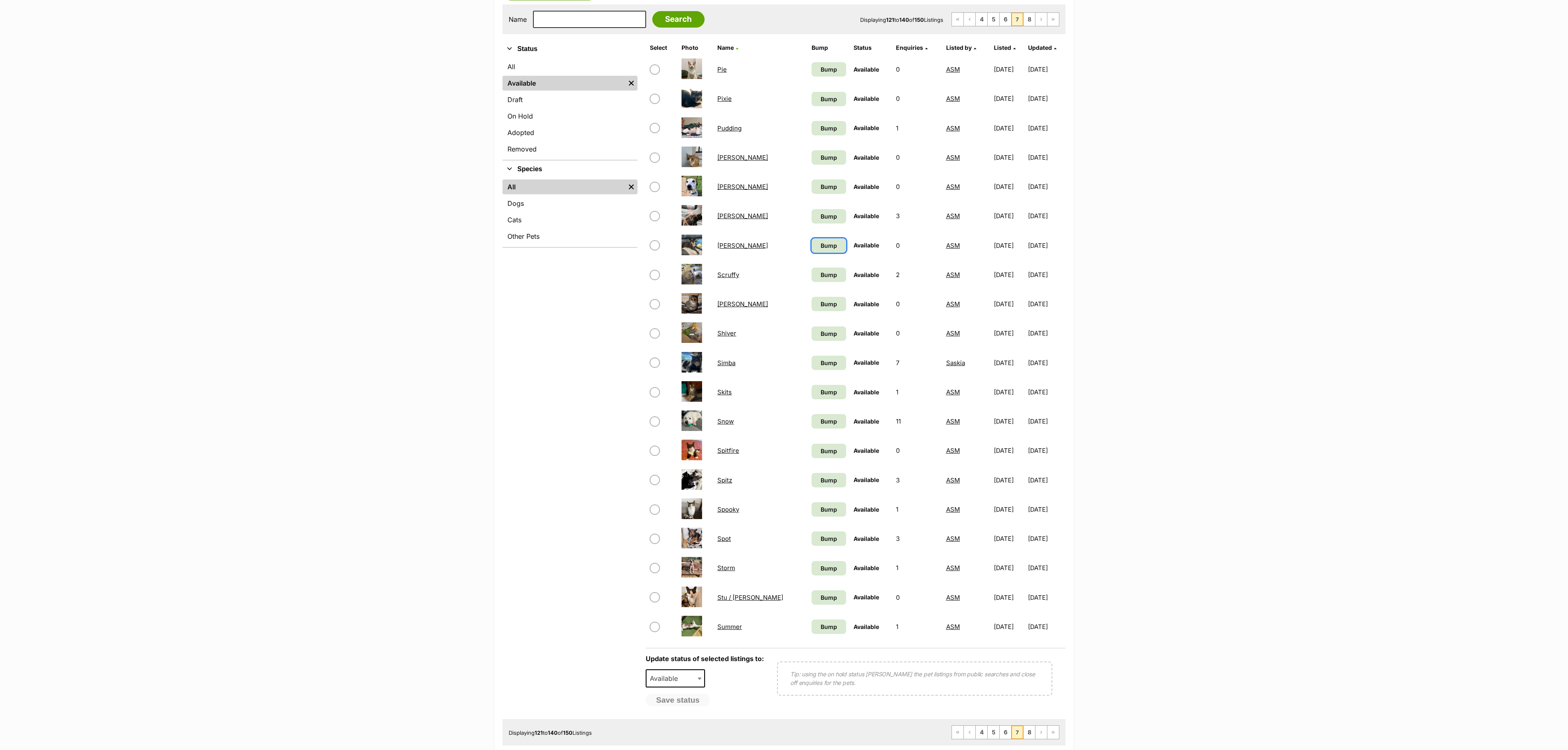
click at [811, 253] on link "Bump" at bounding box center [828, 245] width 35 height 15
click at [821, 220] on span "Bump" at bounding box center [828, 216] width 16 height 9
click at [811, 191] on link "Bump" at bounding box center [828, 187] width 35 height 15
click at [821, 162] on span "Bump" at bounding box center [828, 158] width 16 height 9
click at [821, 128] on span "Bump" at bounding box center [828, 128] width 16 height 9
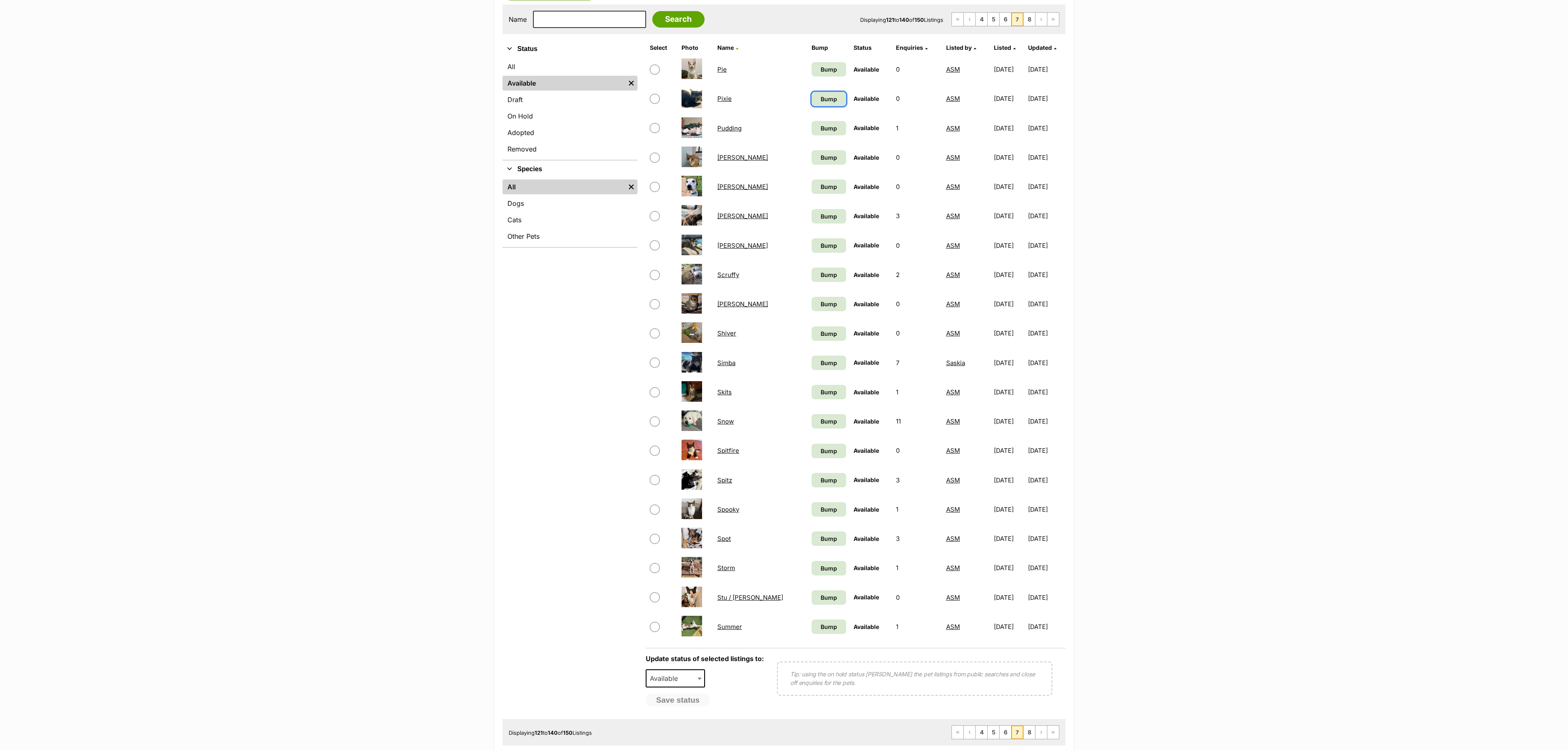
drag, startPoint x: 795, startPoint y: 103, endPoint x: 809, endPoint y: 97, distance: 15.2
click at [821, 103] on span "Bump" at bounding box center [828, 99] width 16 height 9
click at [821, 72] on span "Bump" at bounding box center [828, 69] width 16 height 9
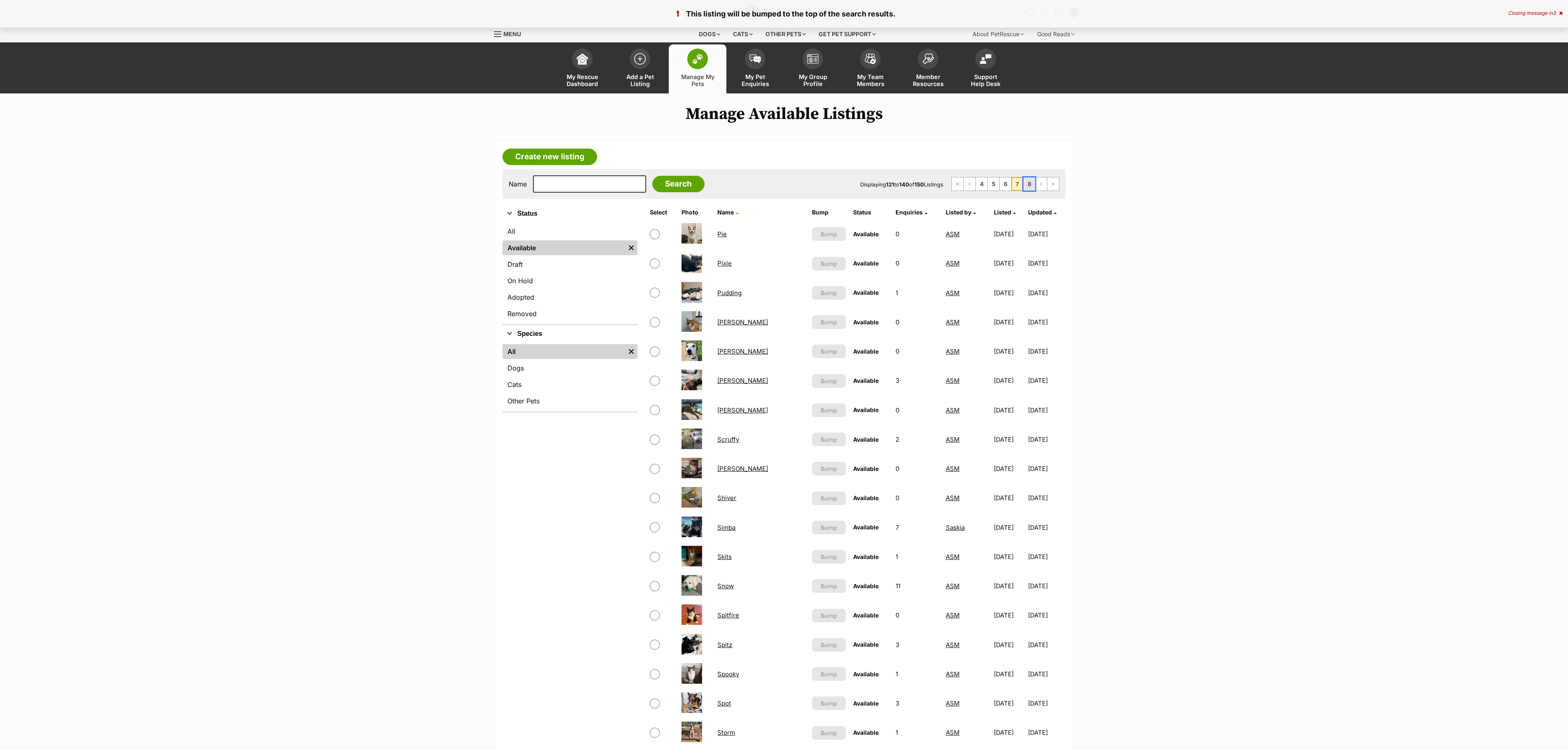
click at [1026, 187] on link "8" at bounding box center [1029, 184] width 12 height 13
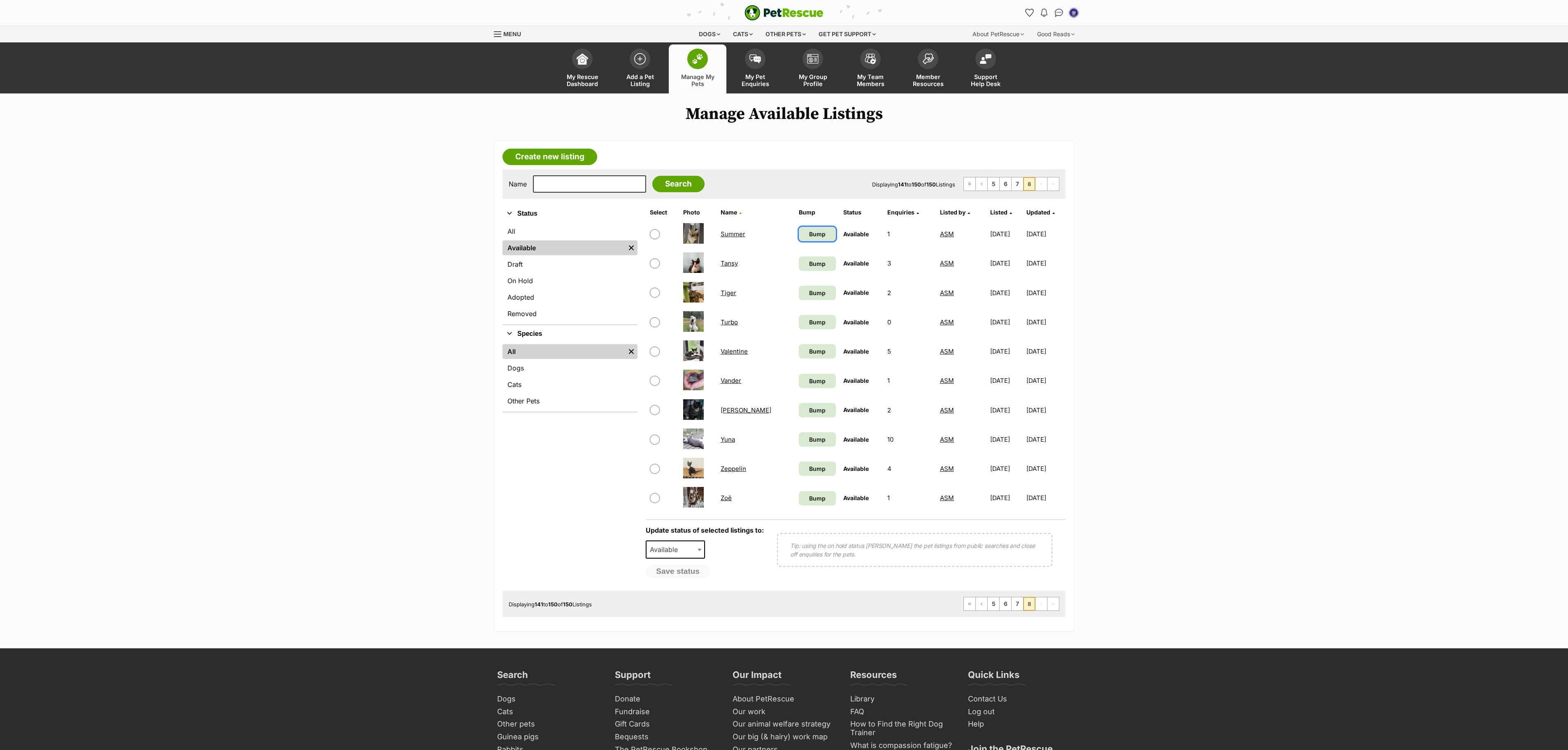
click at [799, 231] on link "Bump" at bounding box center [817, 234] width 37 height 15
click at [809, 268] on span "Bump" at bounding box center [817, 264] width 16 height 9
click at [801, 293] on link "Bump" at bounding box center [817, 293] width 37 height 15
click at [799, 329] on link "Bump" at bounding box center [817, 322] width 37 height 15
click at [799, 352] on link "Bump" at bounding box center [817, 351] width 37 height 15
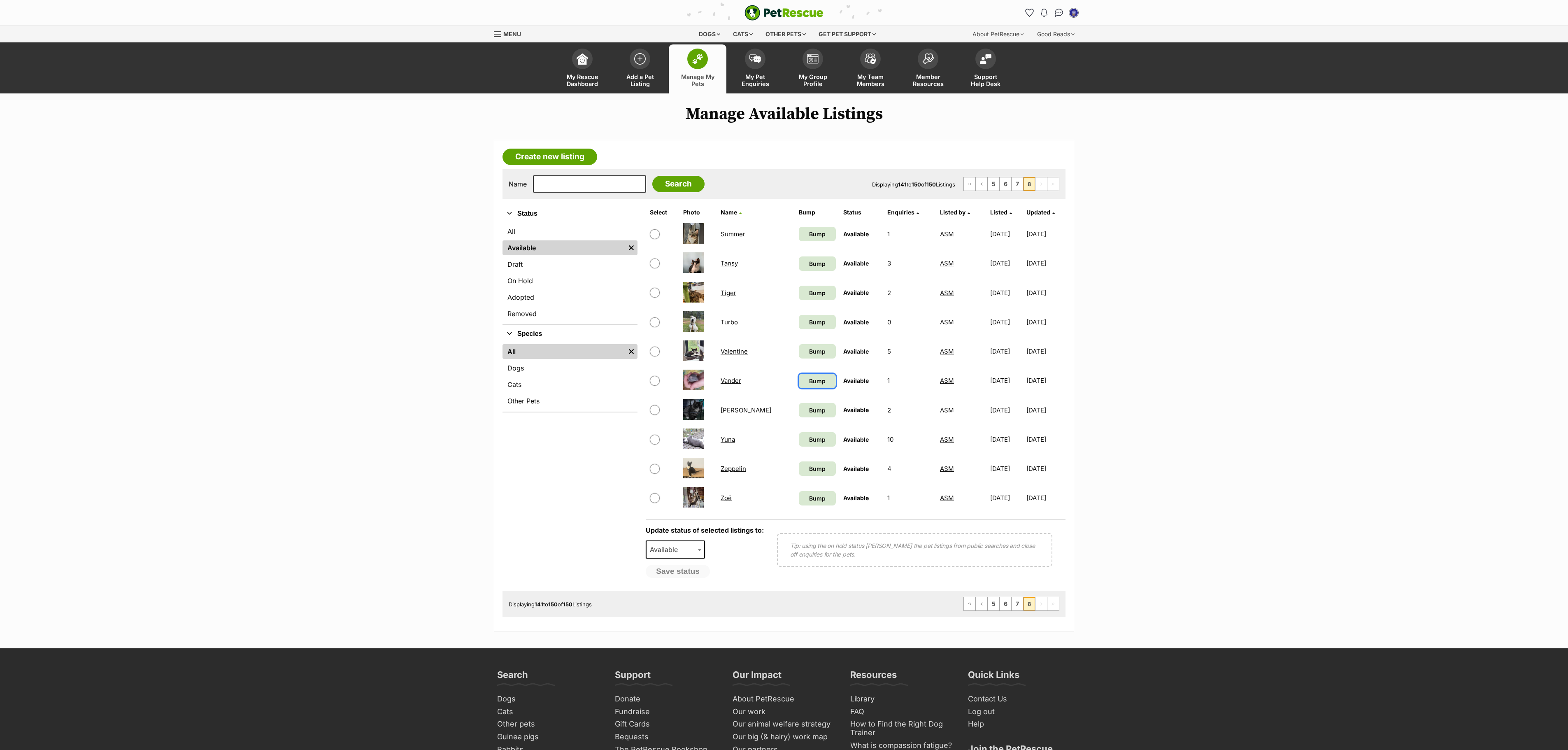
click at [799, 381] on link "Bump" at bounding box center [817, 381] width 37 height 15
click at [809, 413] on span "Bump" at bounding box center [817, 410] width 16 height 9
click at [809, 444] on span "Bump" at bounding box center [817, 440] width 16 height 9
click at [809, 473] on span "Bump" at bounding box center [817, 469] width 16 height 9
click at [809, 503] on span "Bump" at bounding box center [817, 498] width 16 height 9
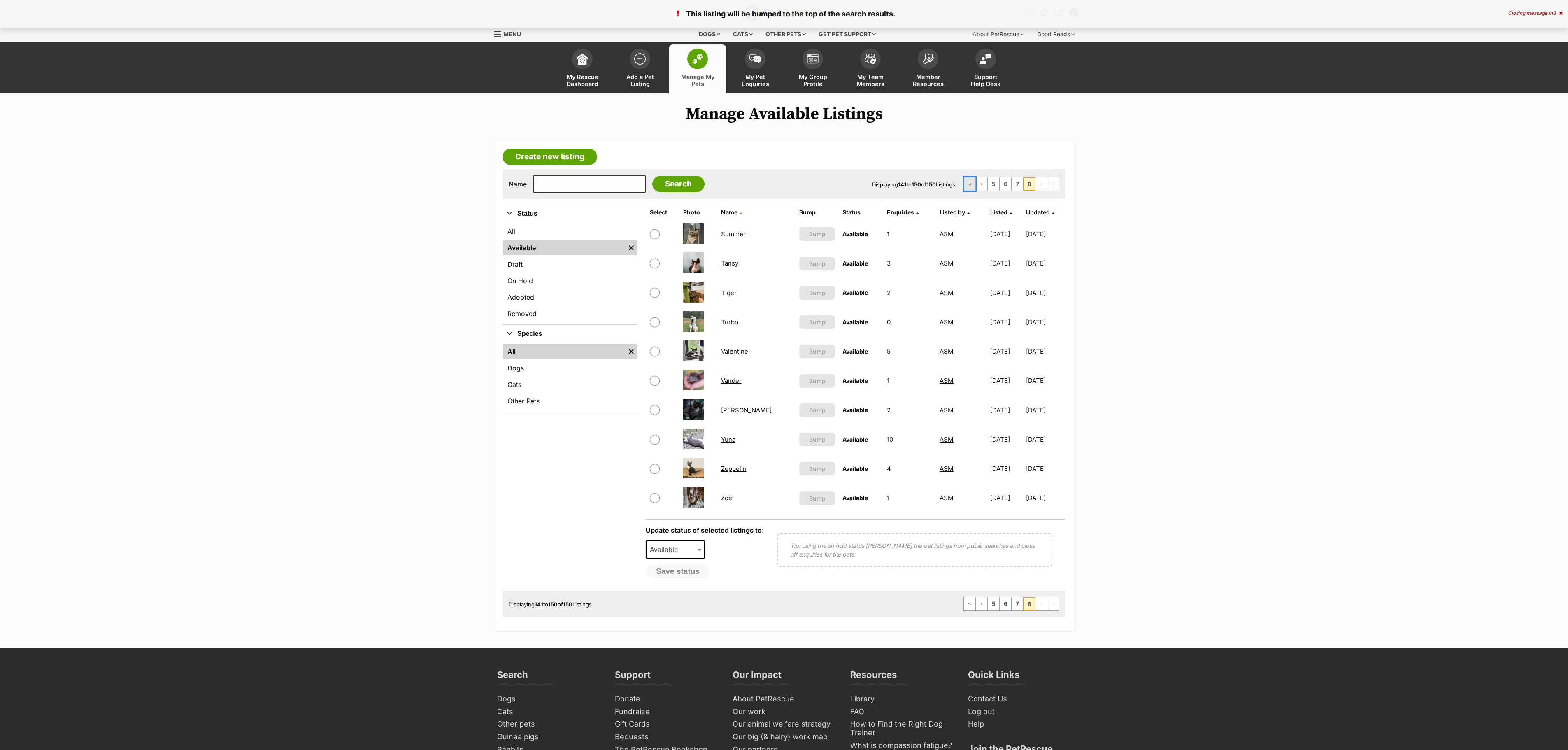
click at [967, 186] on span "First page" at bounding box center [970, 184] width 5 height 5
